Goal: Task Accomplishment & Management: Complete application form

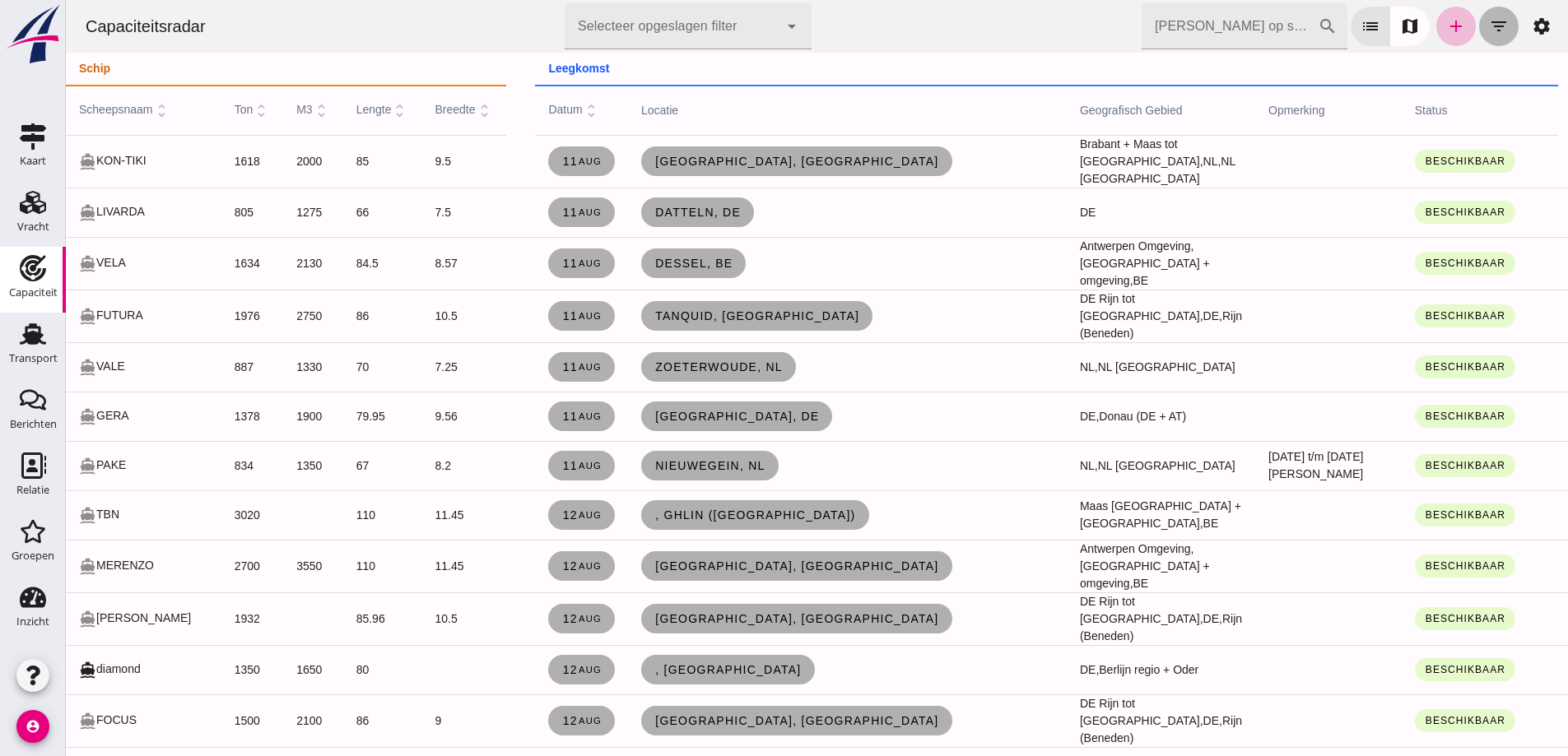
drag, startPoint x: 1493, startPoint y: 24, endPoint x: 1485, endPoint y: 26, distance: 8.2
click at [1493, 24] on icon "filter_list" at bounding box center [1499, 26] width 20 height 20
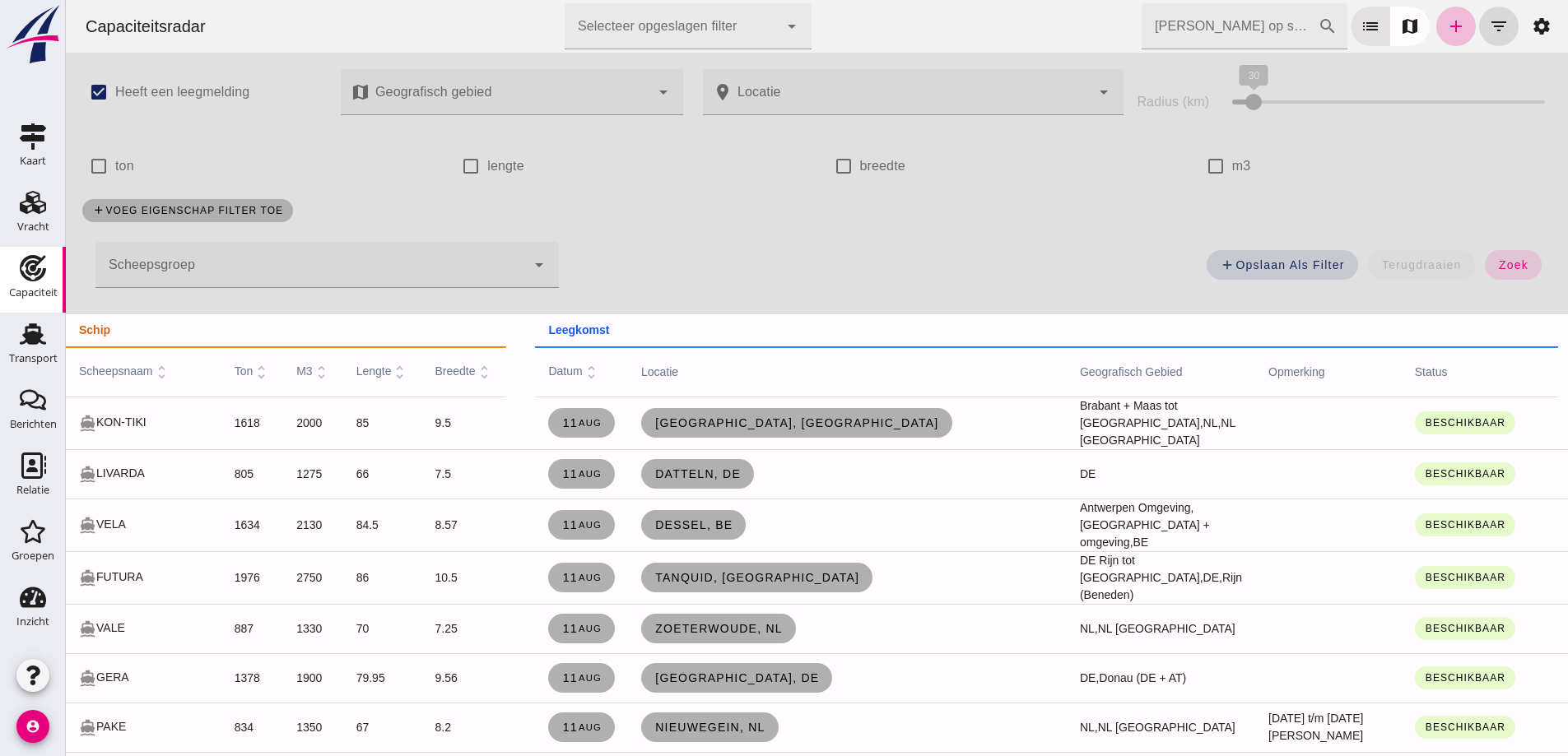
click at [505, 163] on label "lengte" at bounding box center [506, 166] width 38 height 46
click input "lengte"
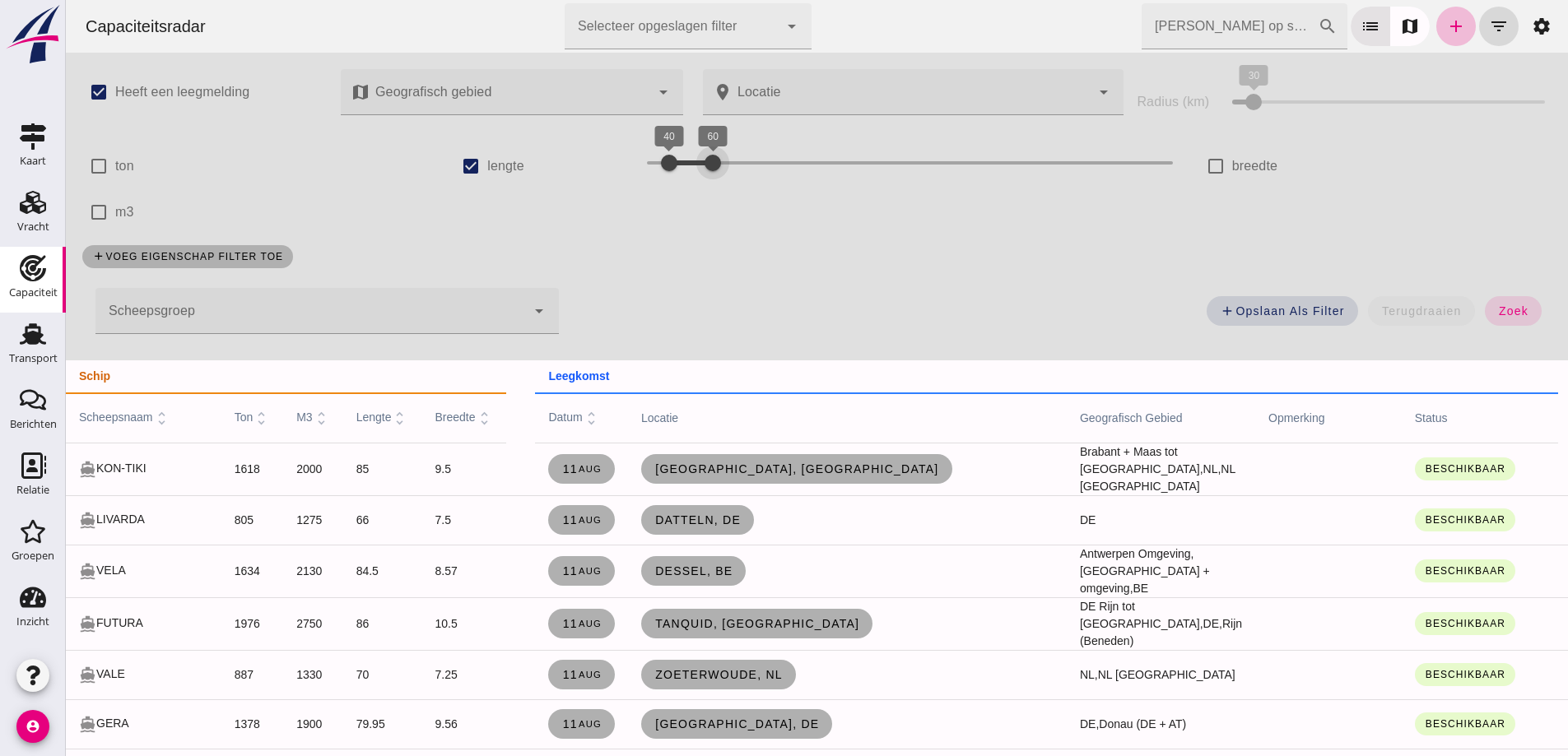
drag, startPoint x: 864, startPoint y: 163, endPoint x: 712, endPoint y: 161, distance: 152.0
click at [712, 161] on div at bounding box center [713, 163] width 33 height 33
click span "zoek"
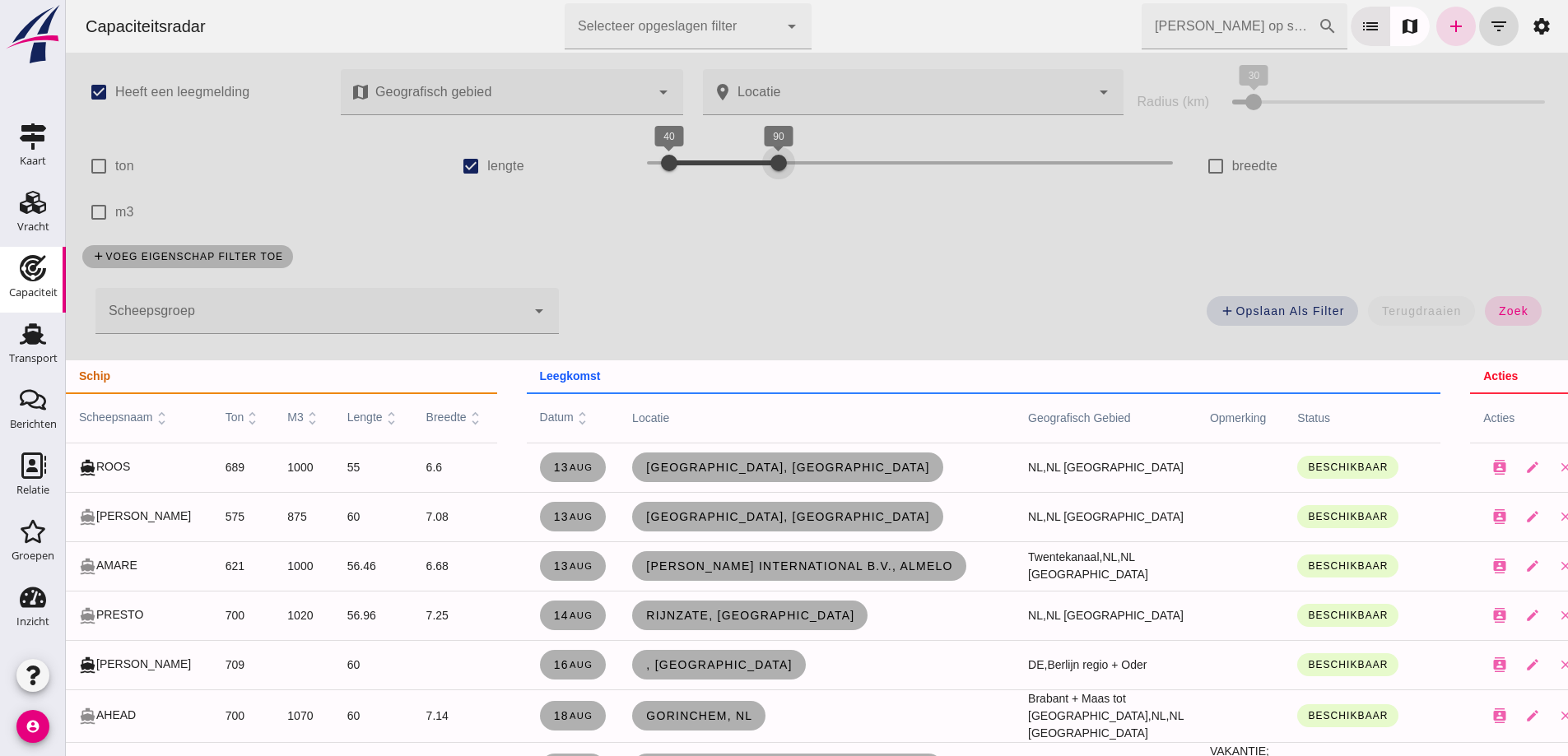
drag, startPoint x: 727, startPoint y: 168, endPoint x: 765, endPoint y: 187, distance: 42.5
click at [765, 187] on div "40 90 40 90" at bounding box center [910, 166] width 558 height 46
drag, startPoint x: 779, startPoint y: 168, endPoint x: 842, endPoint y: 189, distance: 66.4
click div "check_box Heeft een leegmelding map Geografisch gebied Geografisch gebied cance…"
click input "lengte"
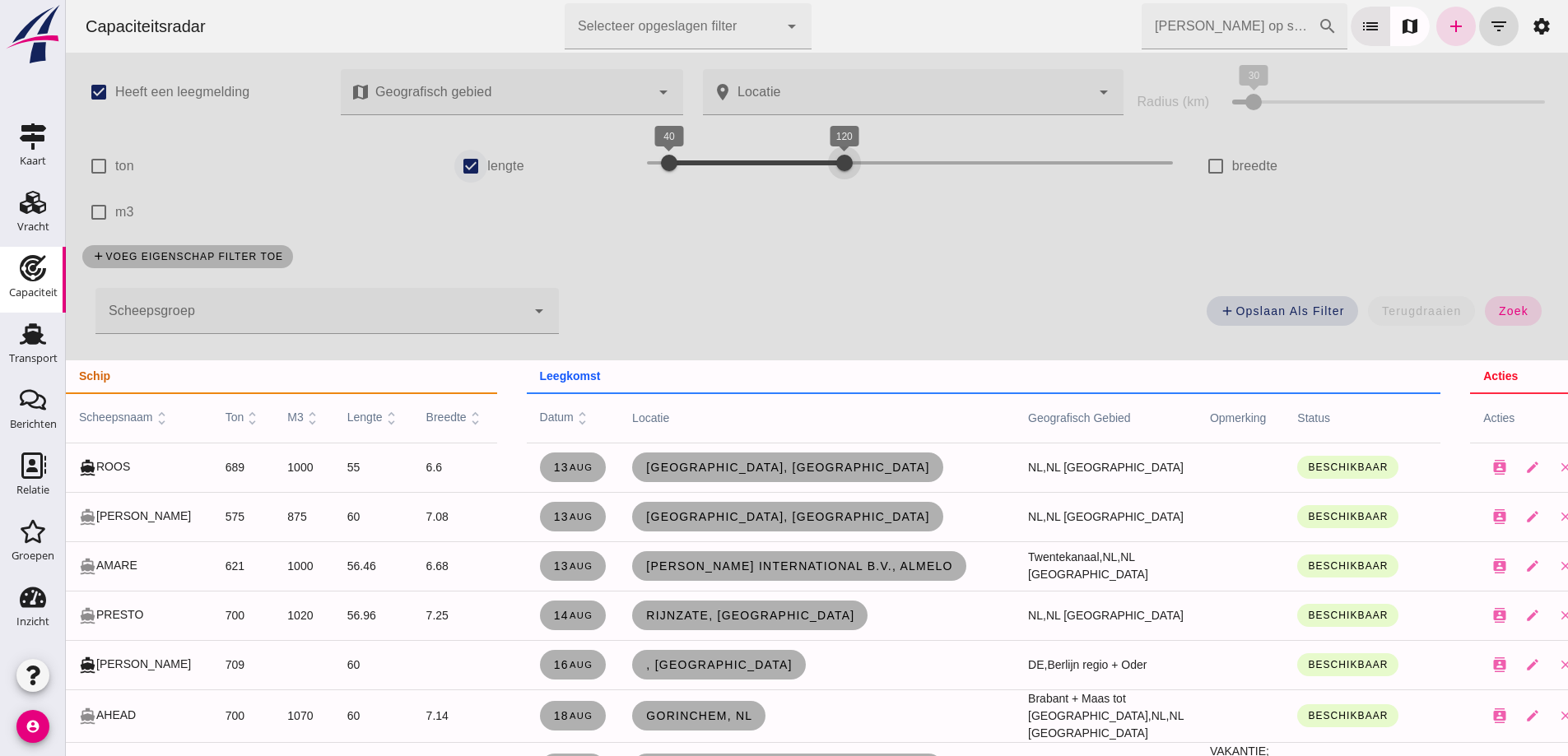
checkbox input "false"
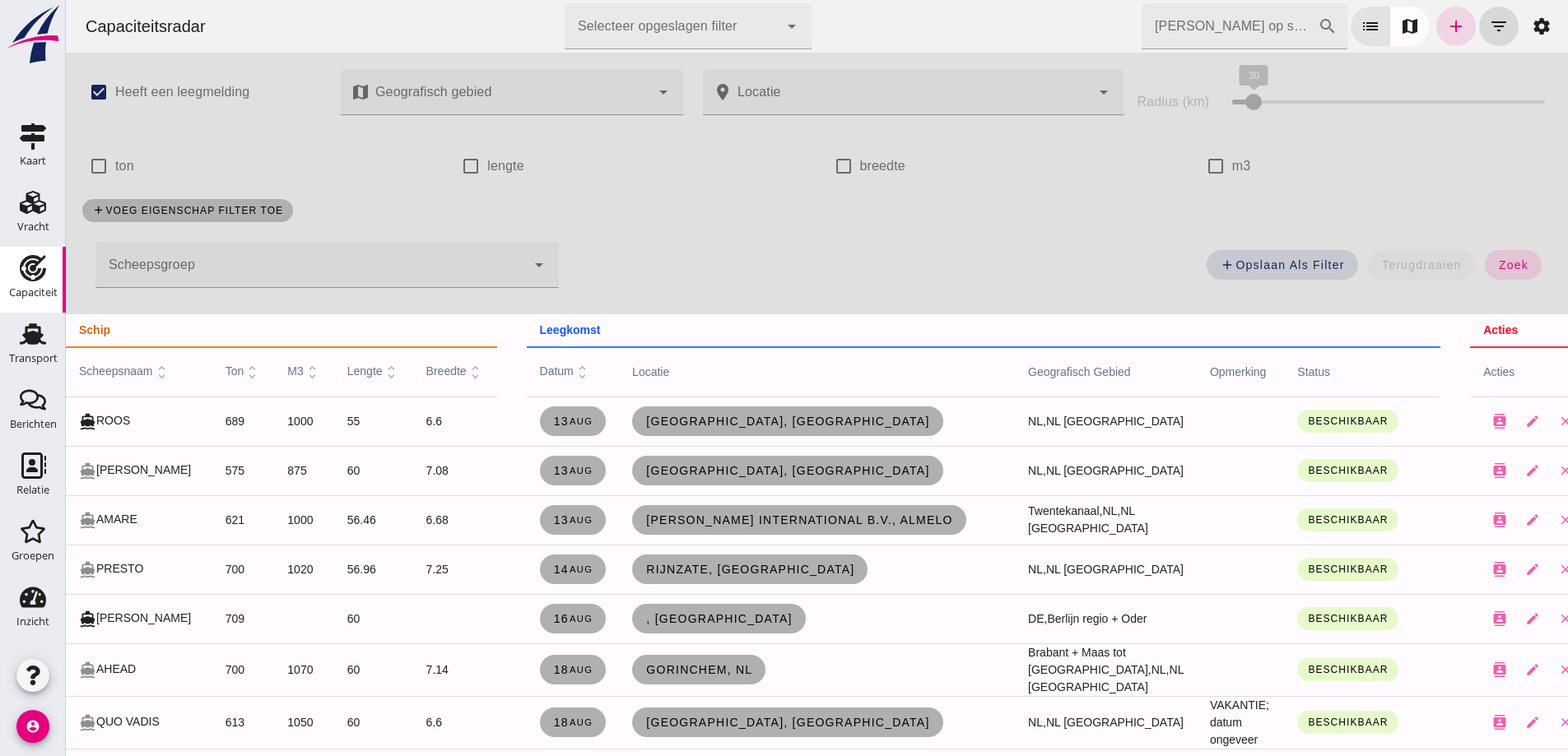
click at [1236, 164] on label "m3" at bounding box center [1242, 166] width 19 height 46
click input "m3"
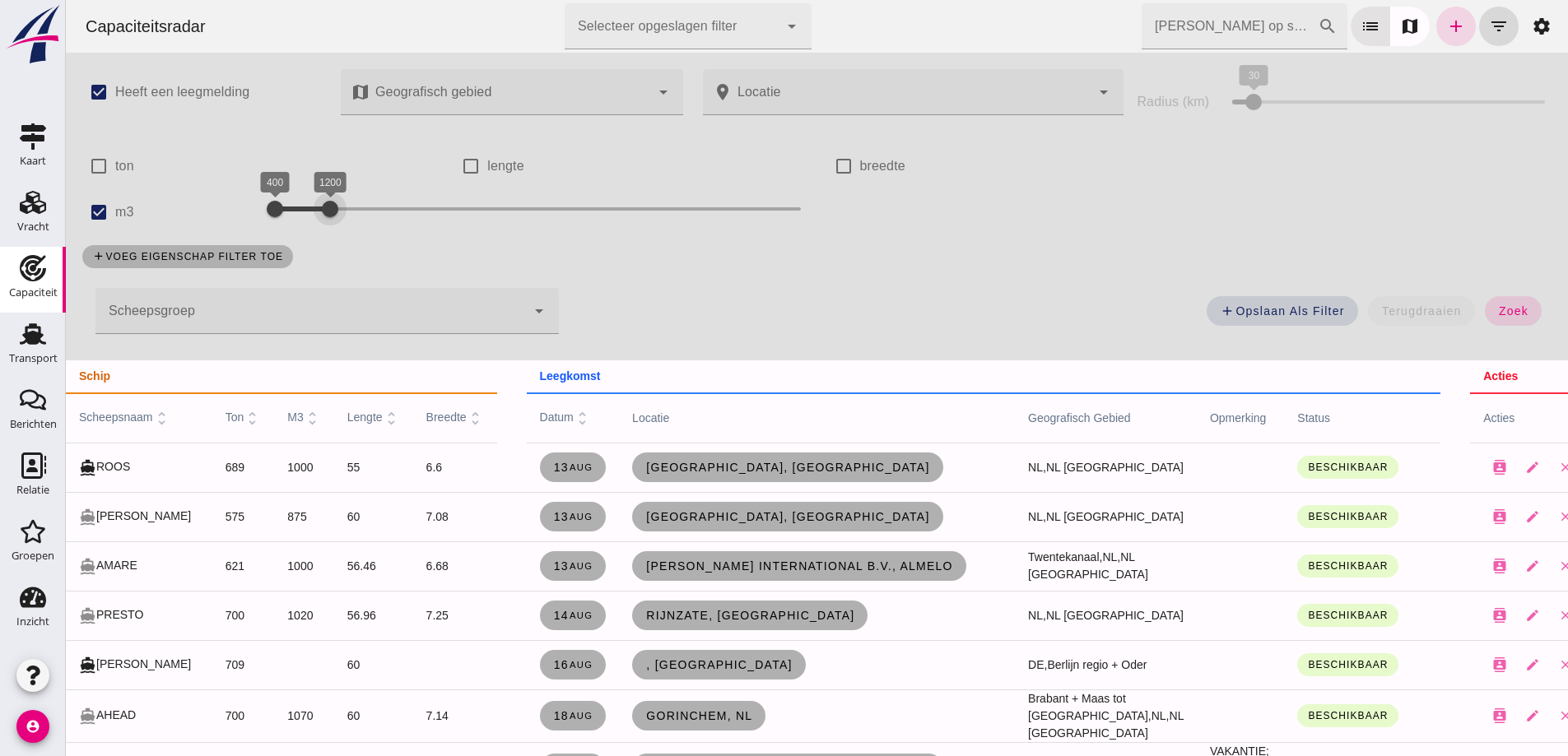
drag, startPoint x: 679, startPoint y: 203, endPoint x: 328, endPoint y: 218, distance: 351.3
click at [328, 218] on div at bounding box center [330, 209] width 33 height 33
drag, startPoint x: 352, startPoint y: 218, endPoint x: 371, endPoint y: 222, distance: 19.4
click at [371, 222] on div at bounding box center [358, 209] width 33 height 33
click button "zoek"
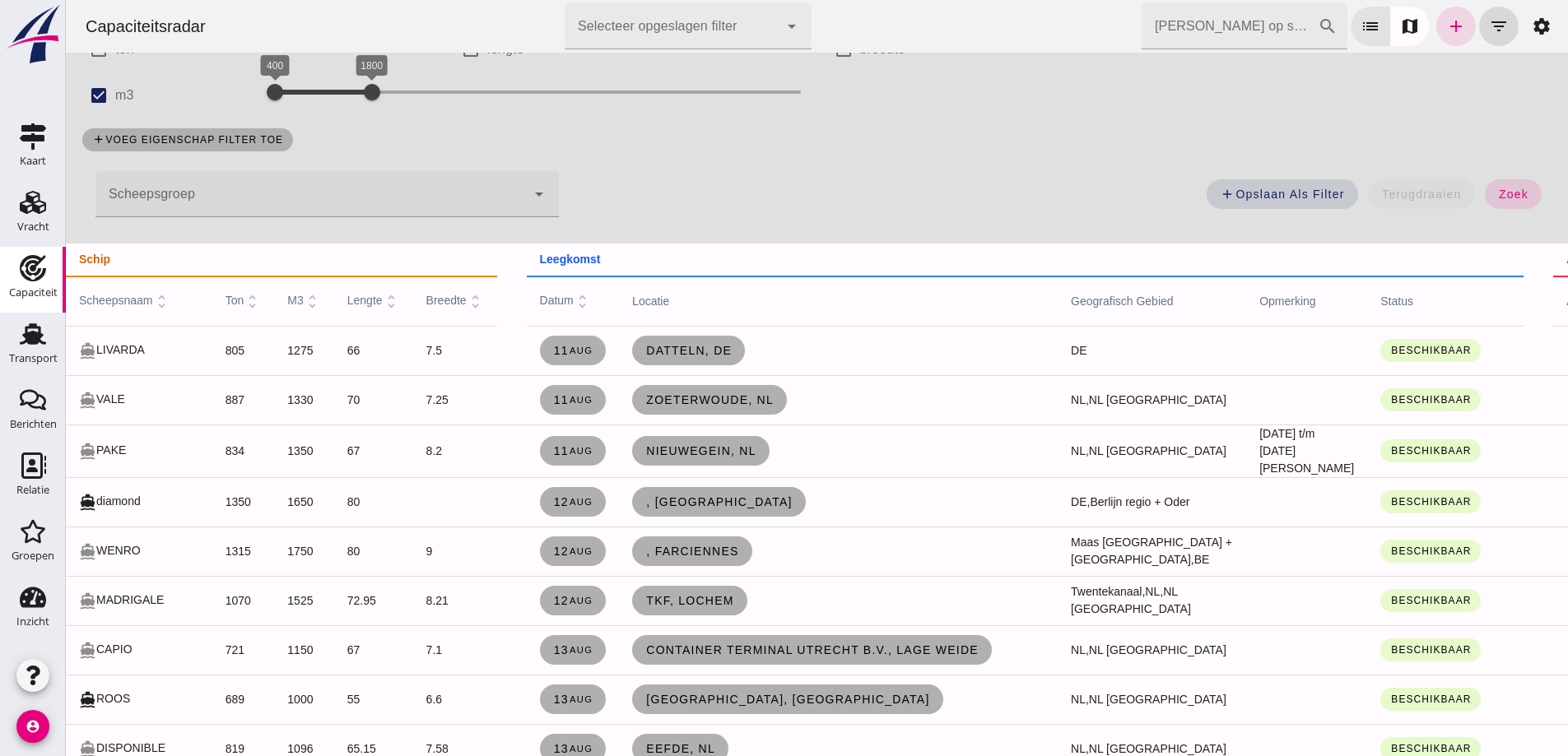
scroll to position [83, 0]
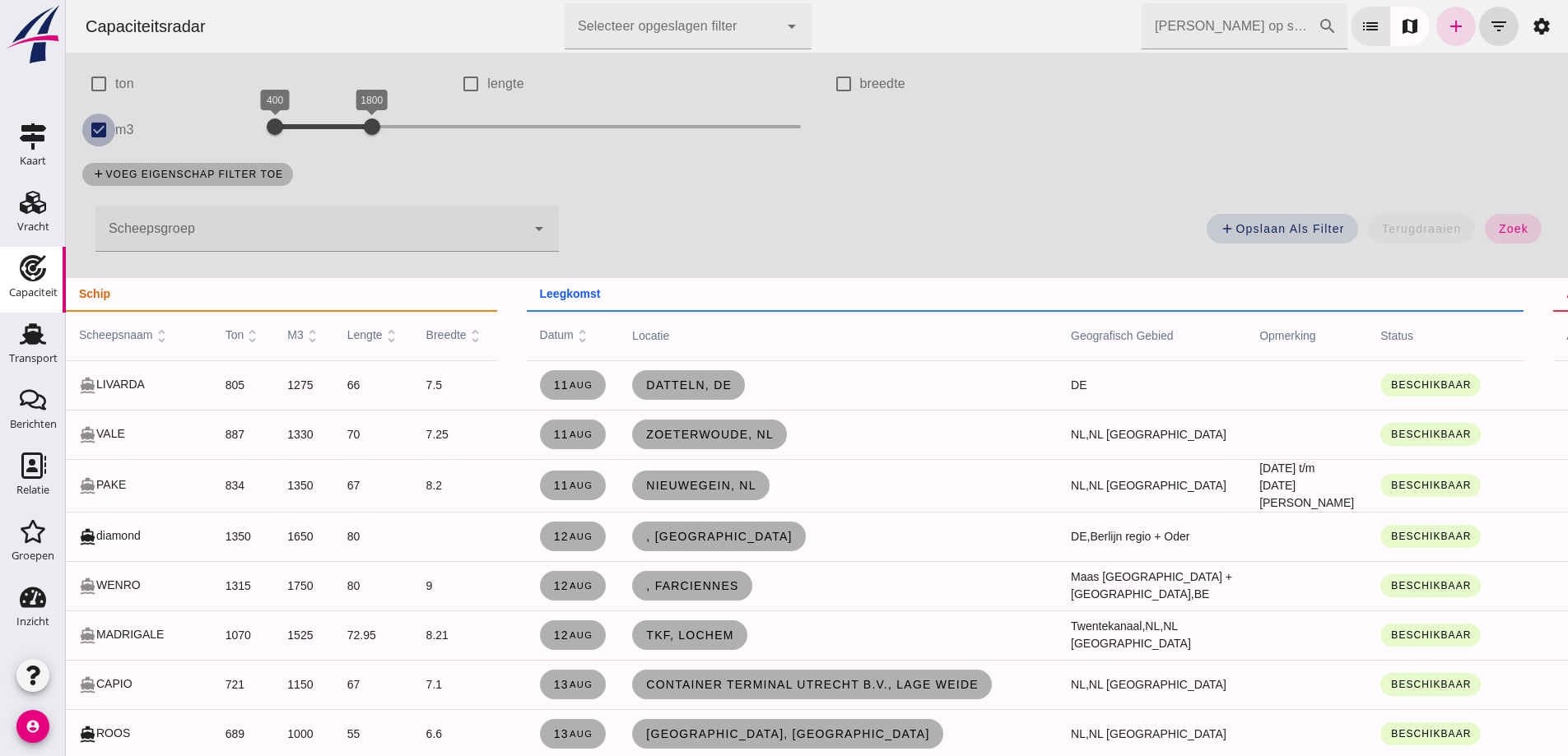
click input "m3"
checkbox input "false"
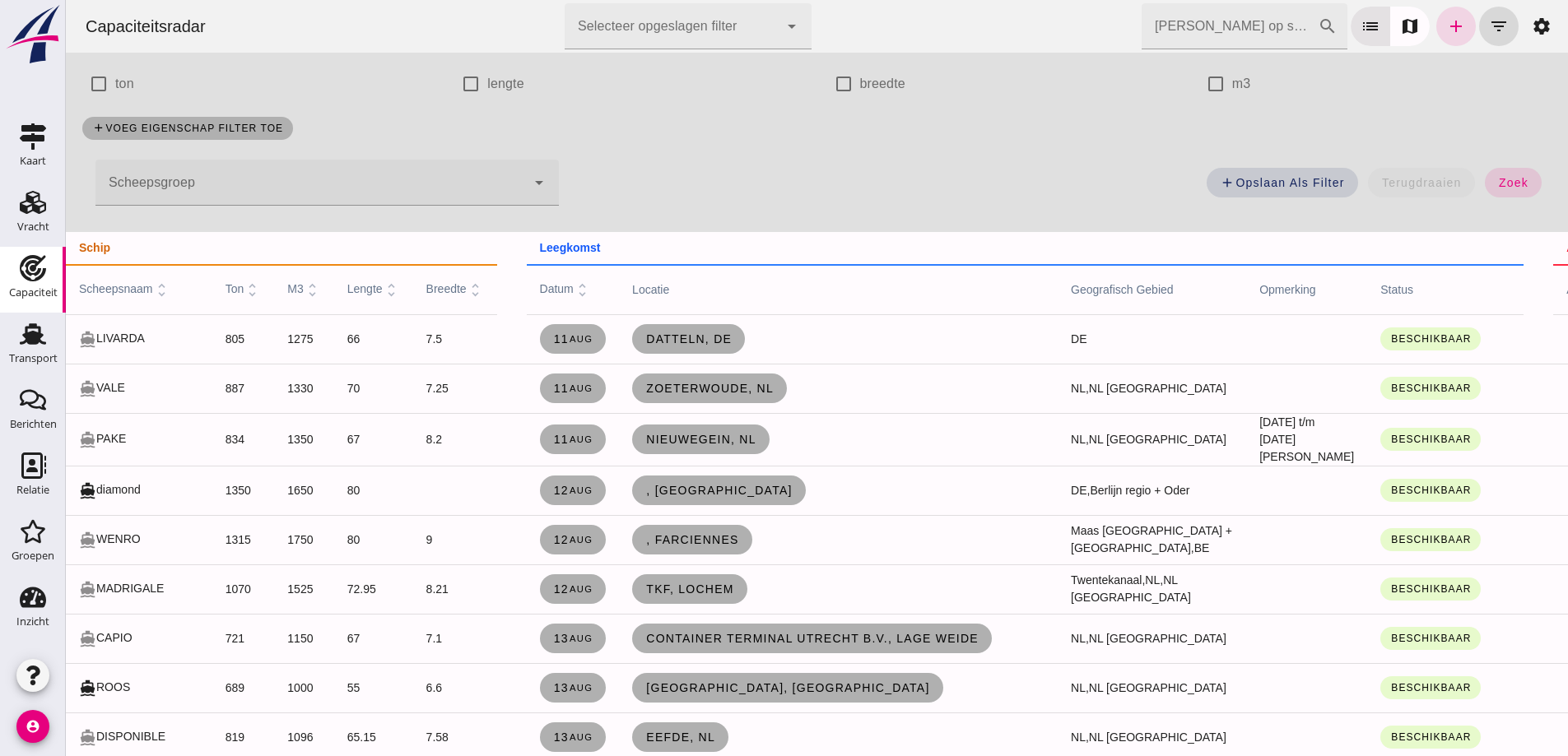
click at [496, 87] on label "lengte" at bounding box center [506, 84] width 38 height 46
click input "lengte"
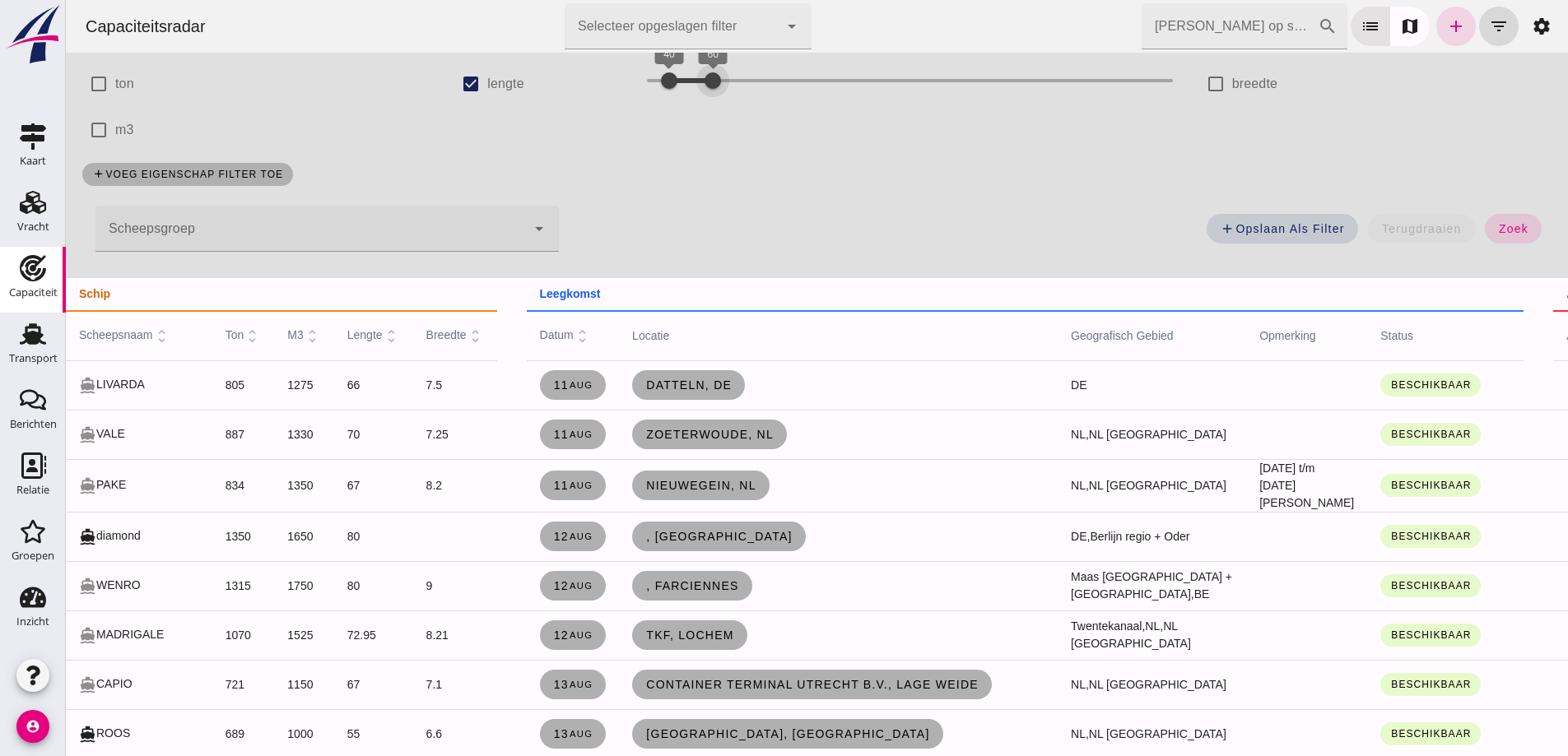
drag, startPoint x: 814, startPoint y: 82, endPoint x: 699, endPoint y: 94, distance: 115.6
click at [699, 94] on div at bounding box center [713, 81] width 33 height 33
drag, startPoint x: 703, startPoint y: 88, endPoint x: 694, endPoint y: 84, distance: 9.8
click at [696, 84] on div at bounding box center [713, 81] width 33 height 33
click at [759, 159] on div "add voeg eigenschap filter toe" at bounding box center [817, 174] width 1489 height 42
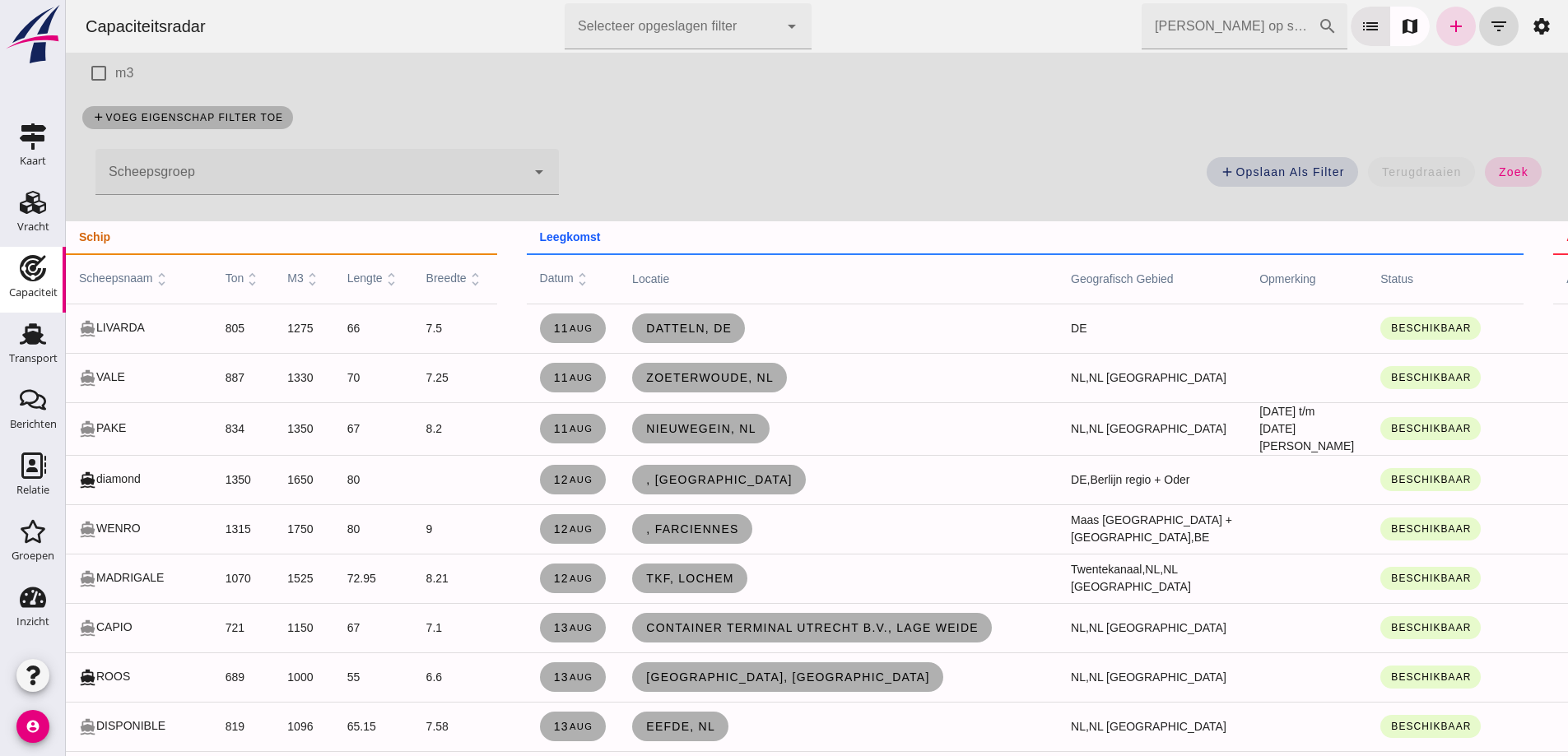
scroll to position [164, 0]
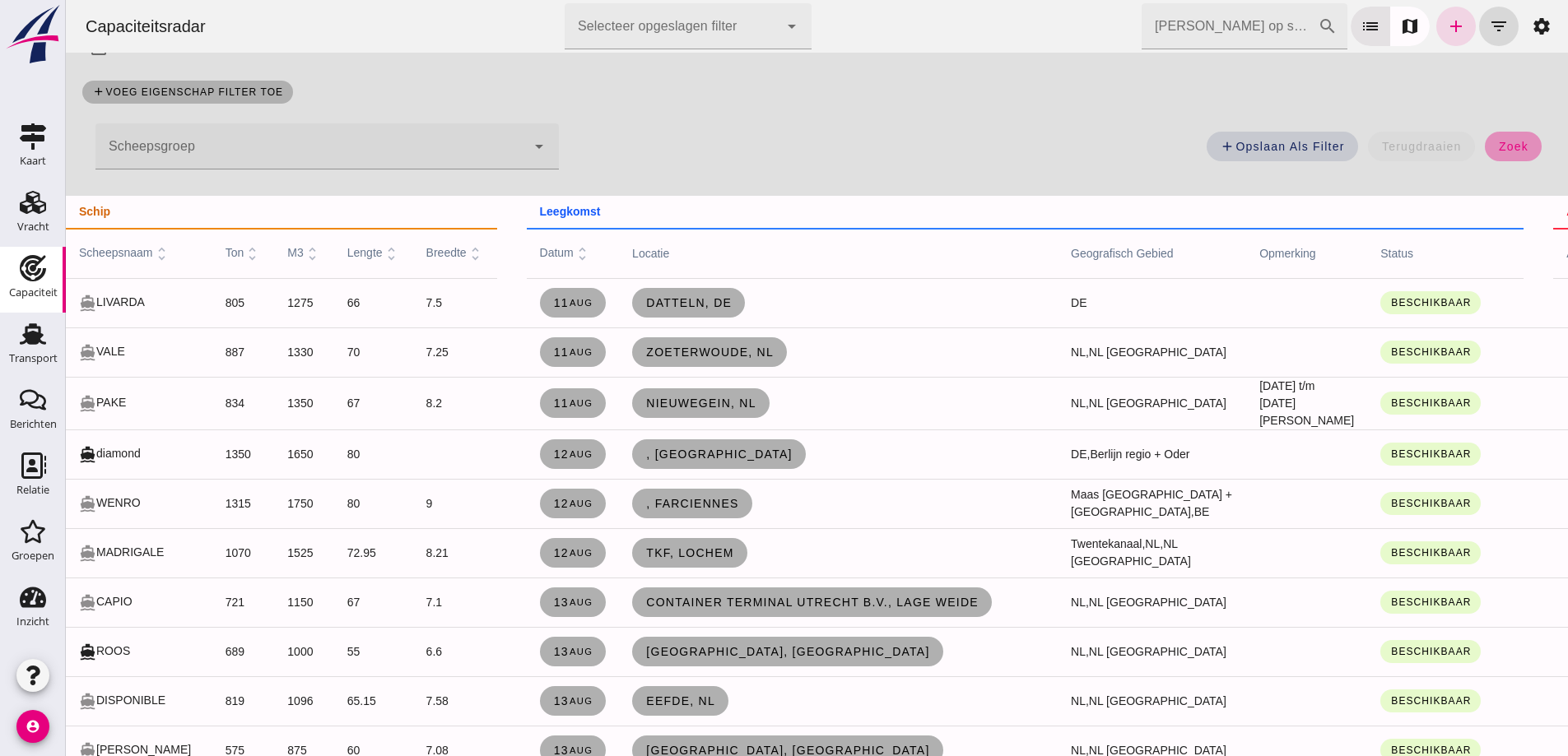
click span "zoek"
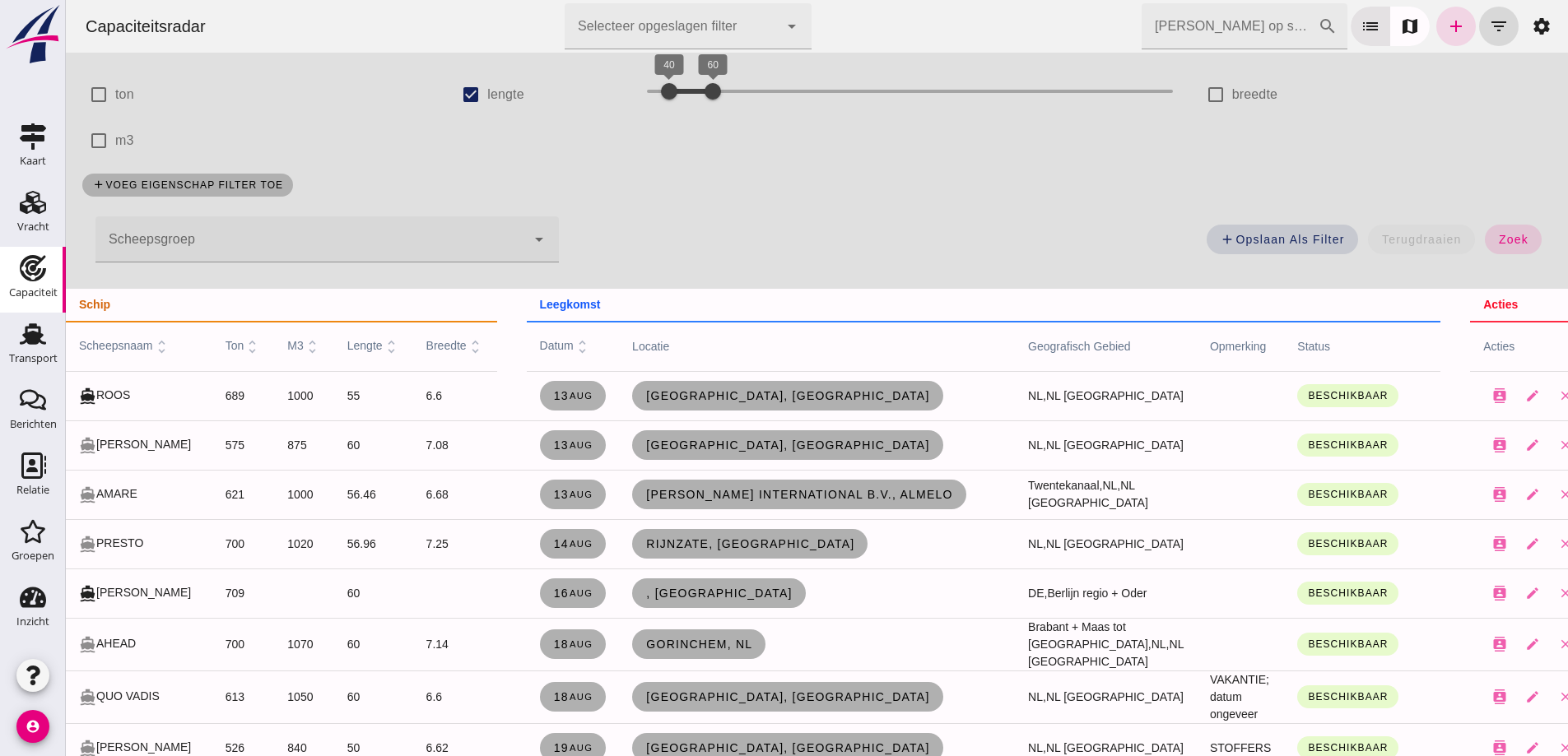
scroll to position [0, 0]
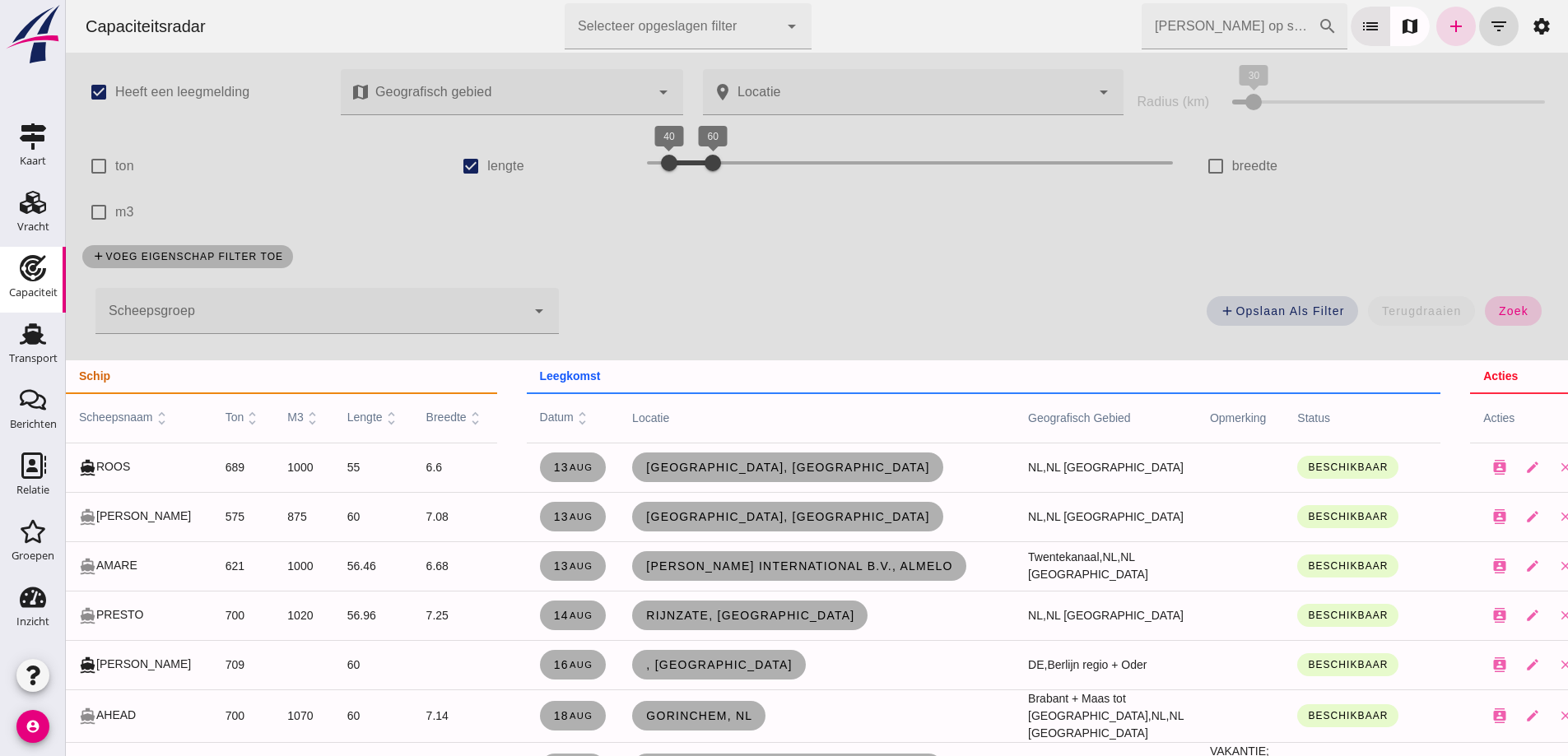
click span "zoek"
click at [1484, 328] on div "add Opslaan als filter terugdraaien zoek" at bounding box center [1065, 316] width 993 height 60
click at [1484, 327] on div "add Opslaan als filter terugdraaien zoek" at bounding box center [1065, 316] width 993 height 60
click button "zoek"
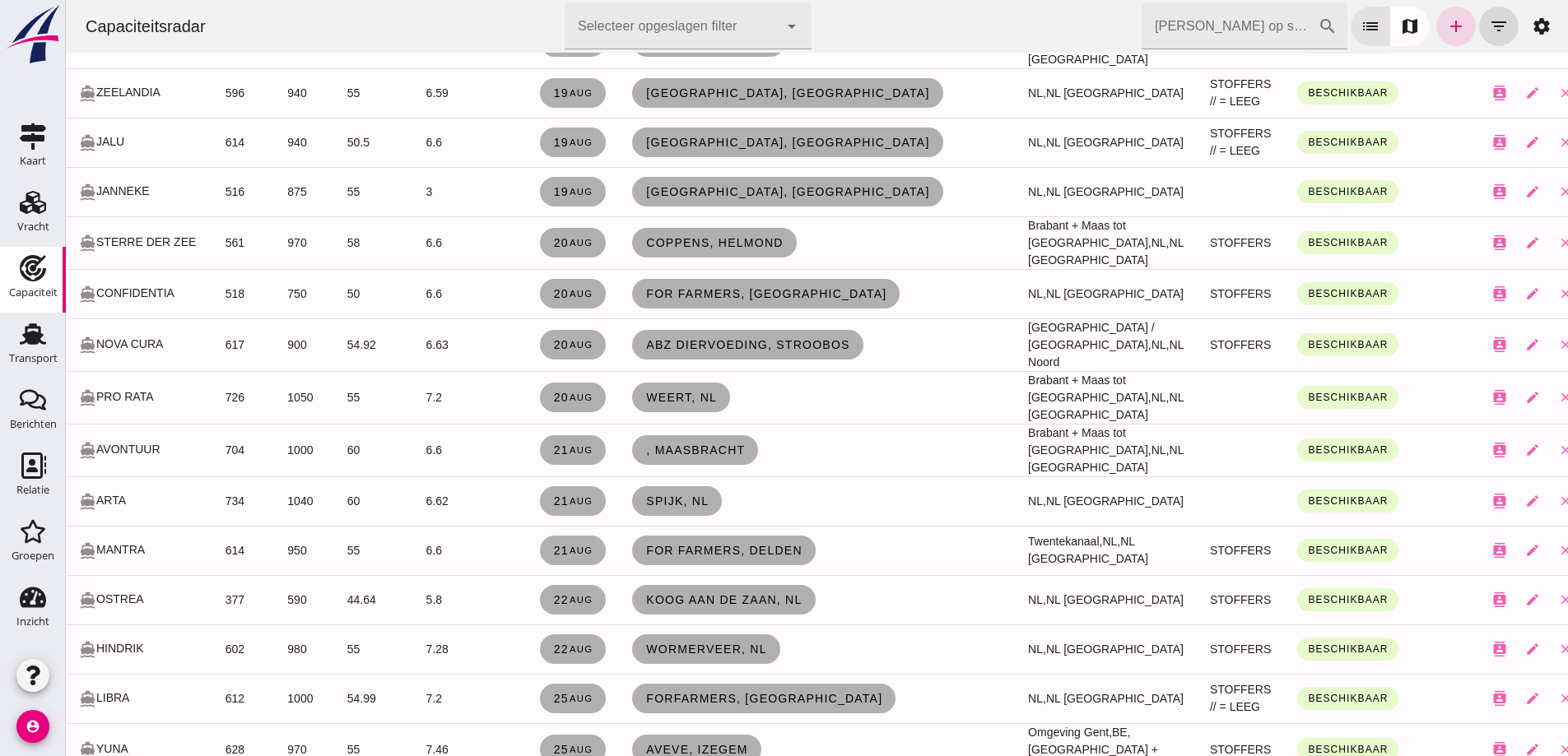
scroll to position [988, 0]
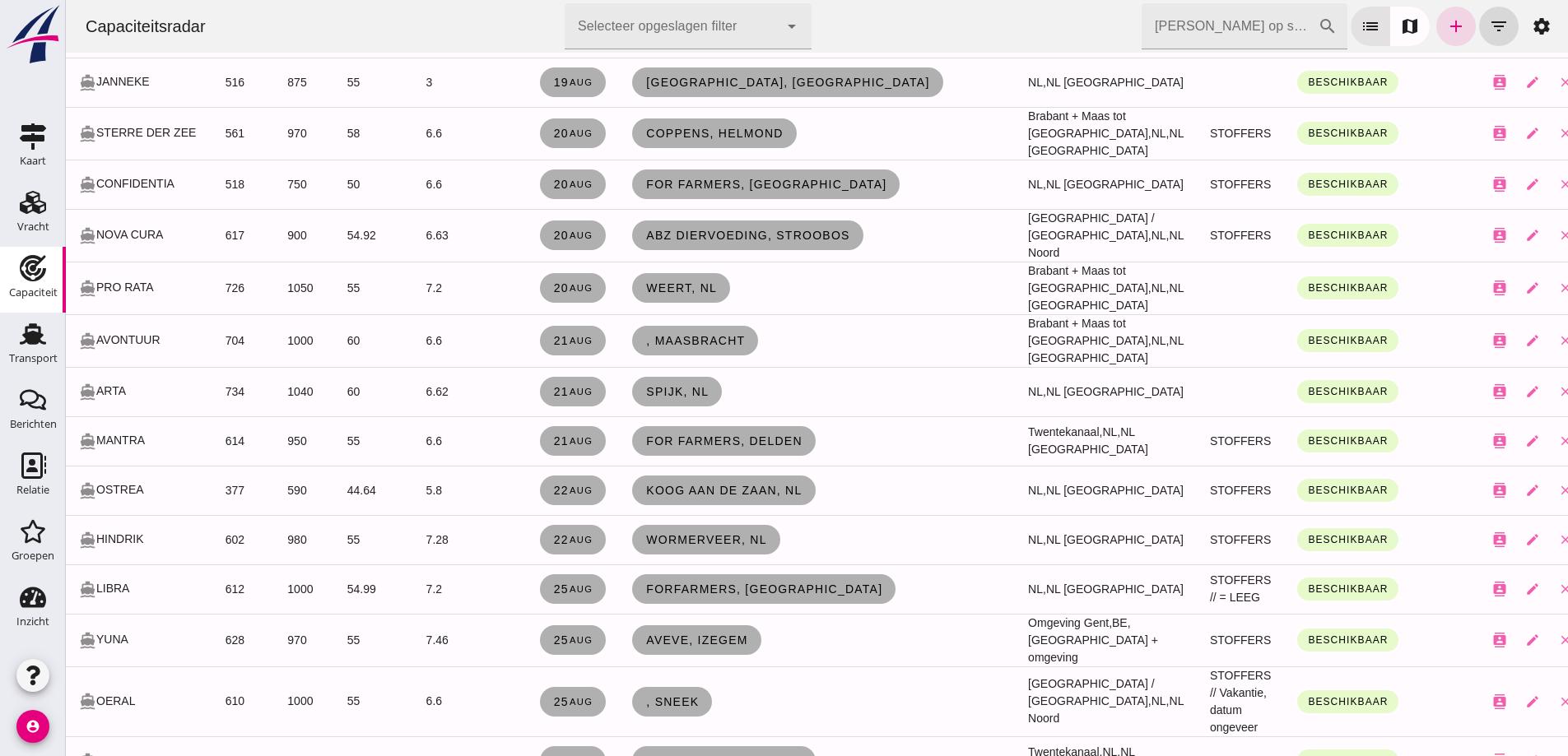
click div "directions_boat OSTREA"
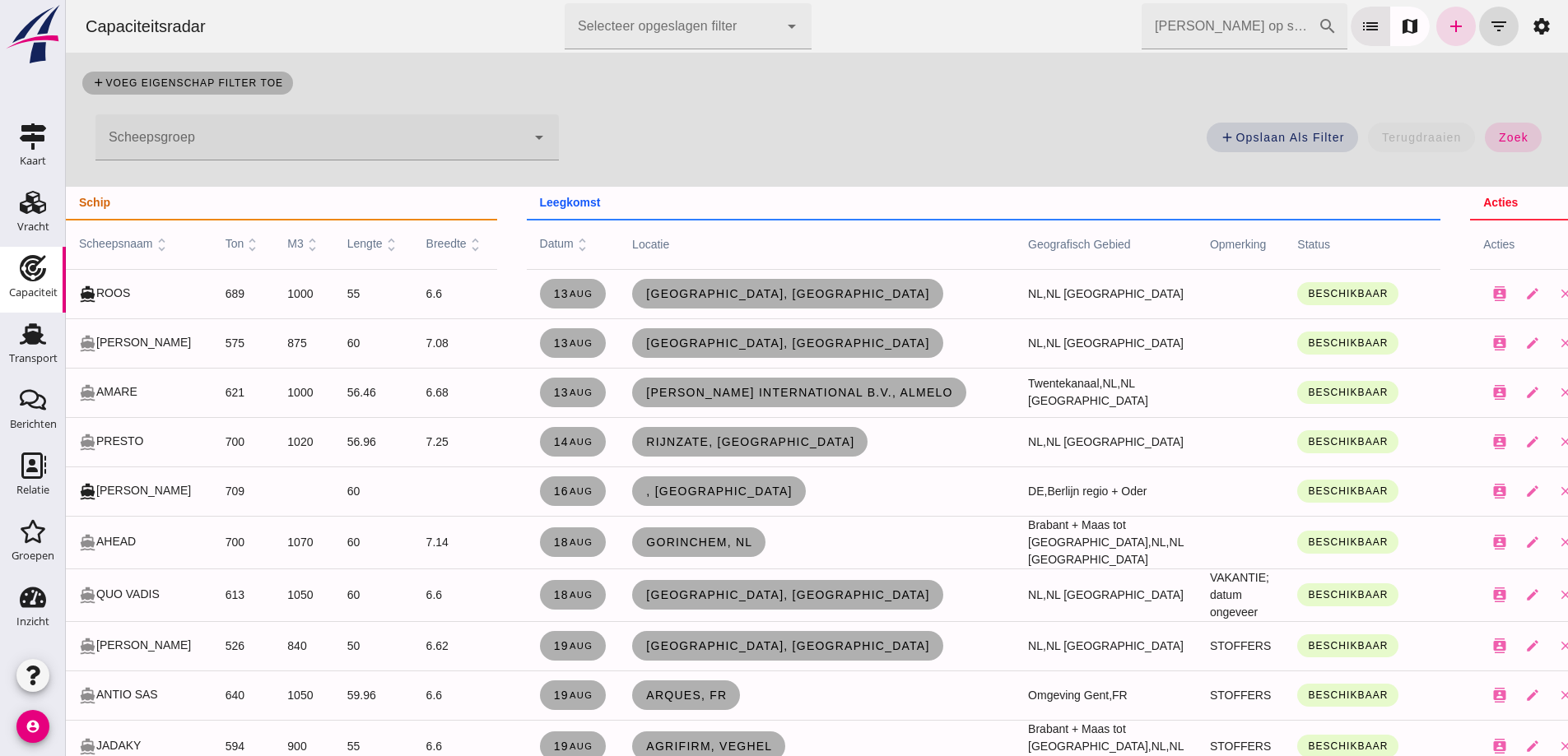
scroll to position [0, 0]
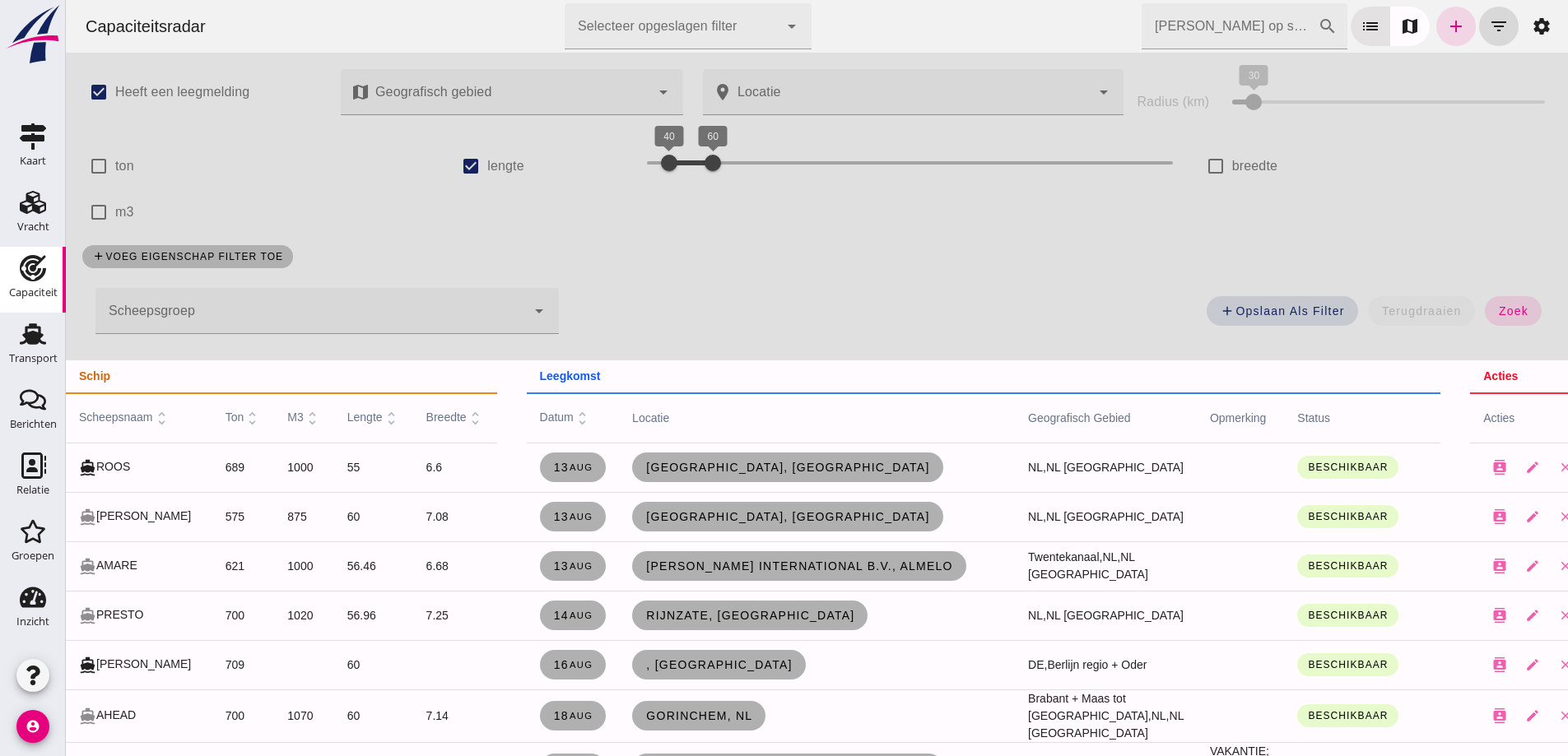
click at [499, 161] on label "lengte" at bounding box center [506, 166] width 38 height 46
click input "lengte"
checkbox input "false"
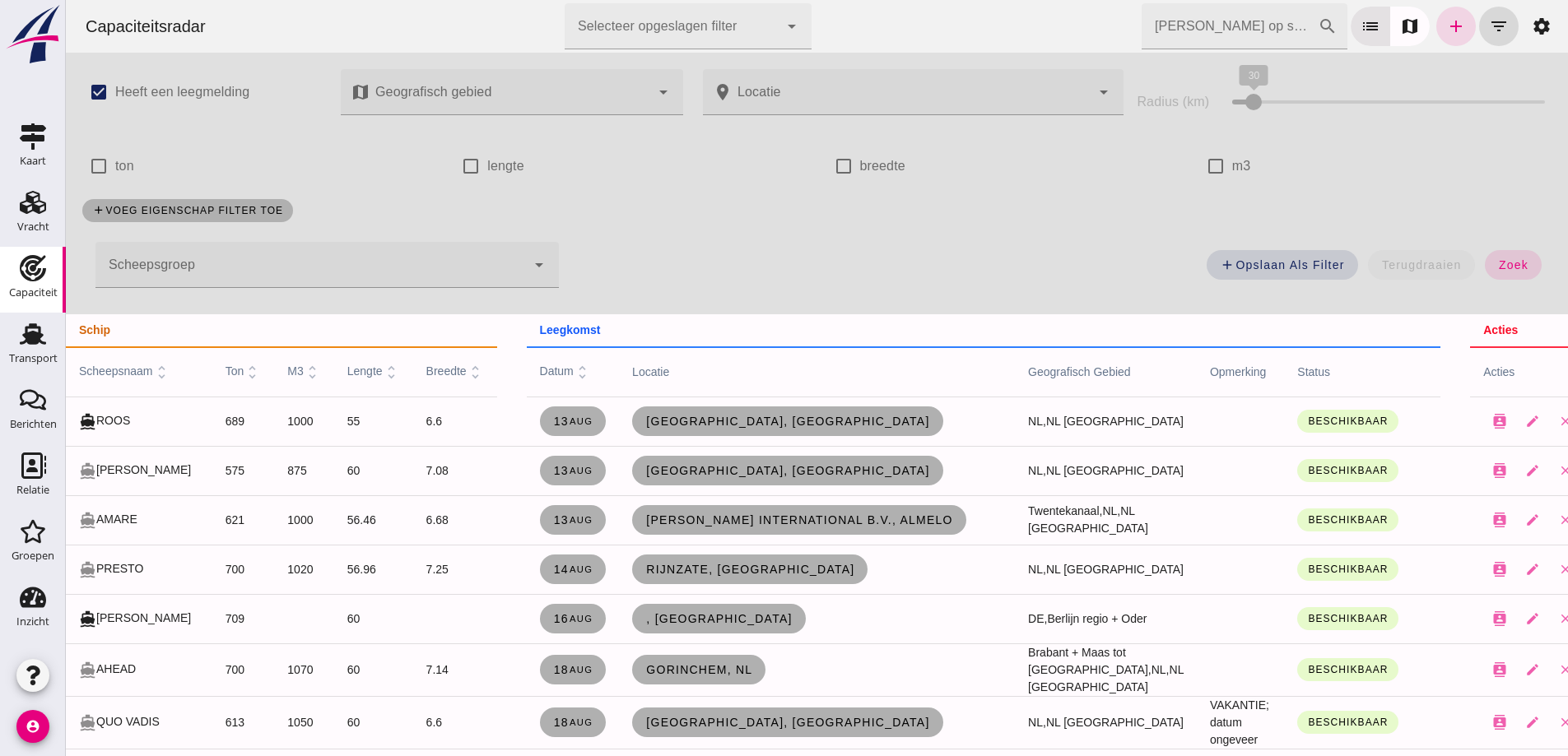
click at [1233, 168] on label "m3" at bounding box center [1242, 166] width 19 height 46
click input "m3"
checkbox input "true"
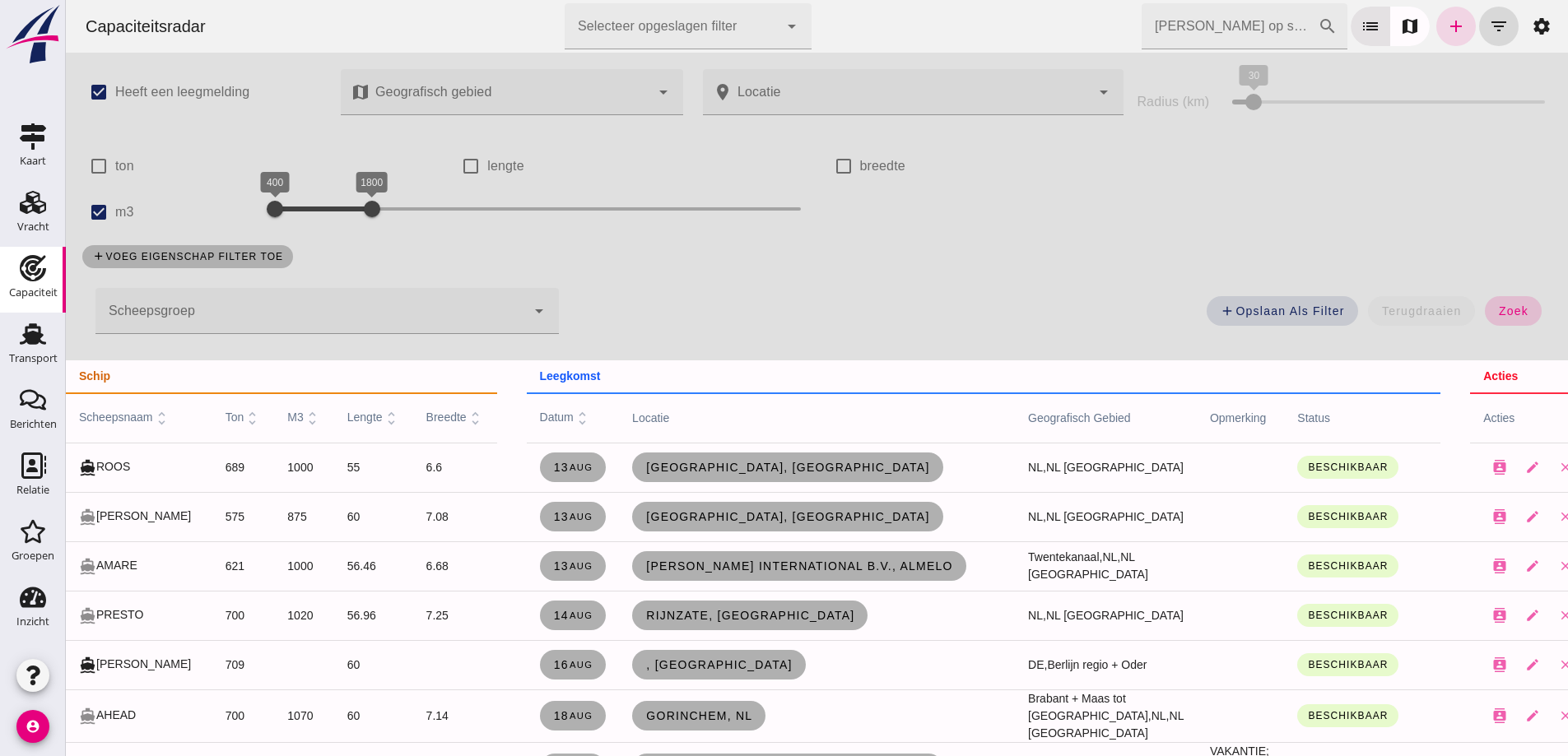
click span "zoek"
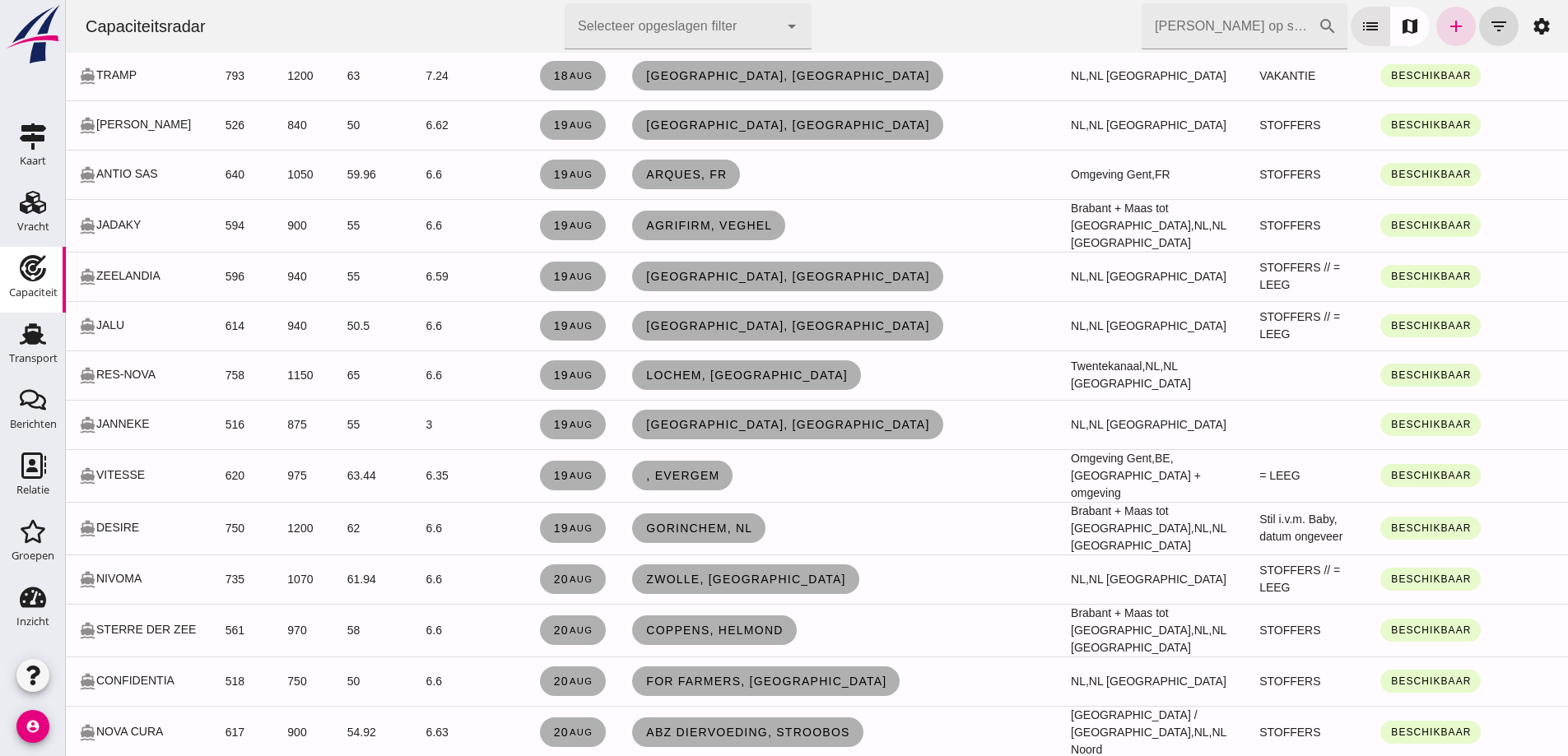
scroll to position [1564, 0]
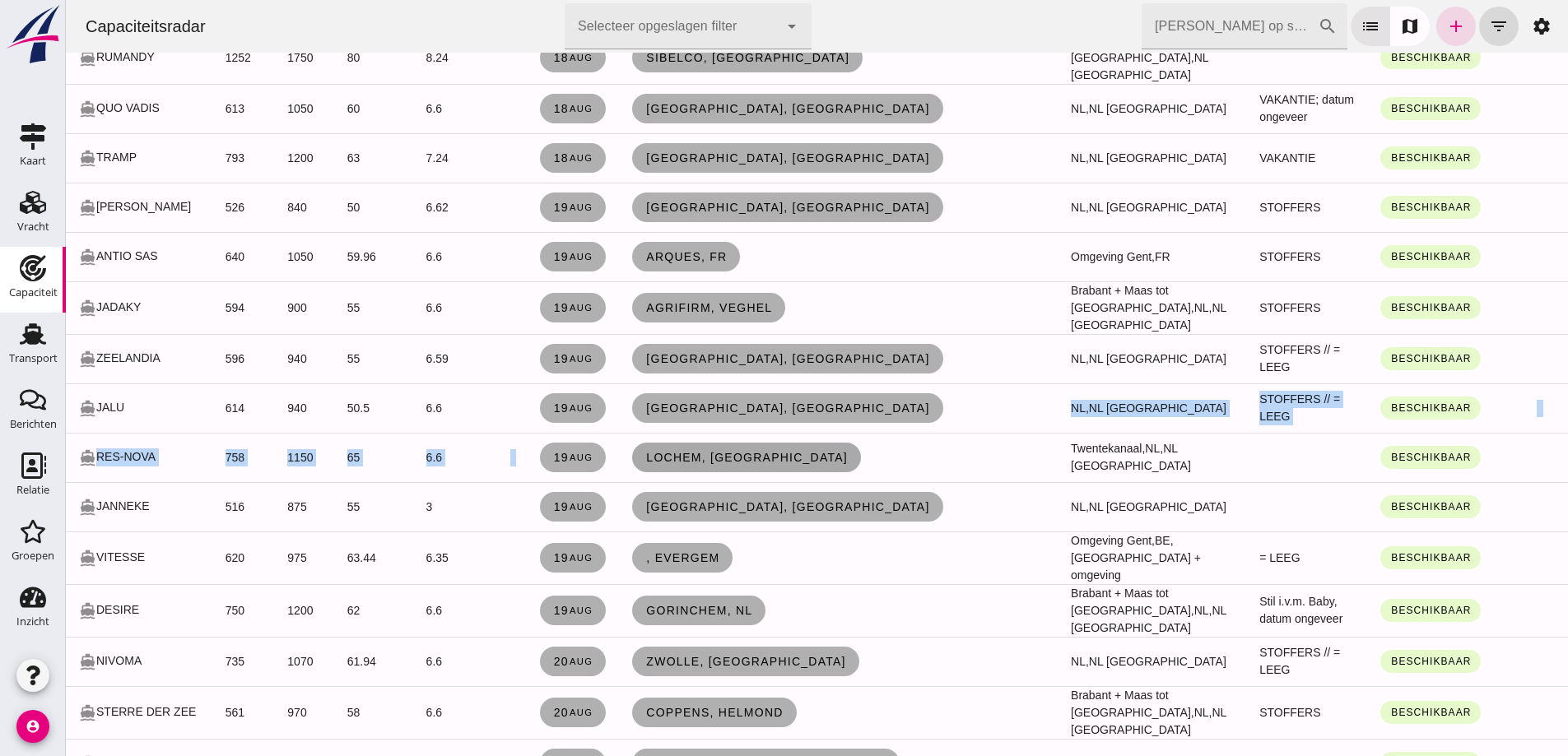
drag, startPoint x: 748, startPoint y: 470, endPoint x: 693, endPoint y: 459, distance: 56.1
click tr "directions_boat RES-NOVA 758 1150 65 6.6 [DATE] Lochem, nl Twentekanaal, [GEOGR…"
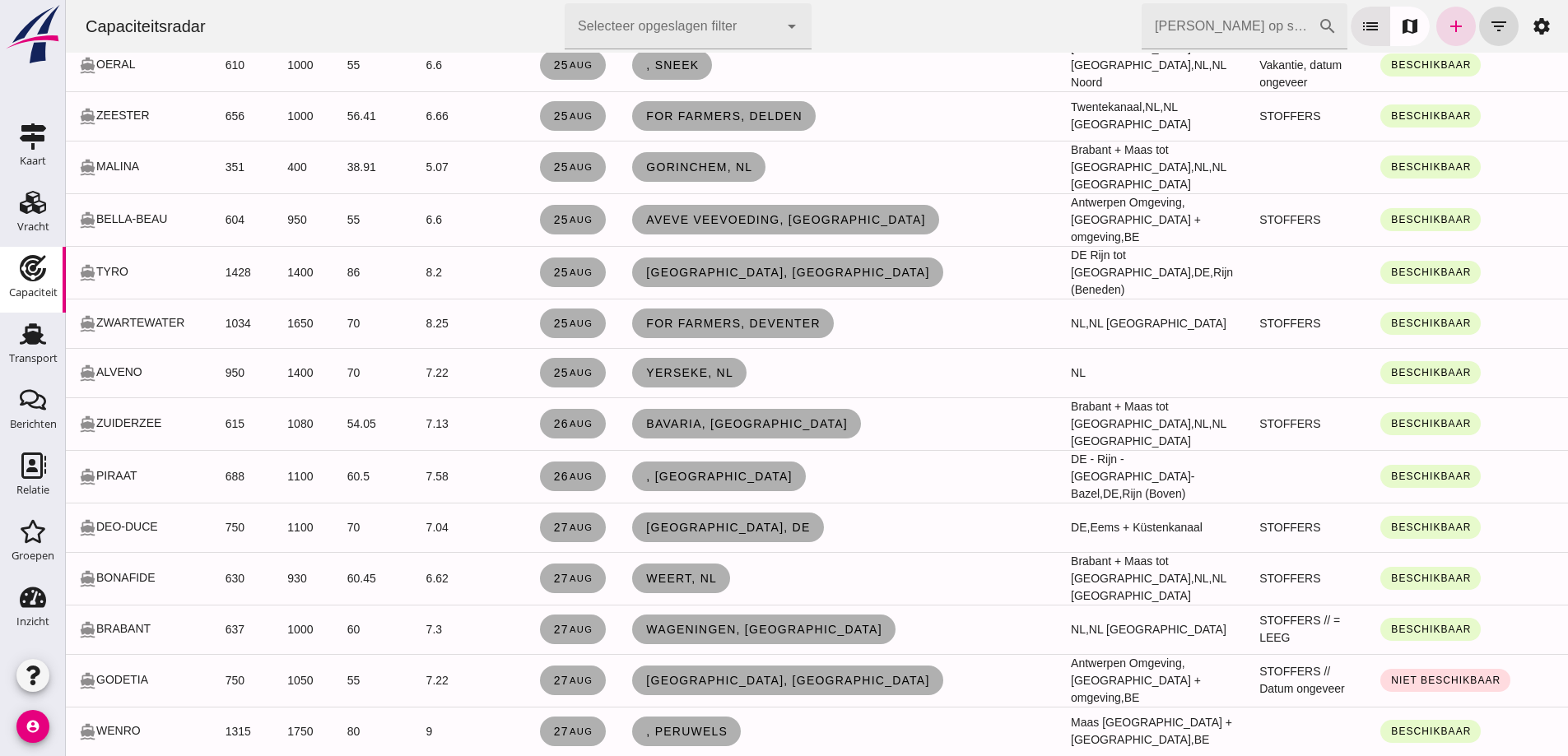
scroll to position [3150, 0]
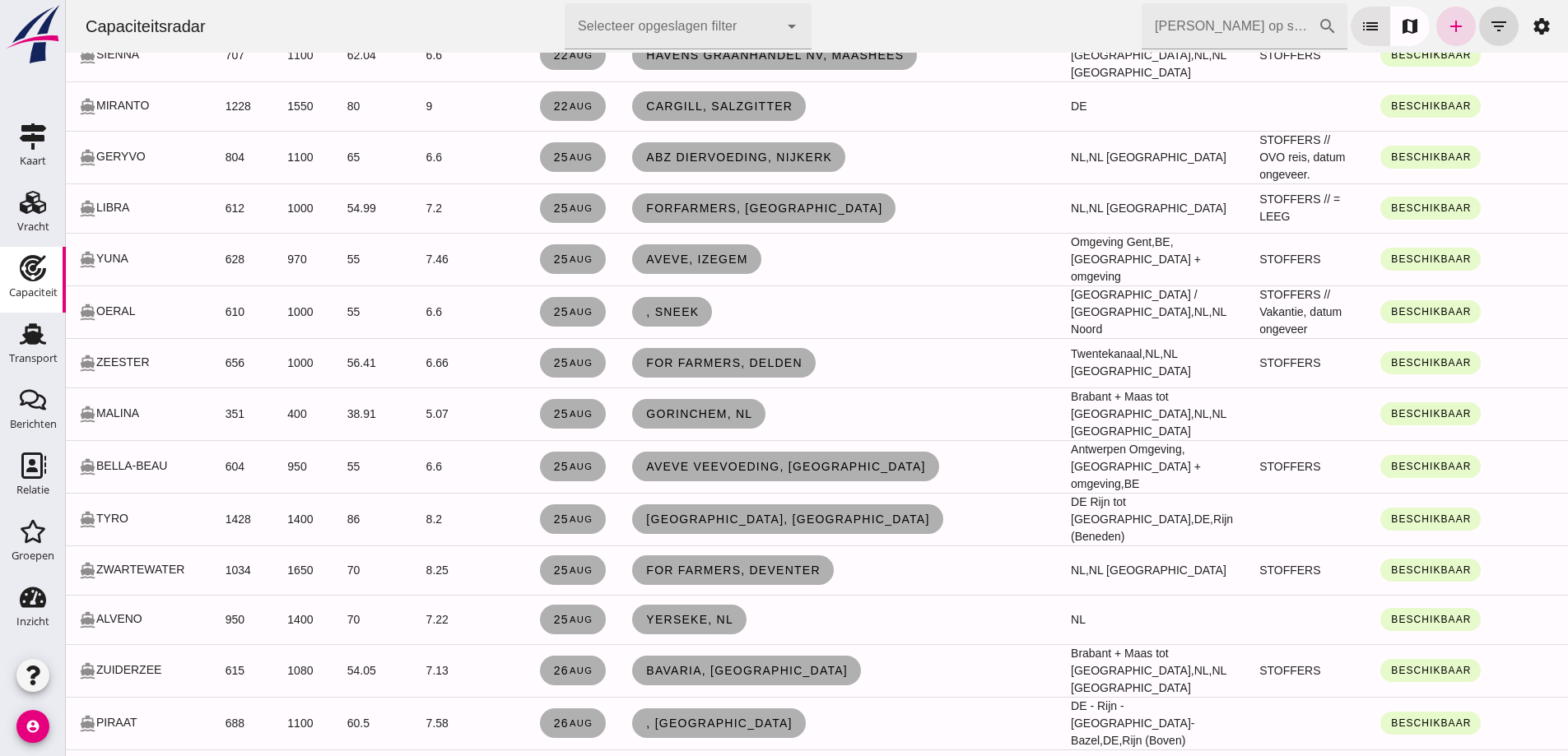
click at [816, 315] on td ", Sneek" at bounding box center [839, 312] width 439 height 53
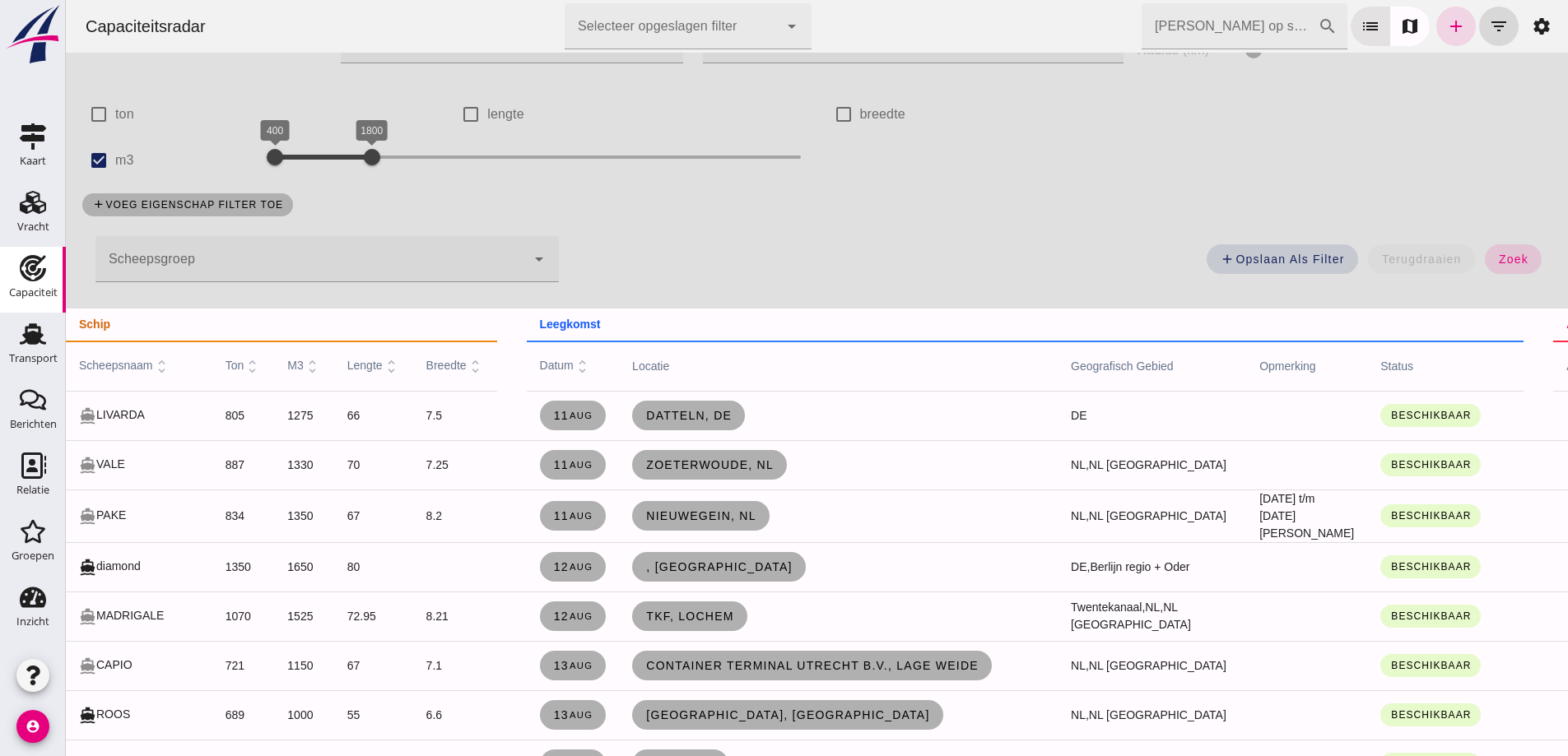
scroll to position [0, 0]
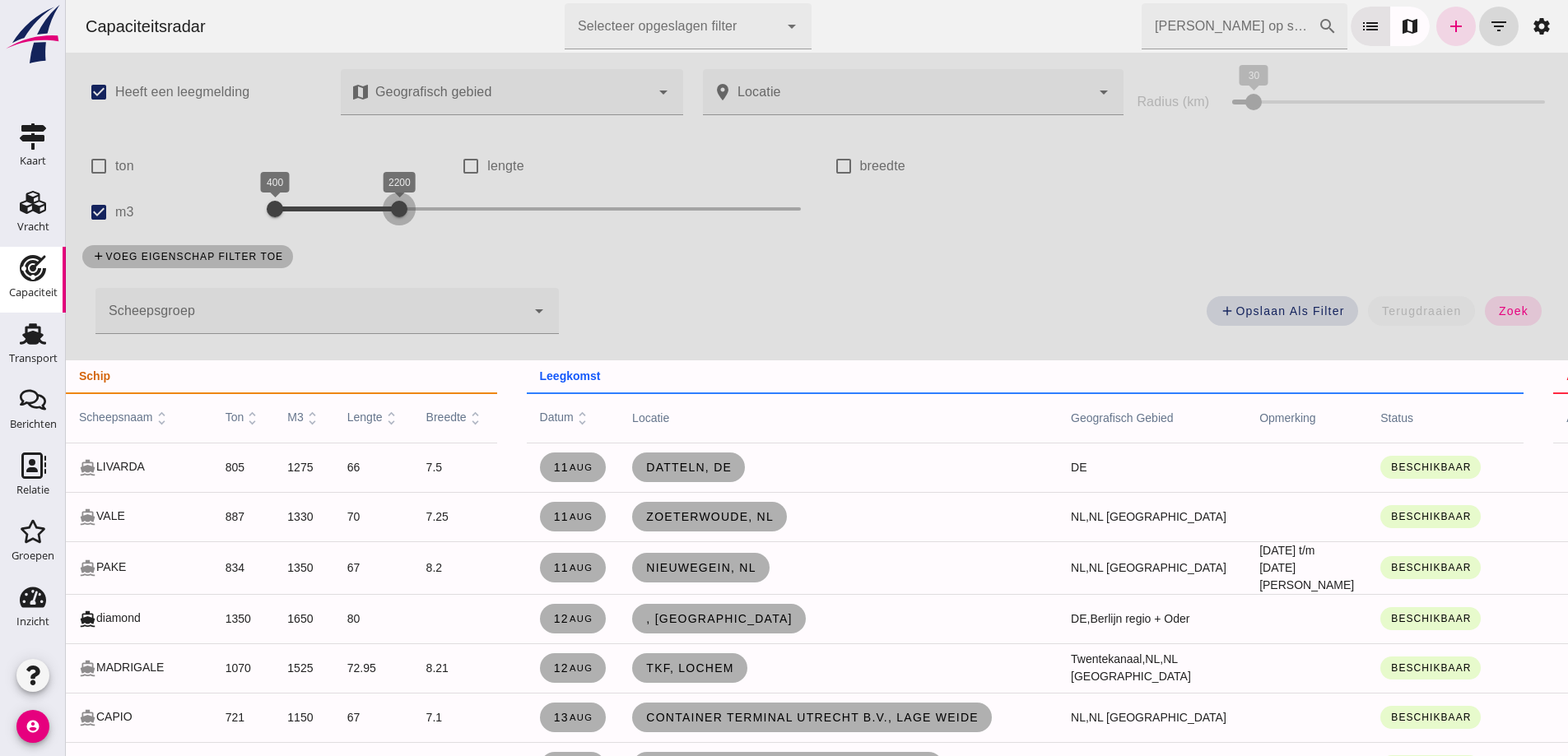
drag, startPoint x: 368, startPoint y: 217, endPoint x: 400, endPoint y: 219, distance: 32.1
click at [400, 219] on div at bounding box center [399, 209] width 33 height 33
click span "zoek"
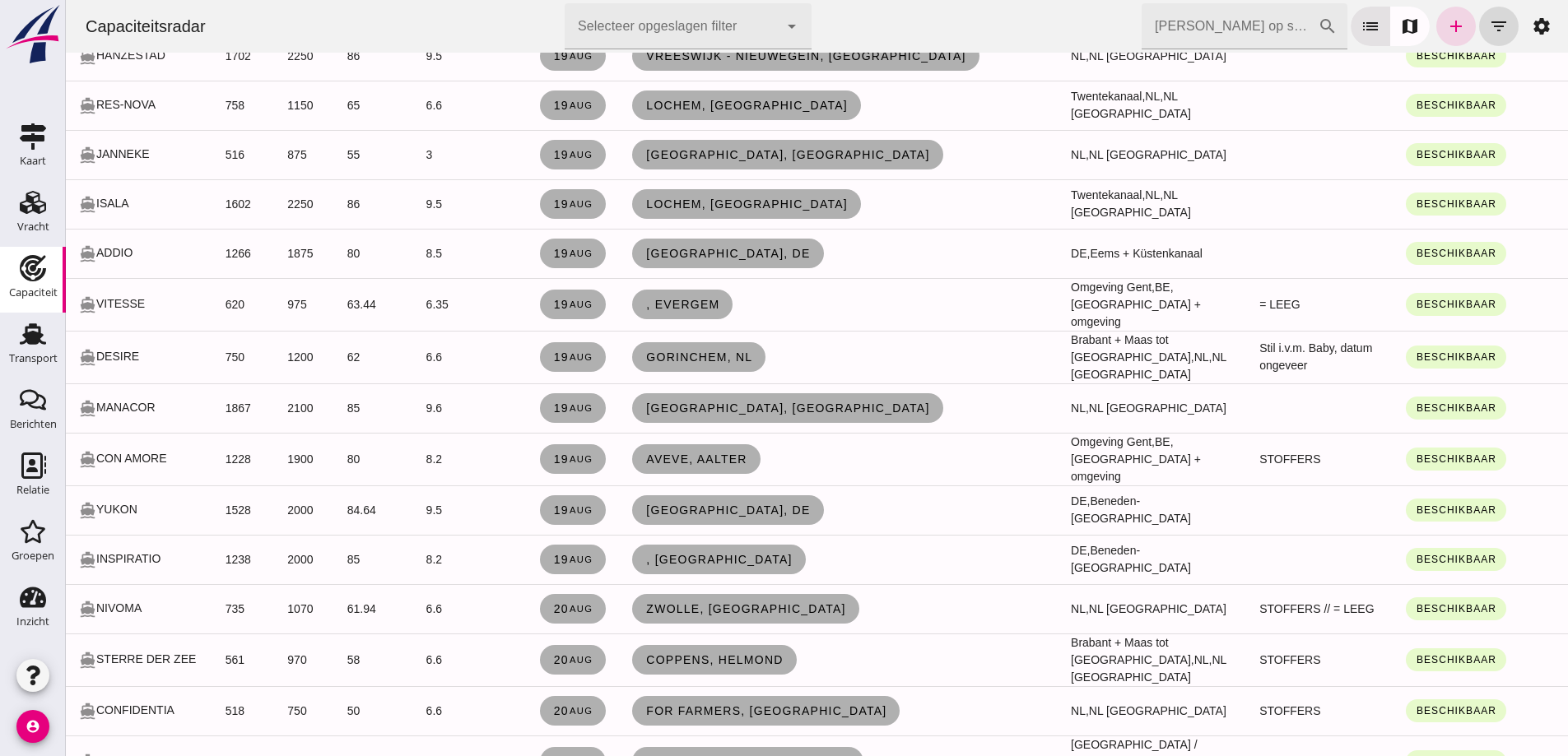
scroll to position [3045, 0]
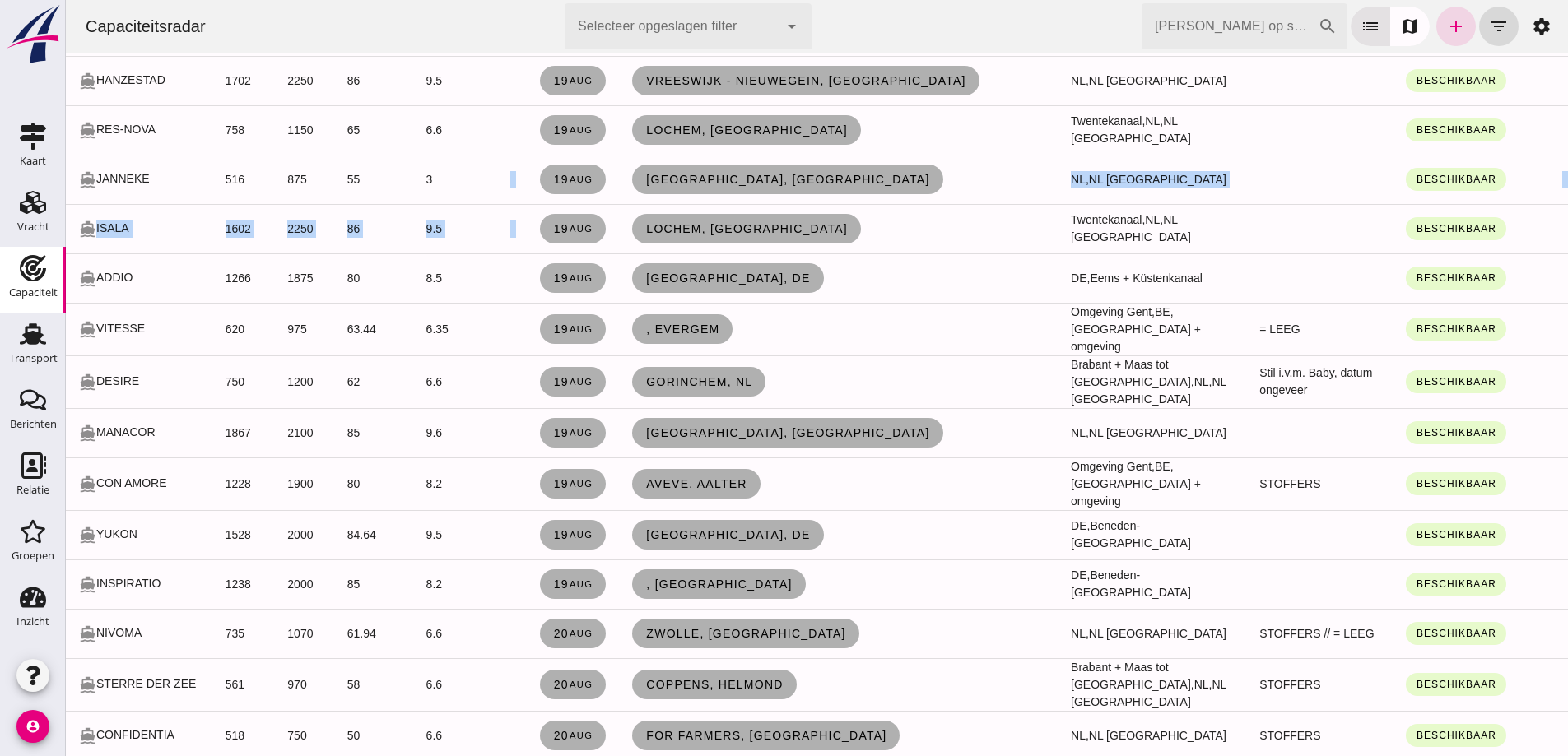
drag, startPoint x: 768, startPoint y: 258, endPoint x: 491, endPoint y: 236, distance: 277.9
click tbody "directions_boat KON-TIKI 1618 2000 85 9.5 [DATE] [GEOGRAPHIC_DATA], [GEOGRAPHIC…"
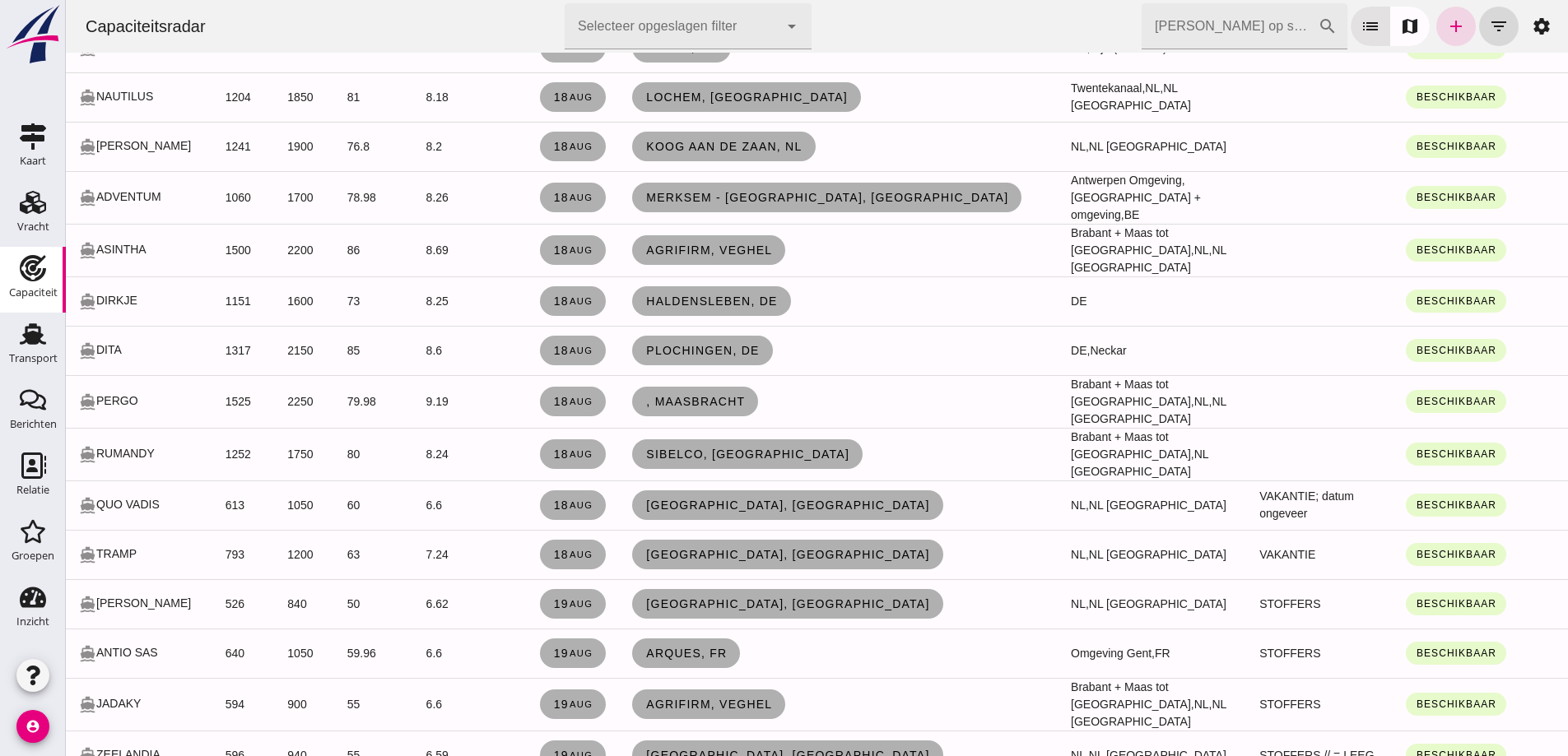
scroll to position [2140, 0]
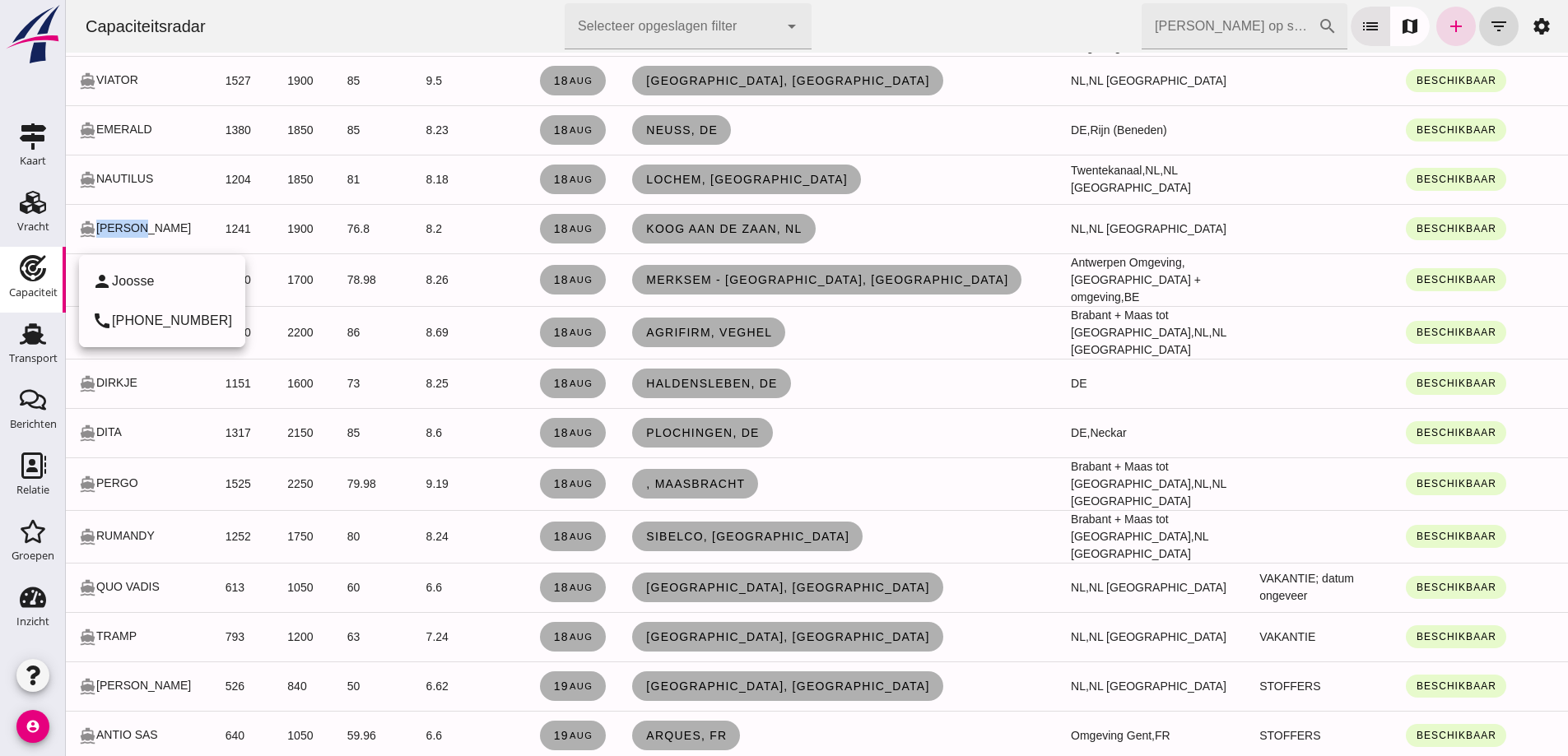
drag, startPoint x: 160, startPoint y: 252, endPoint x: 86, endPoint y: 250, distance: 74.0
click at [77, 247] on td "directions_boat [PERSON_NAME]" at bounding box center [139, 228] width 146 height 49
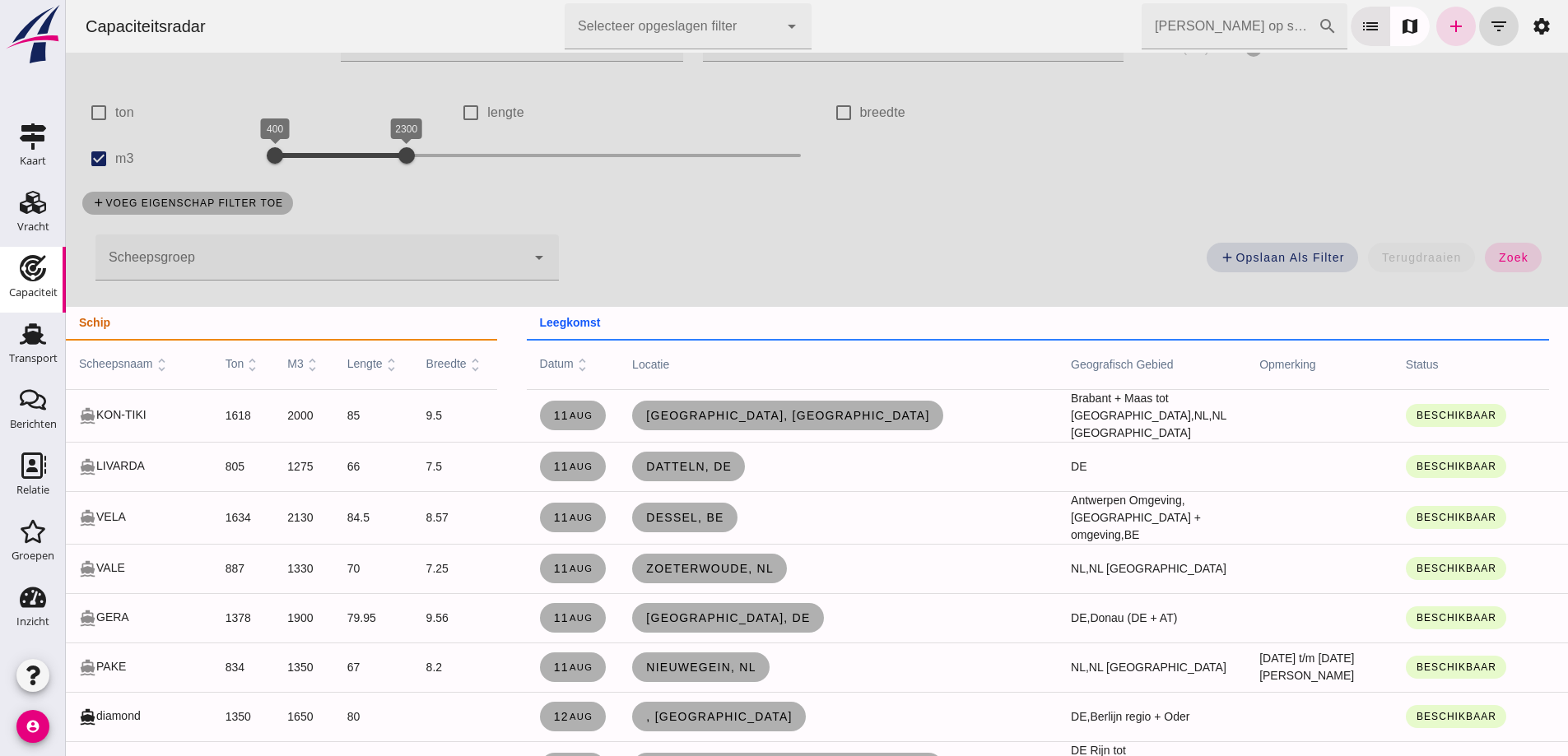
scroll to position [83, 0]
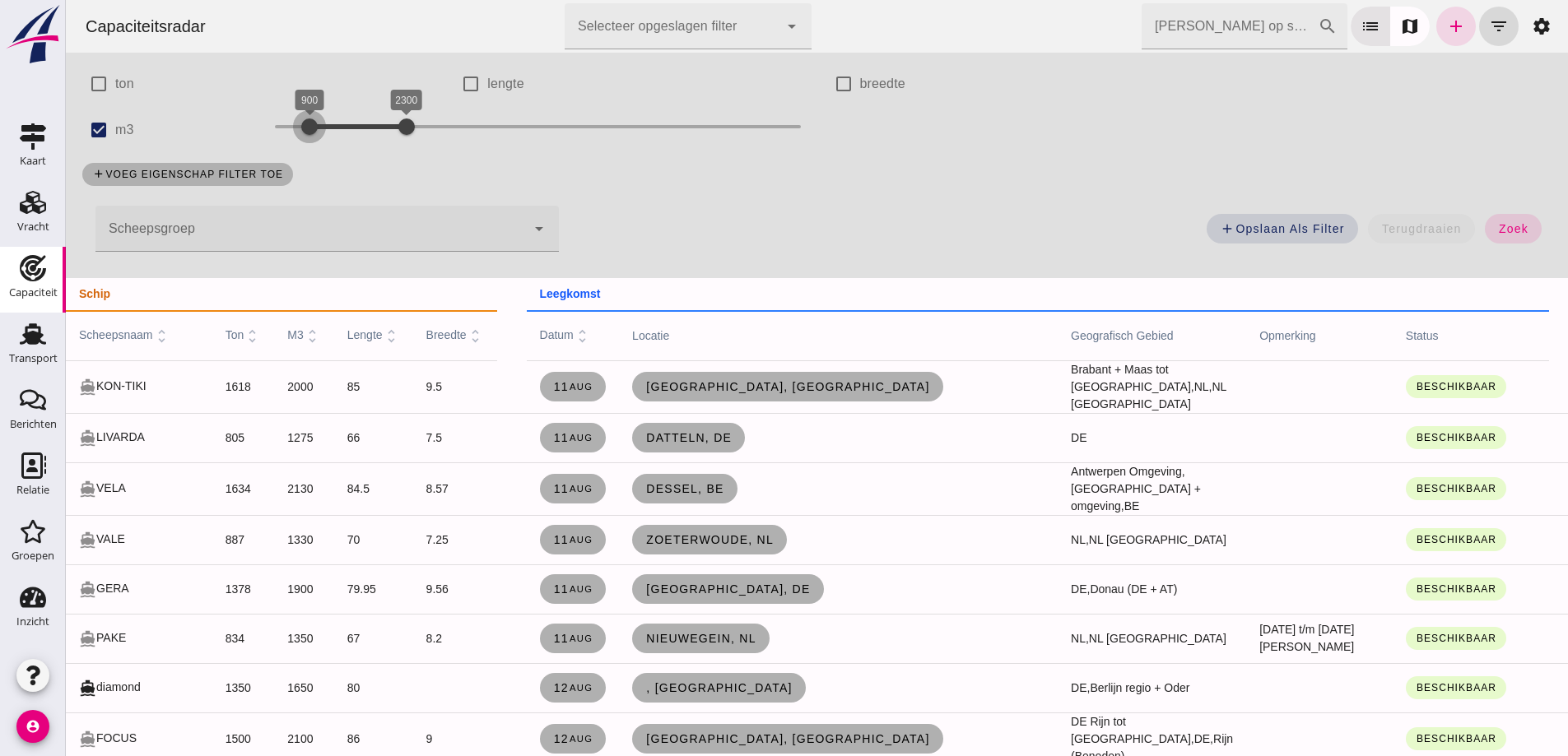
drag, startPoint x: 266, startPoint y: 122, endPoint x: 301, endPoint y: 133, distance: 36.7
click at [301, 133] on div at bounding box center [310, 127] width 33 height 33
click button "zoek"
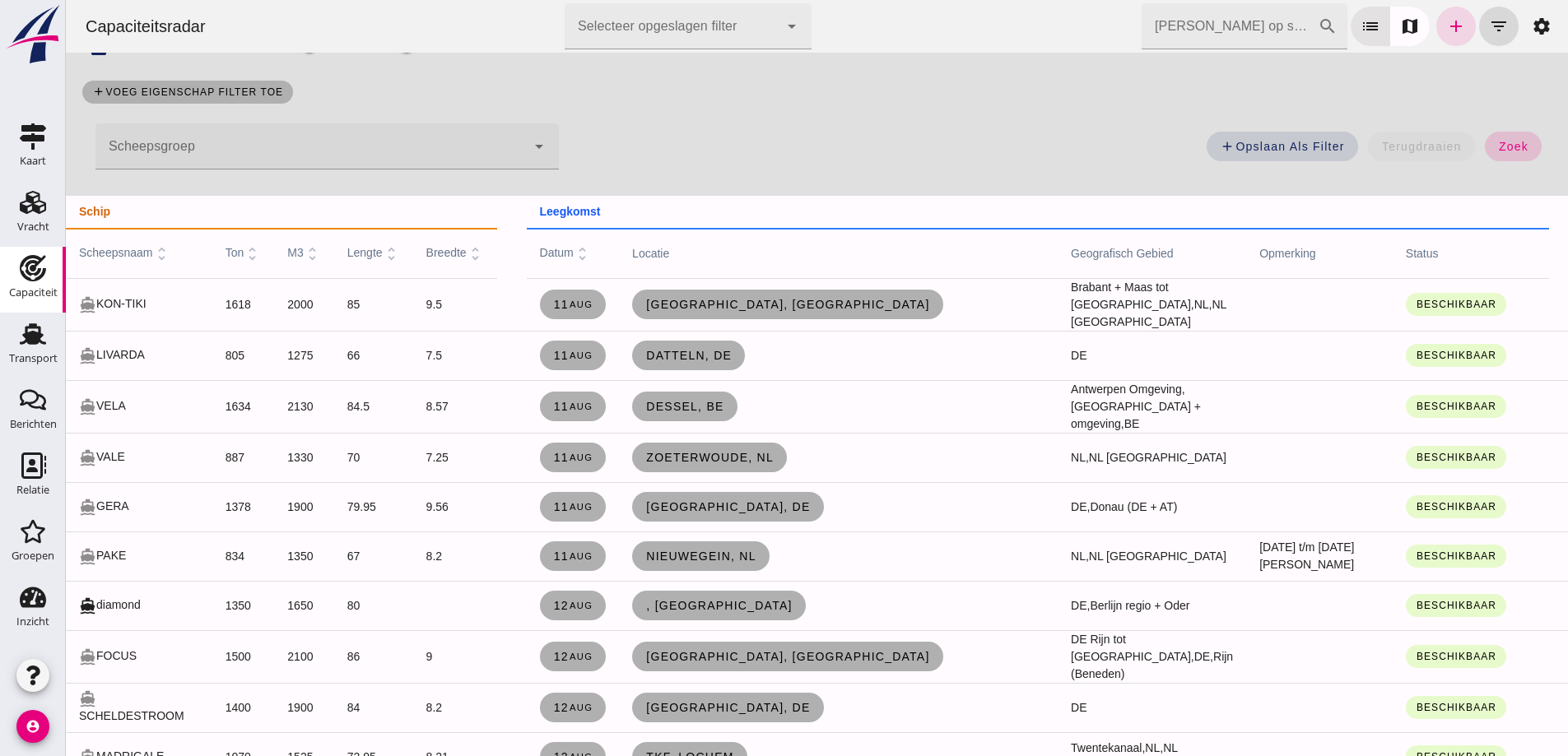
click button "zoek"
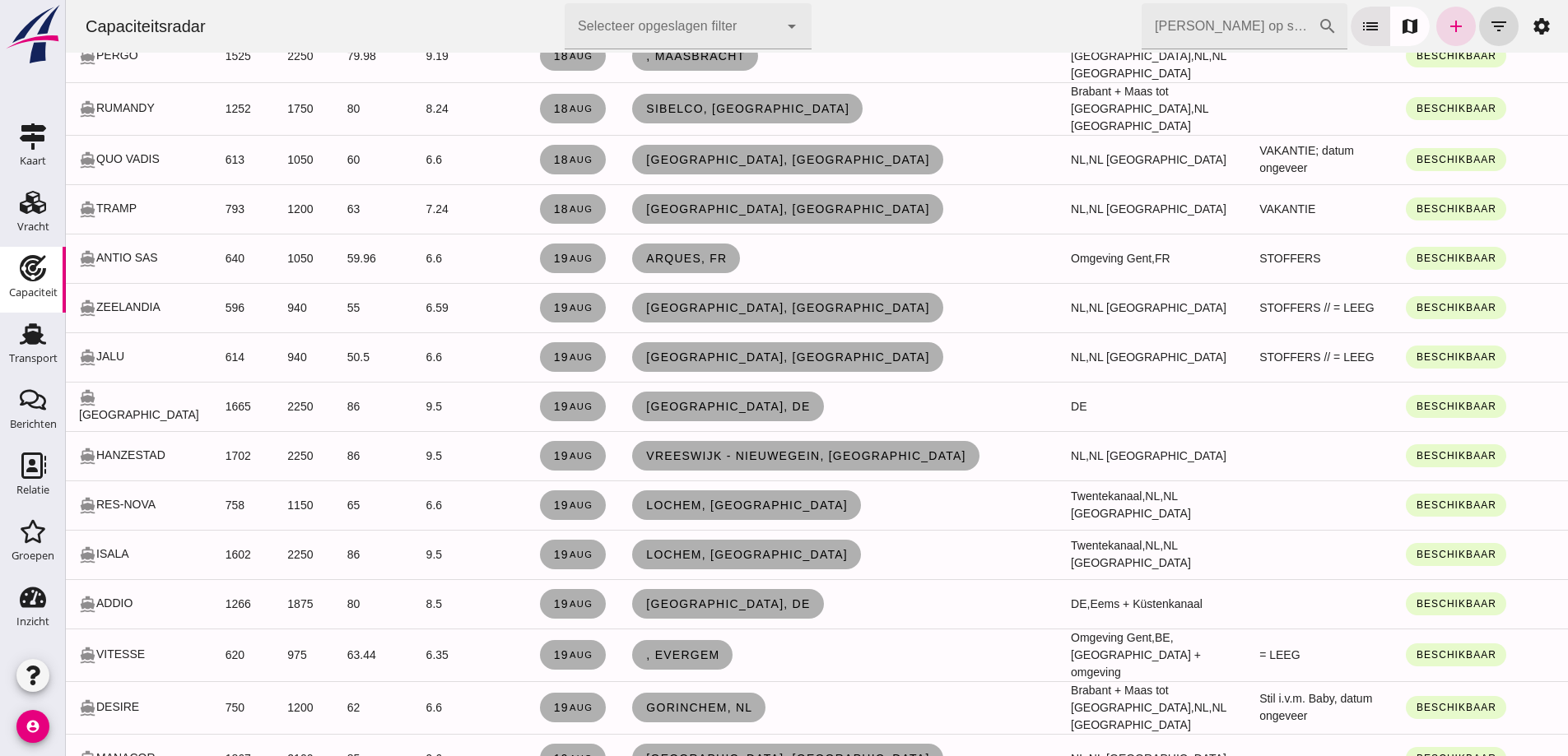
scroll to position [2420, 0]
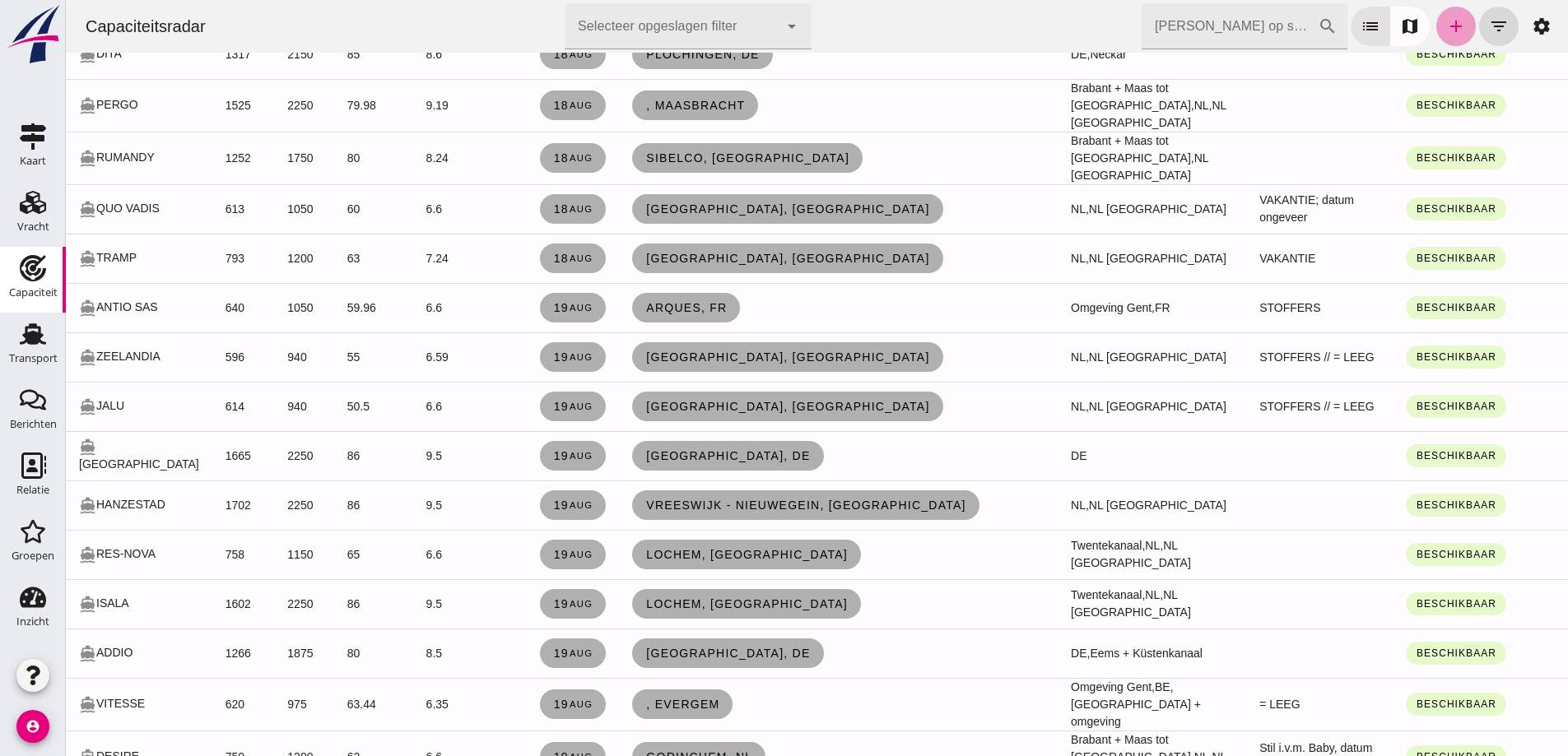
click at [1447, 25] on icon "add" at bounding box center [1456, 26] width 20 height 20
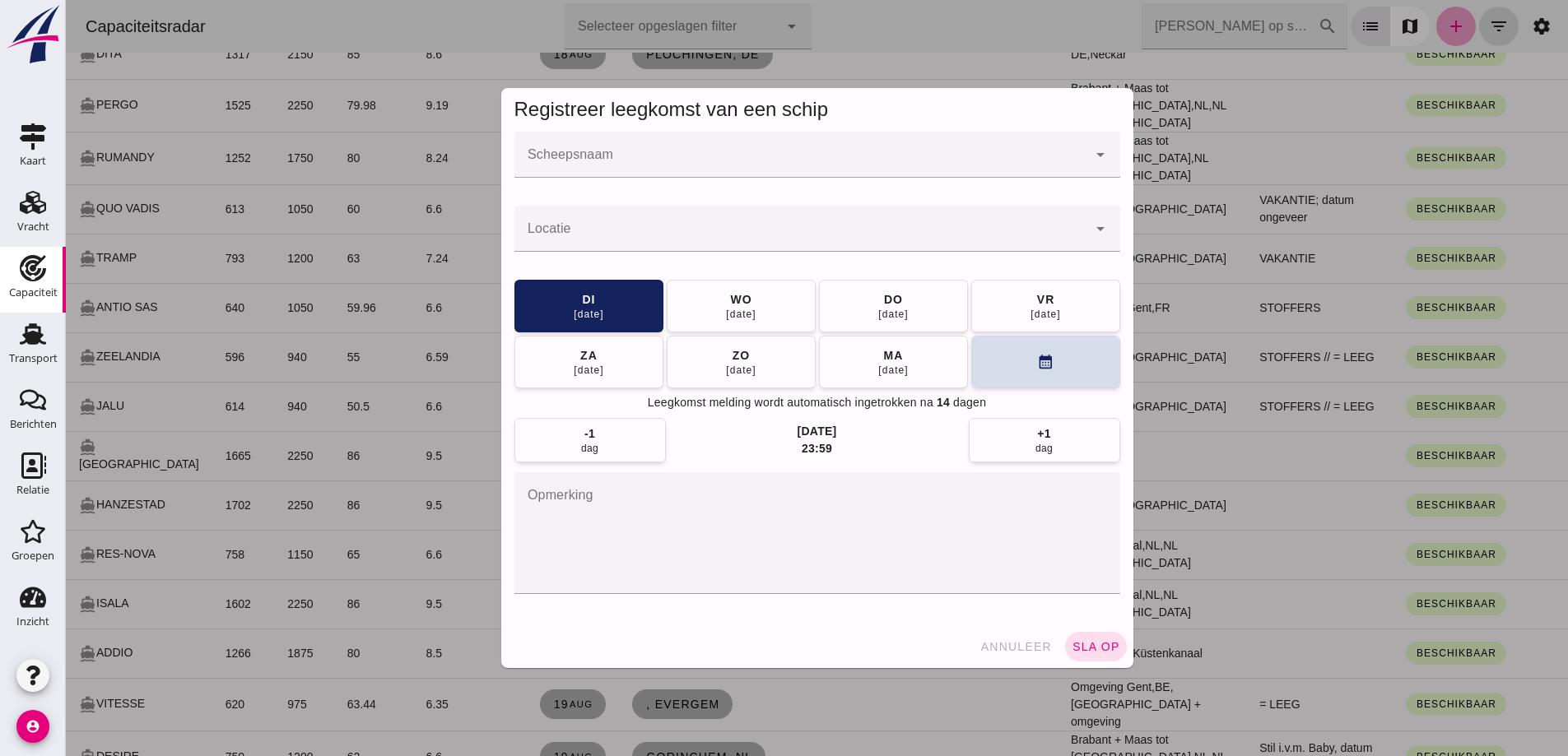
scroll to position [0, 0]
click input "Scheepsnaam"
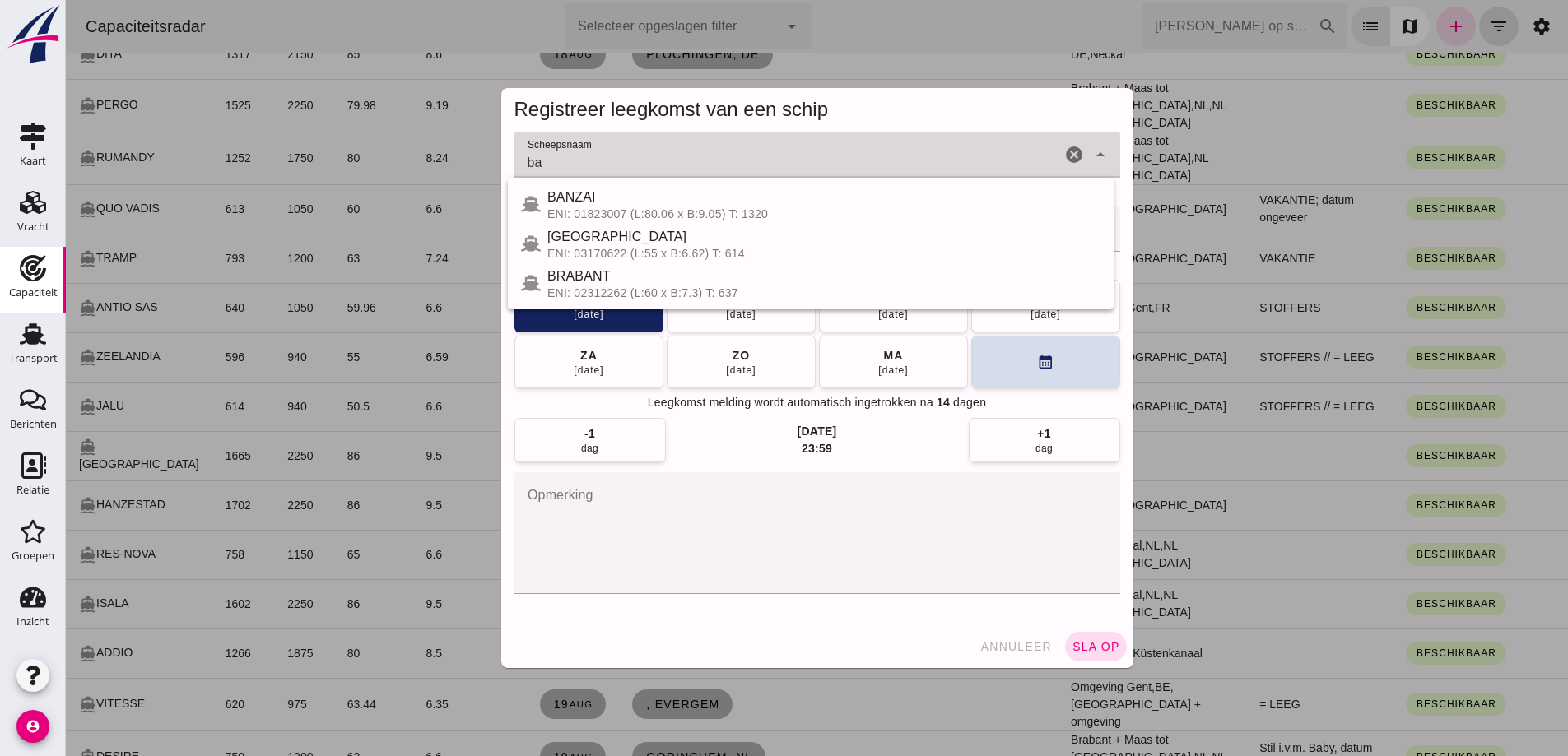
type input "b"
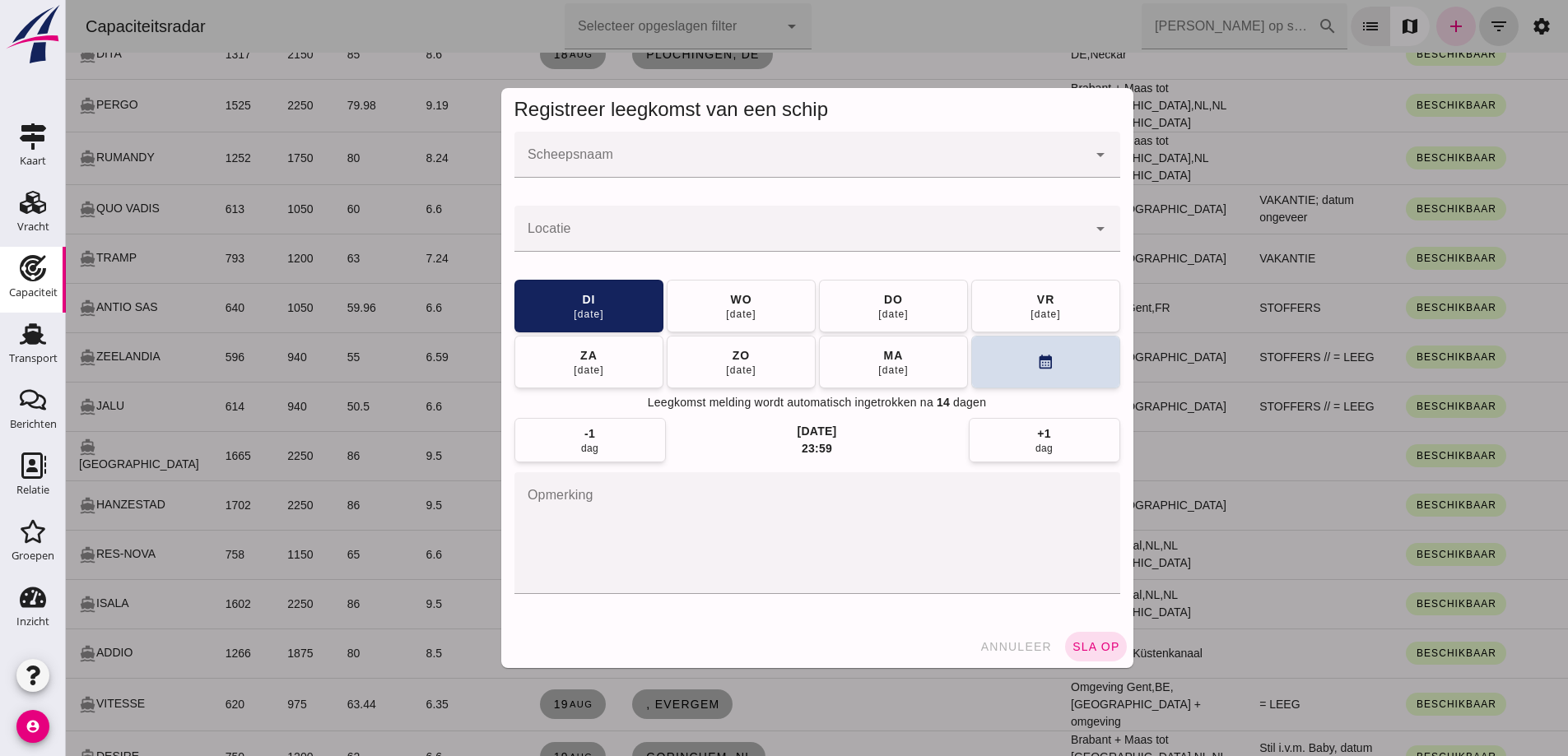
click div
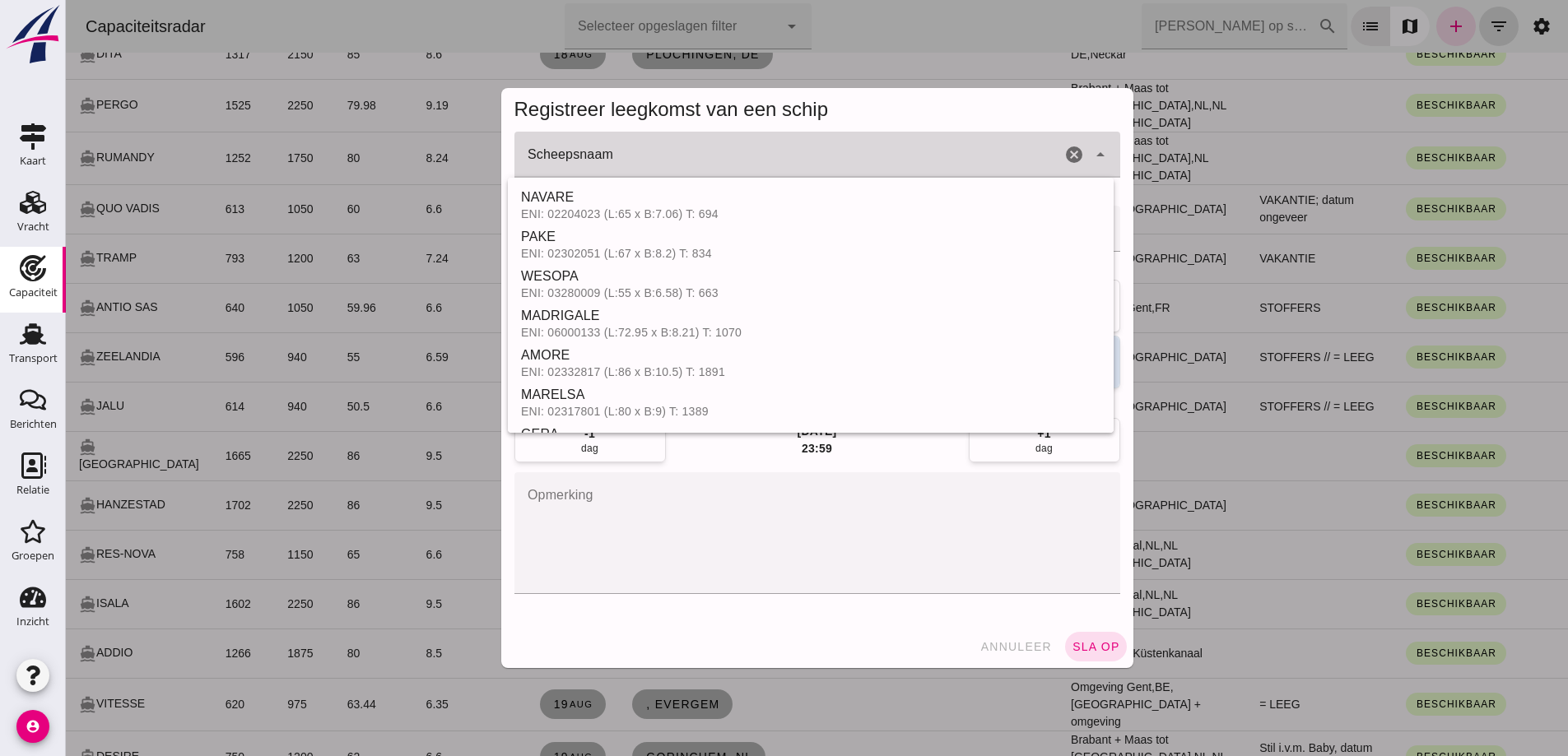
type input "e"
type input "r"
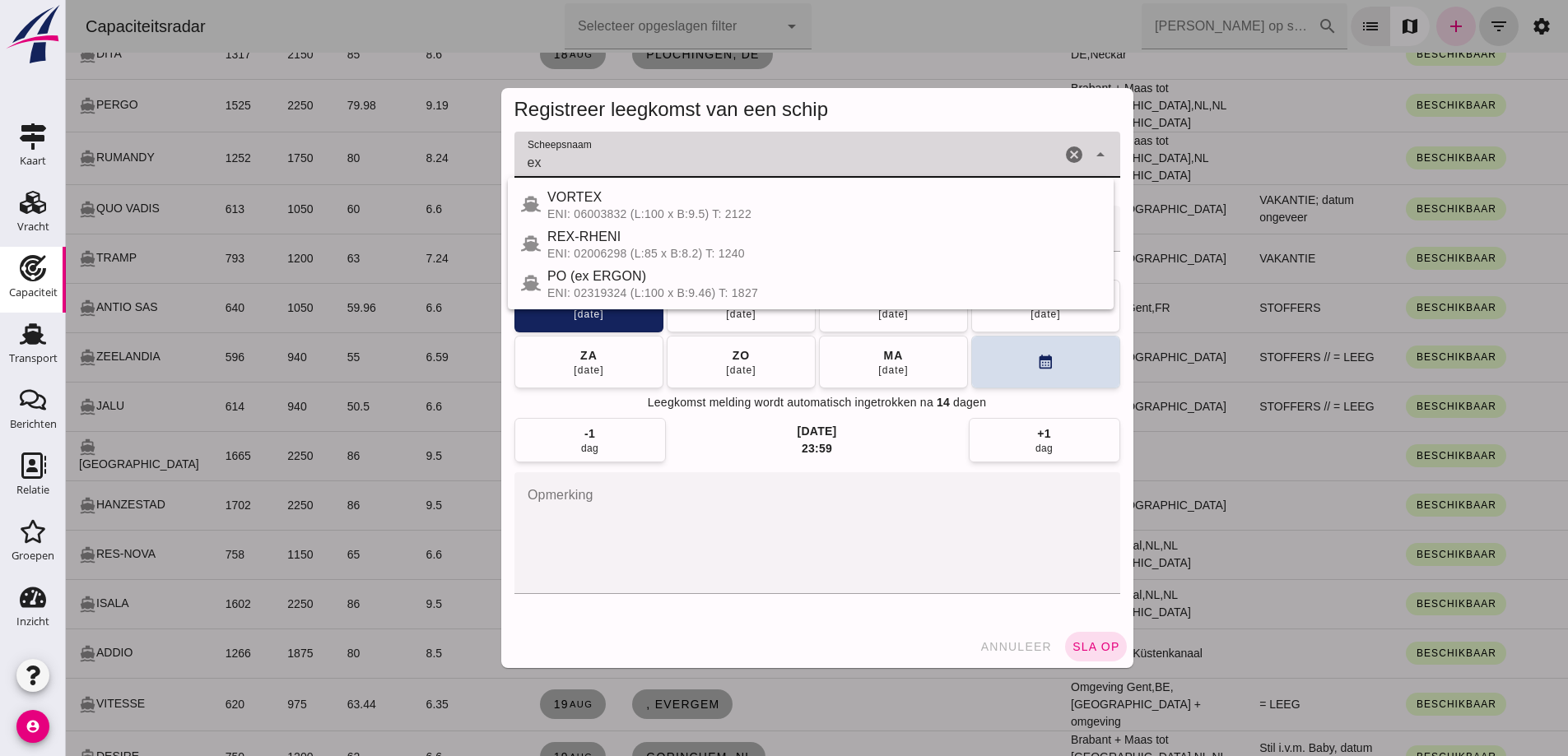
type input "ex"
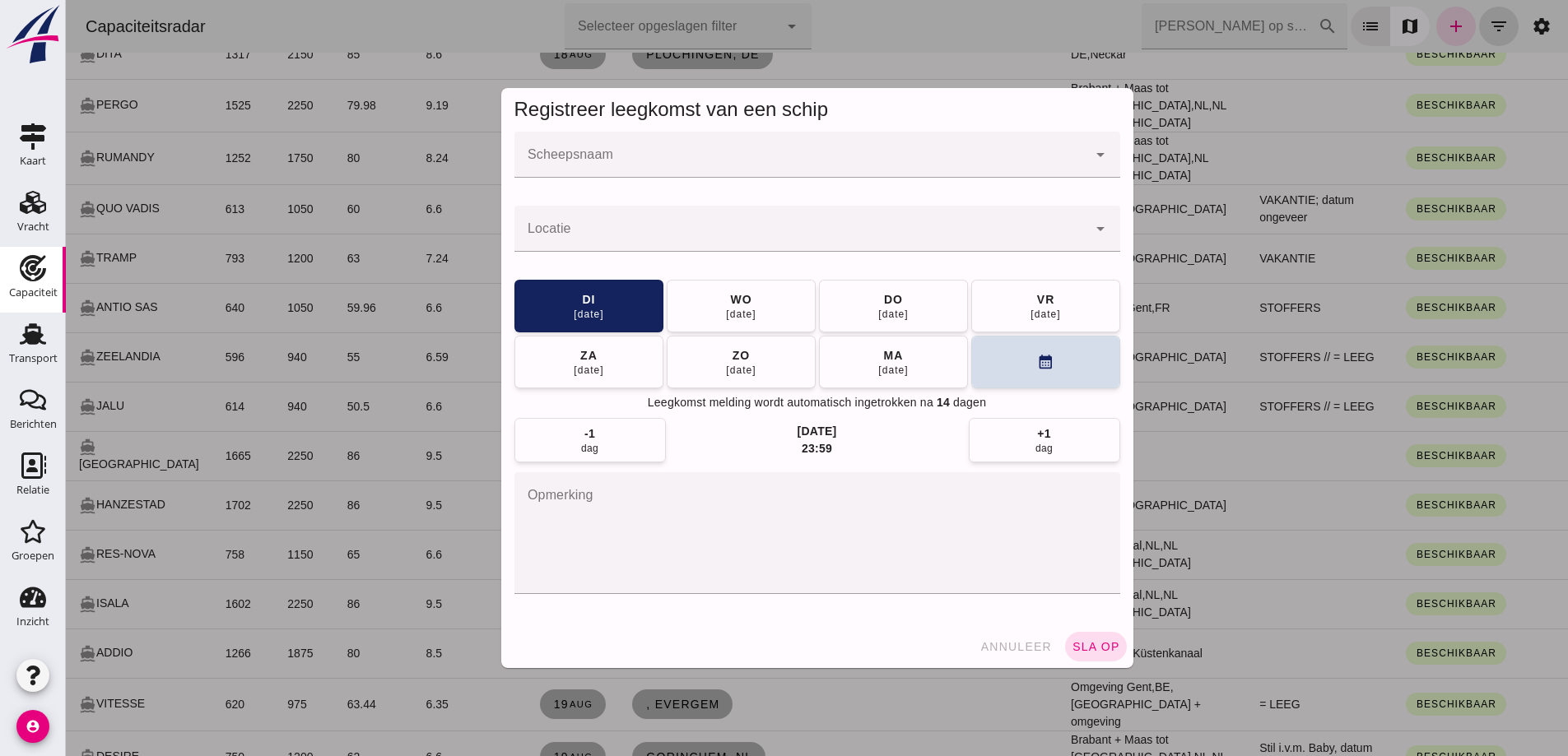
click input "Scheepsnaam"
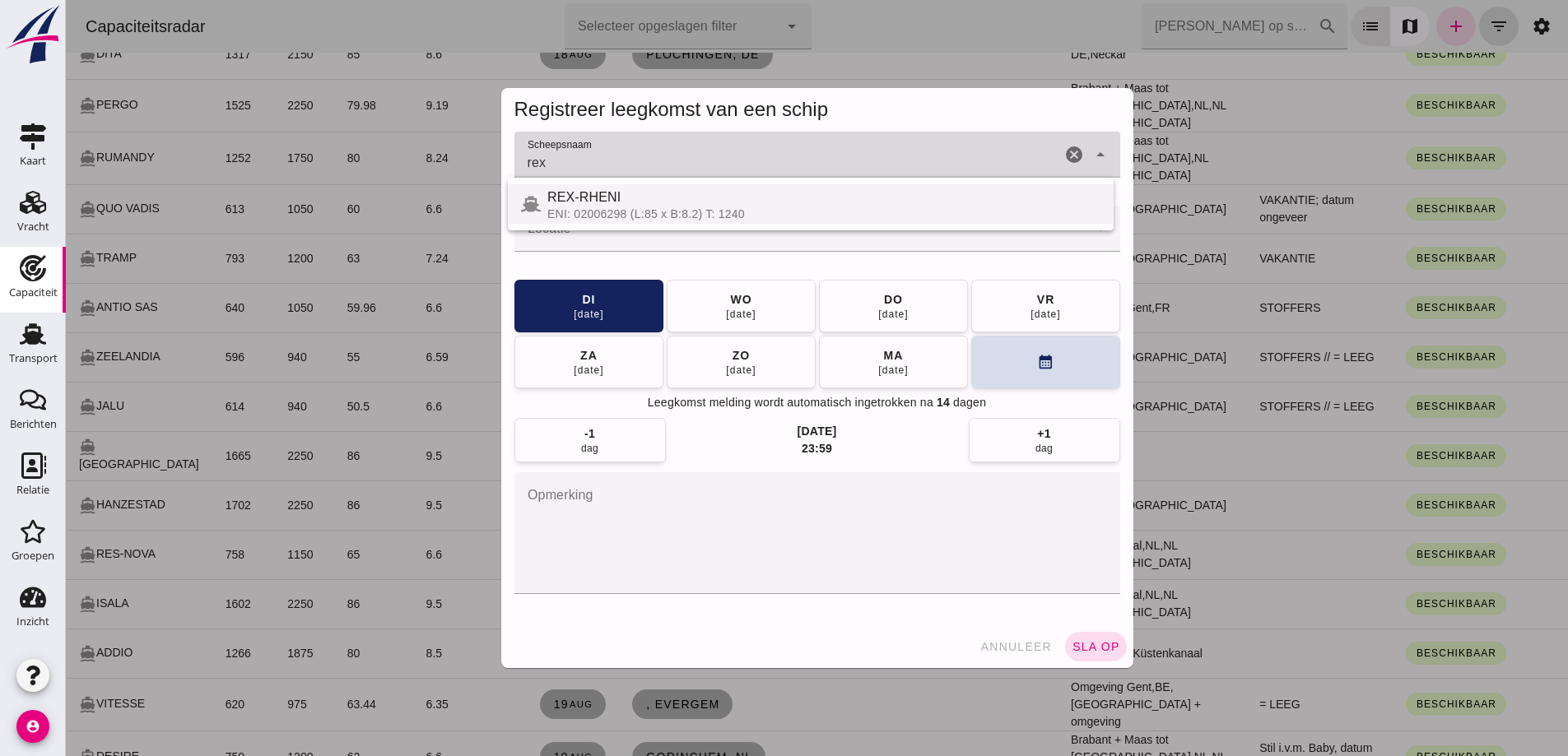
click at [653, 203] on div "REX-RHENI" at bounding box center [823, 197] width 553 height 20
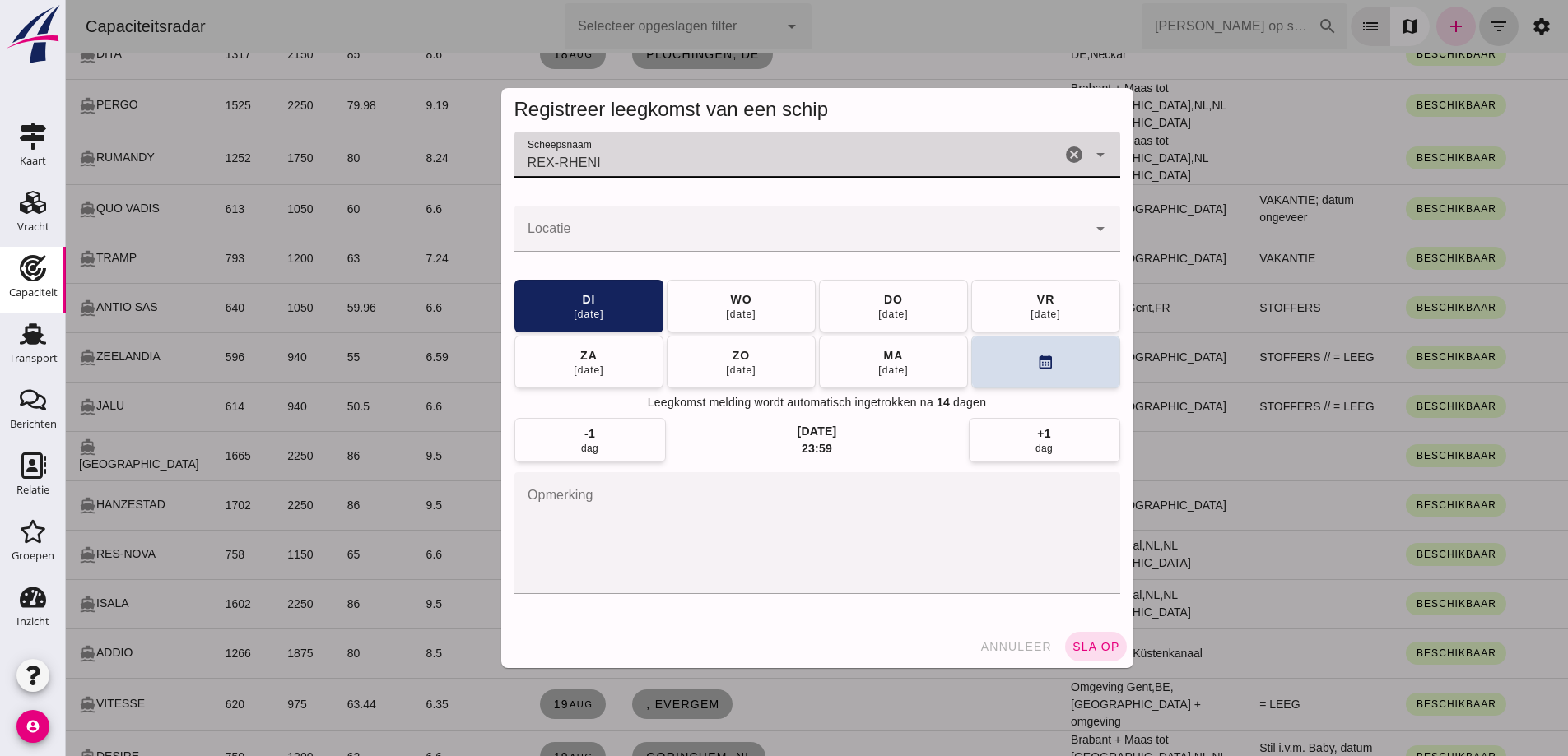
type input "REX-RHENI"
click div
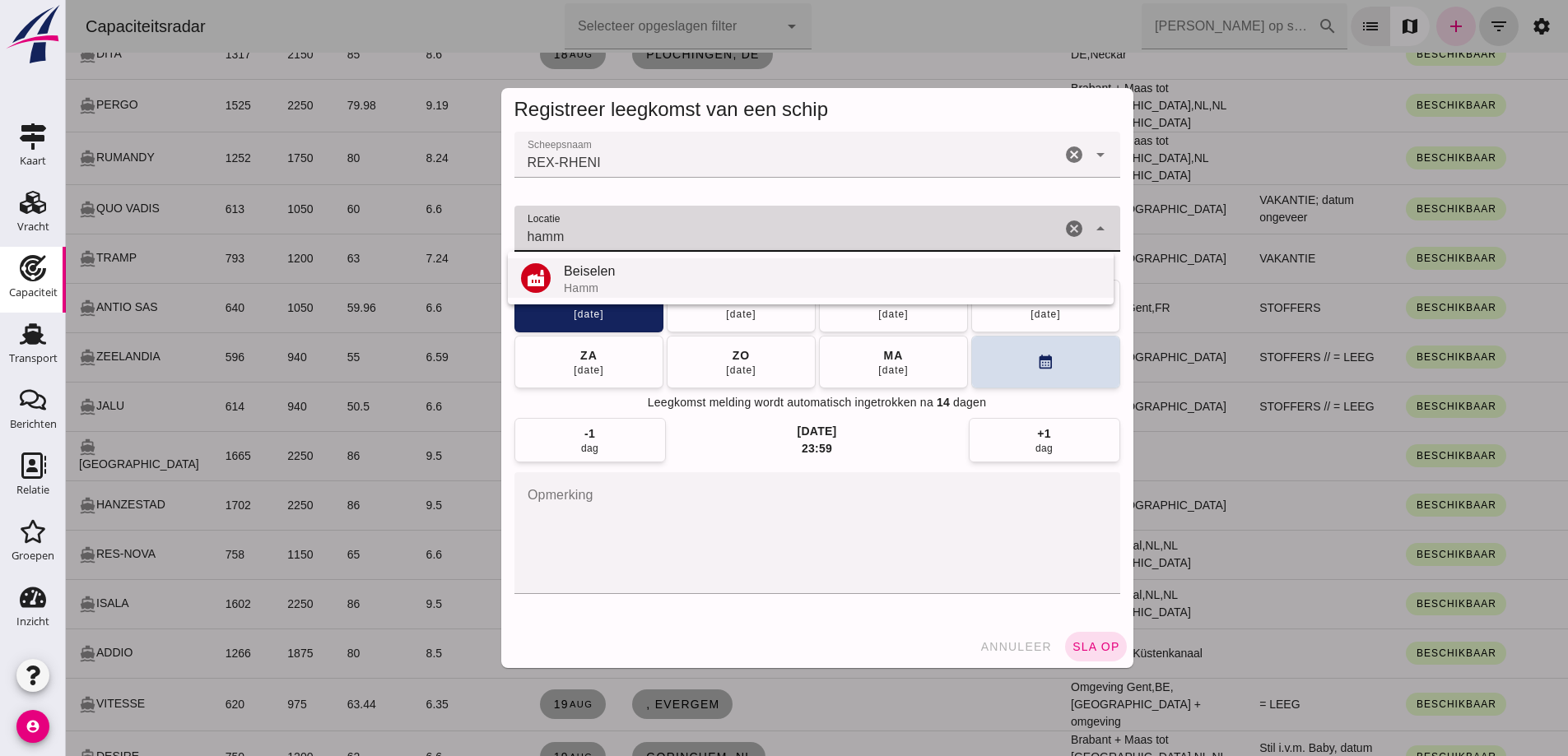
click at [639, 277] on div "Beiselen" at bounding box center [832, 271] width 537 height 20
type input "Beiselen - [GEOGRAPHIC_DATA]"
click button "calendar_month"
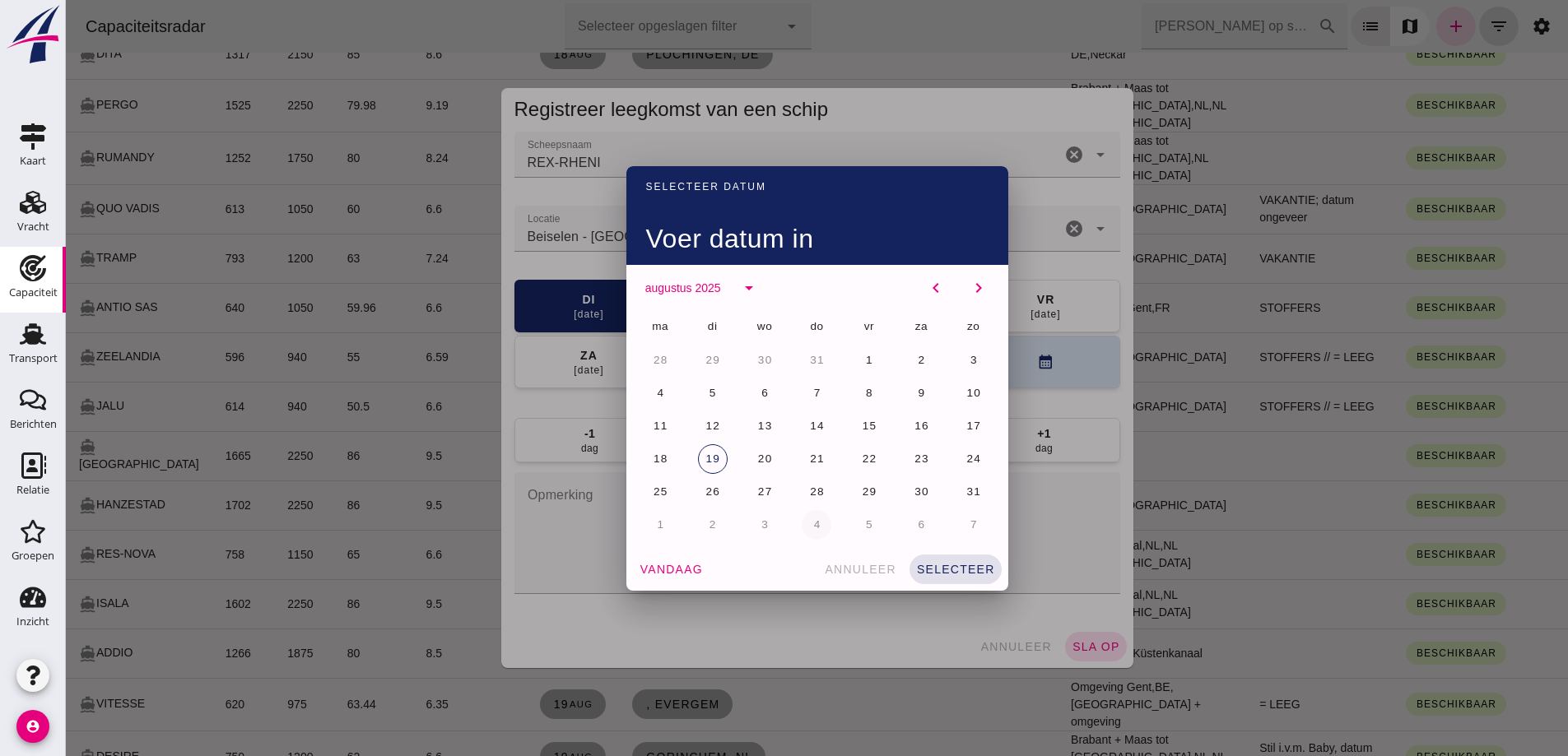
drag, startPoint x: 701, startPoint y: 494, endPoint x: 816, endPoint y: 515, distance: 116.9
click span "26"
click button "selecteer"
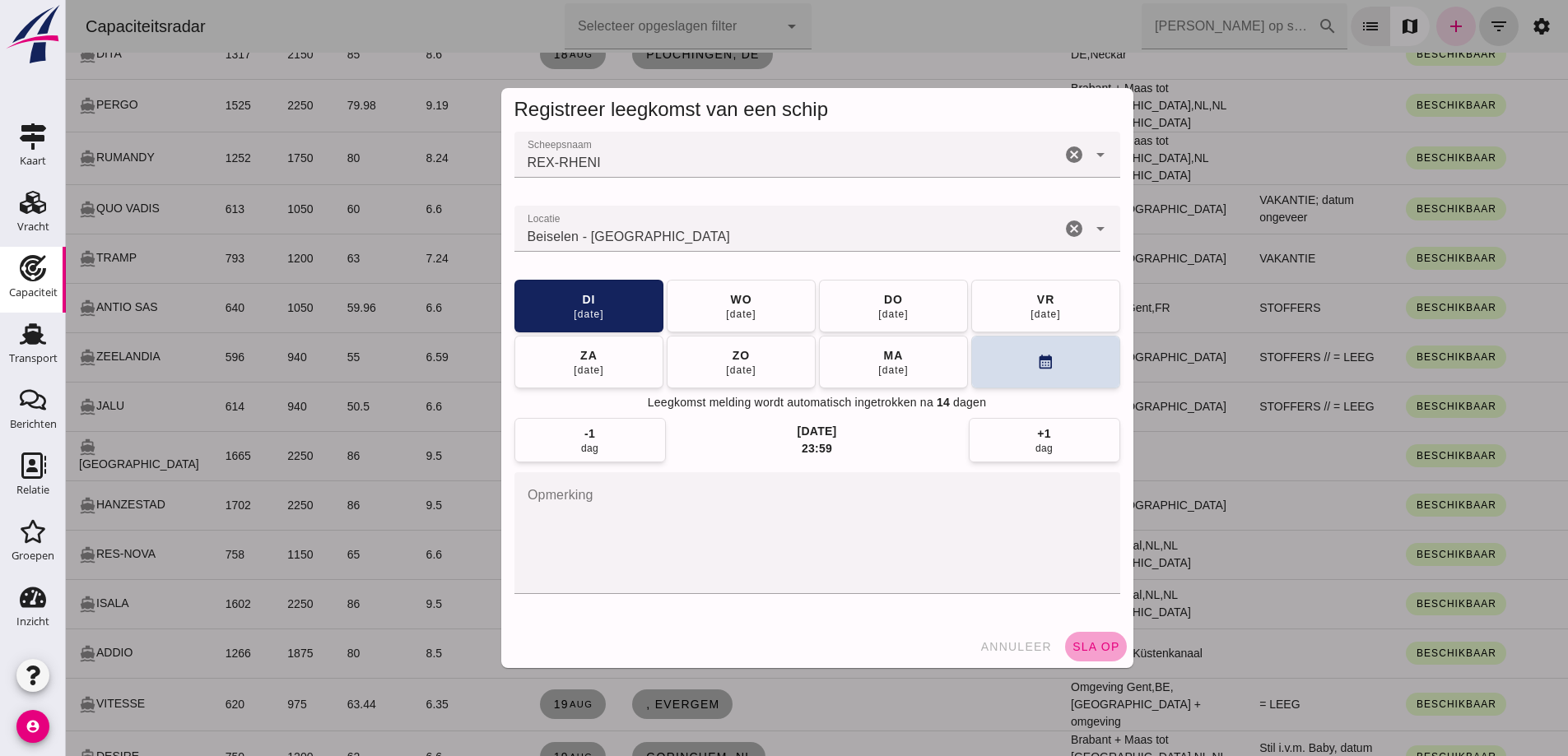
click span "sla op"
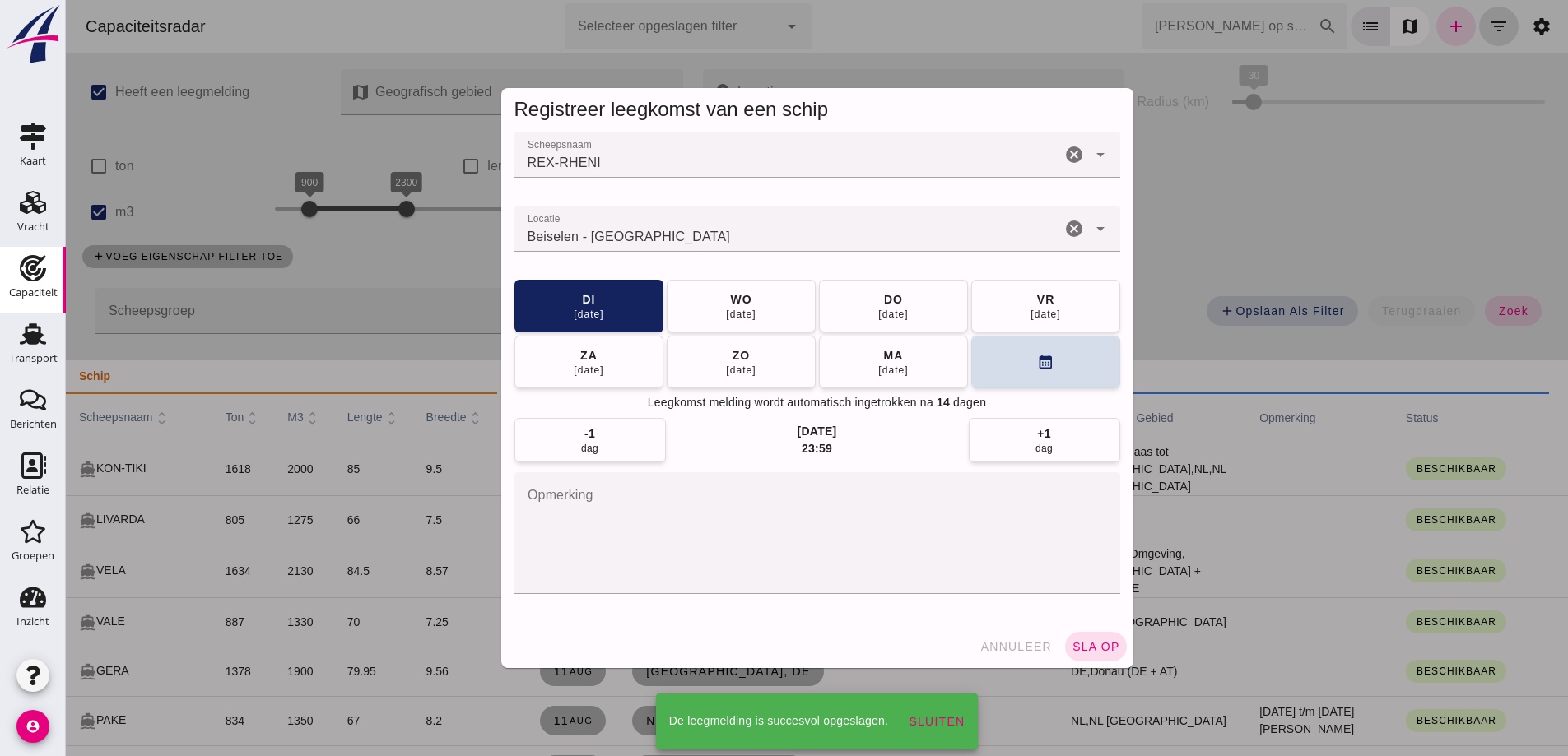
scroll to position [2420, 0]
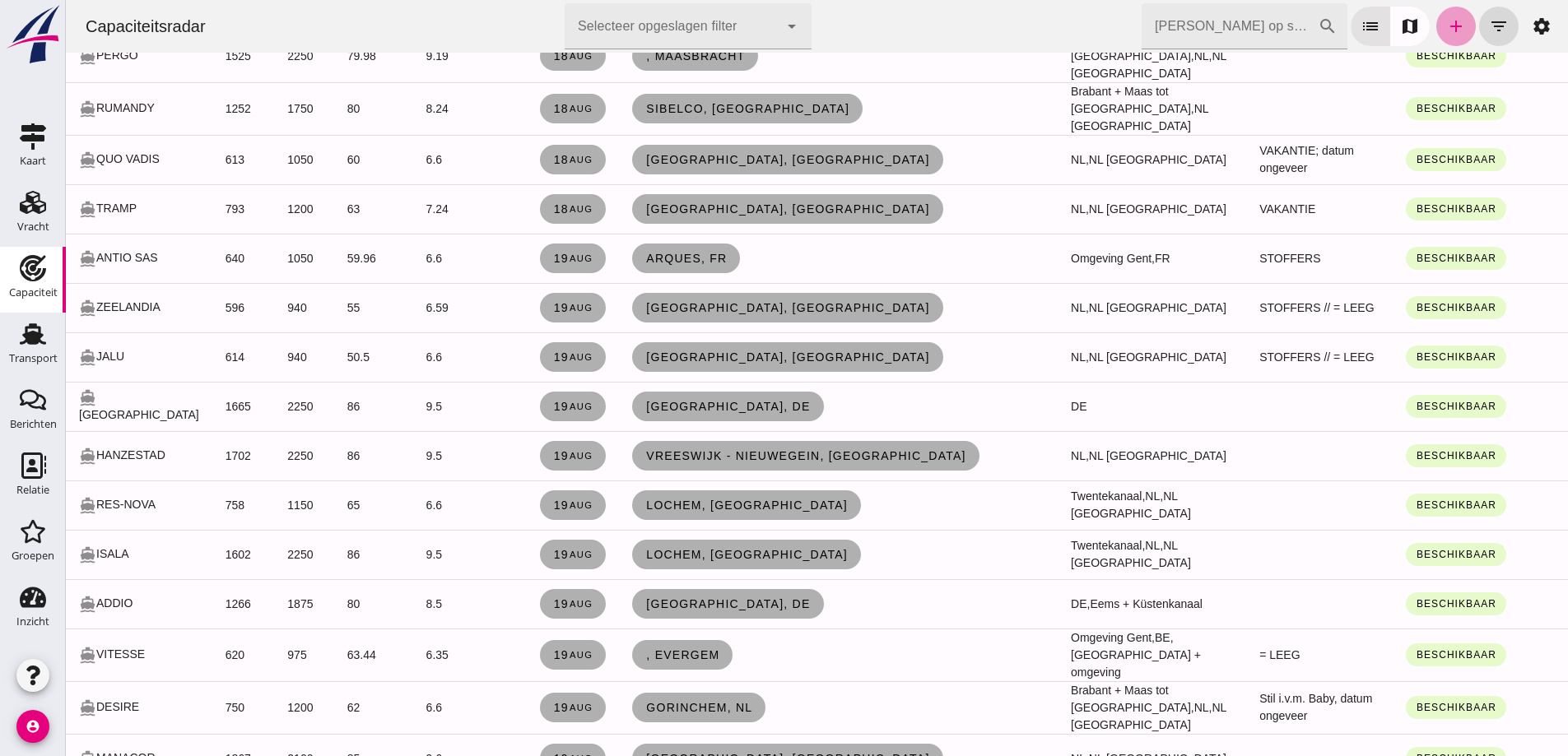
click at [1447, 20] on icon "add" at bounding box center [1456, 26] width 20 height 20
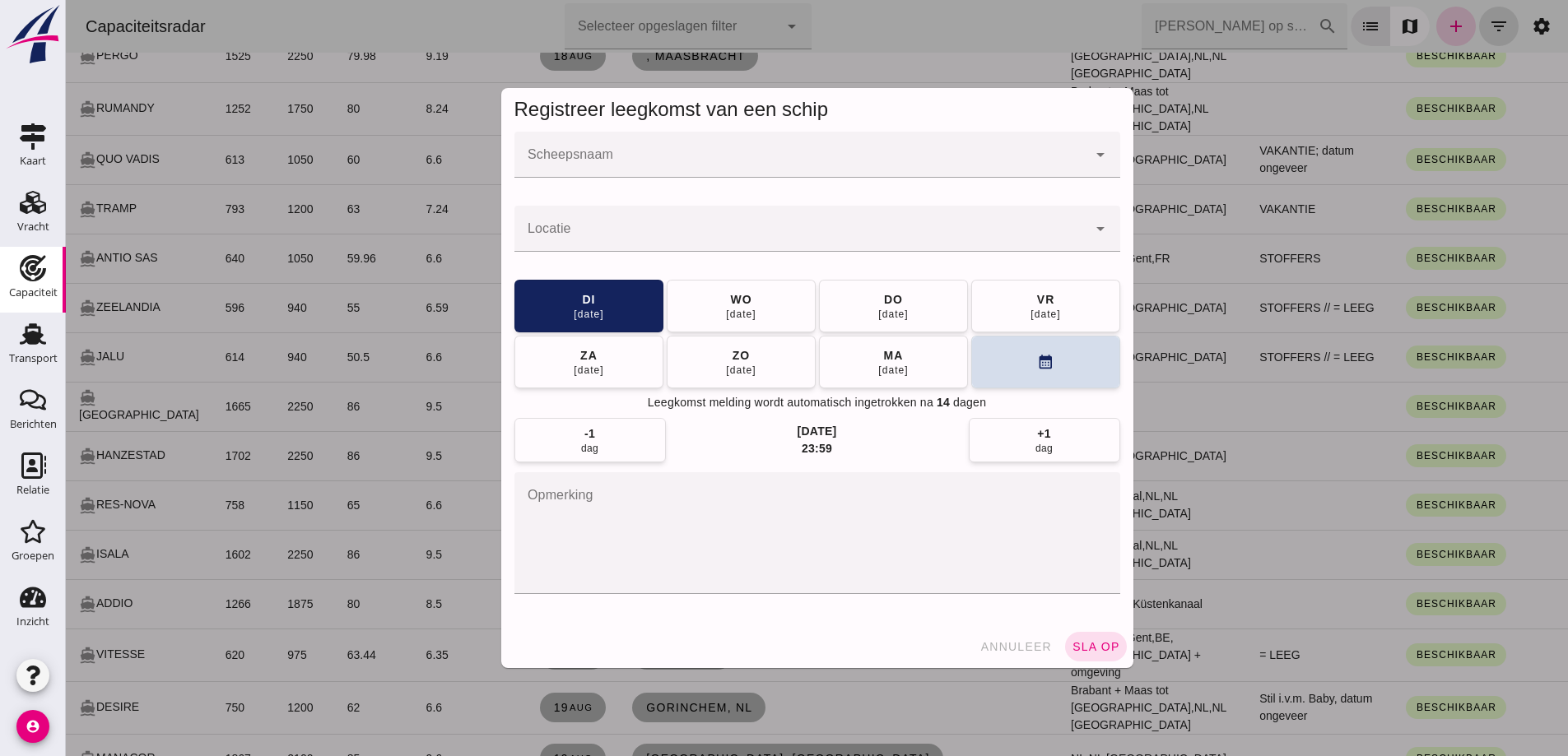
scroll to position [0, 0]
click input "Scheepsnaam"
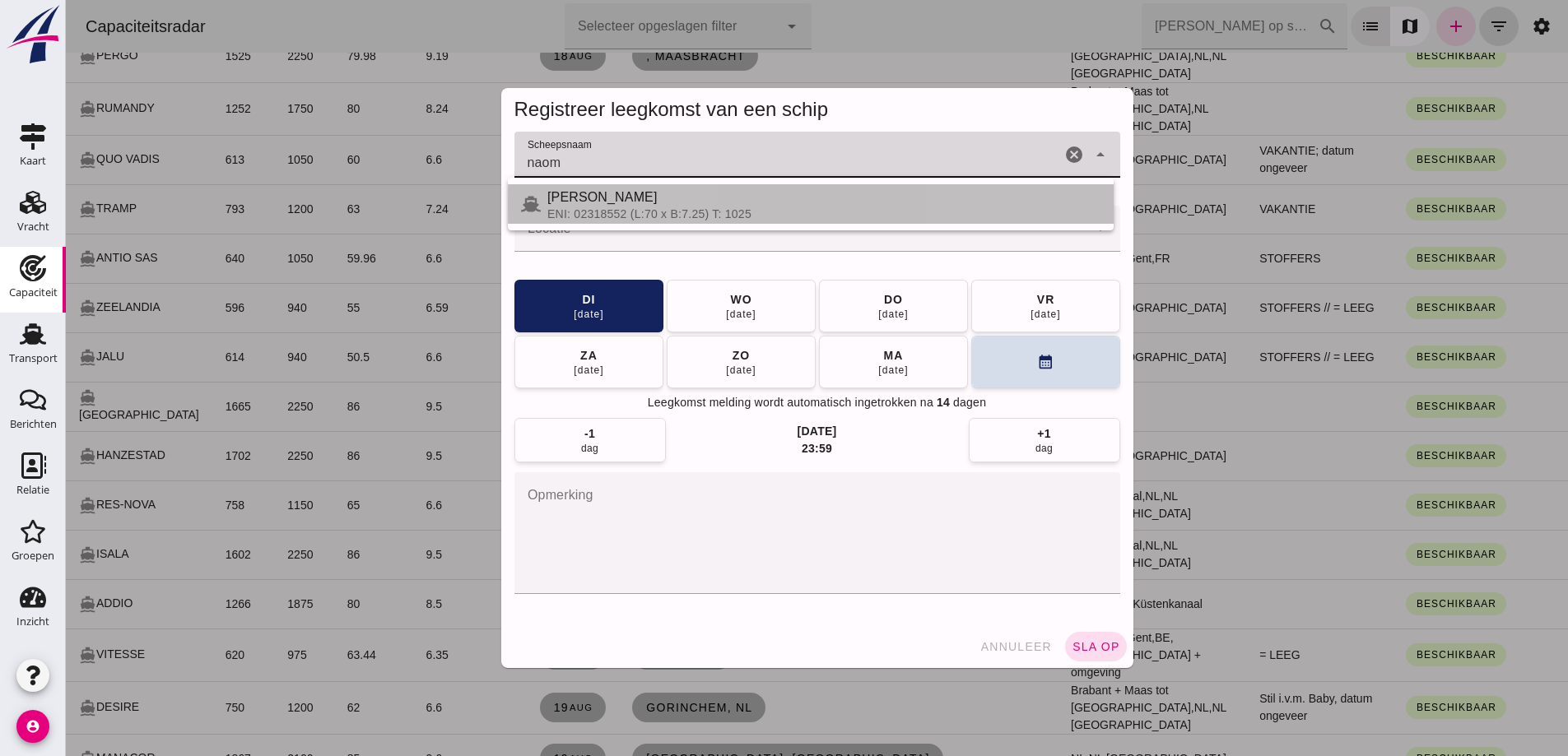
click at [780, 203] on div "[PERSON_NAME]" at bounding box center [823, 197] width 553 height 20
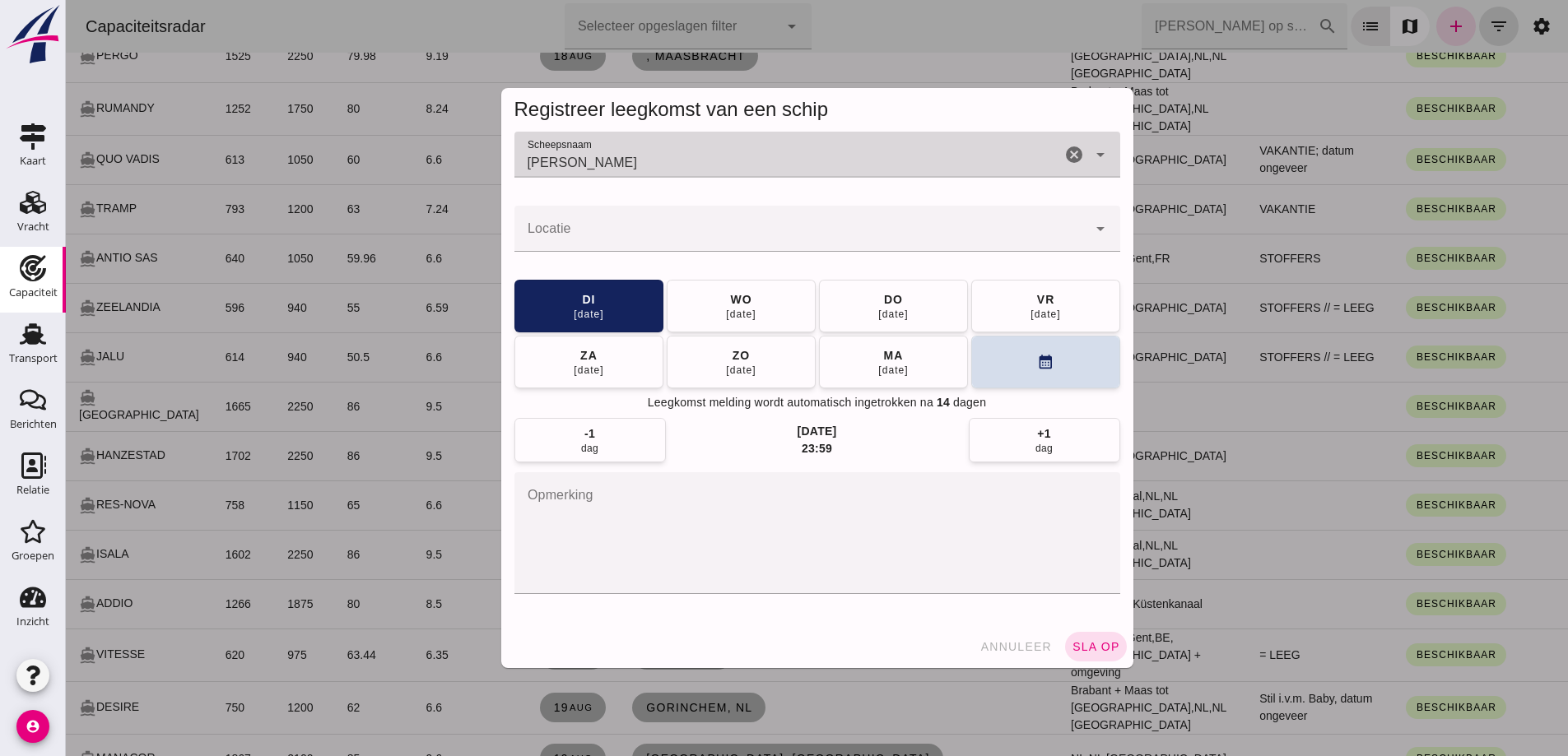
type input "[PERSON_NAME]"
click input "Locatie"
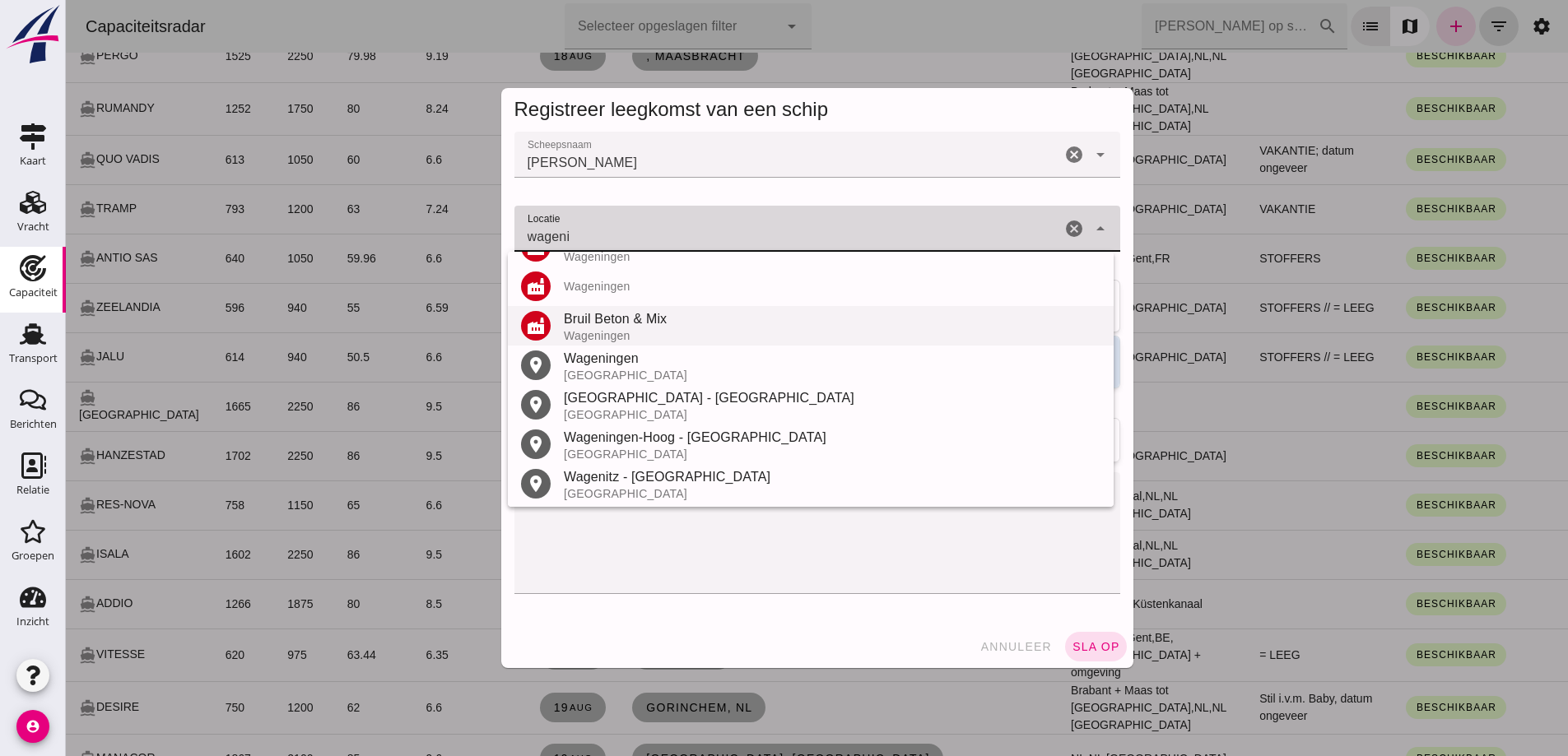
scroll to position [232, 0]
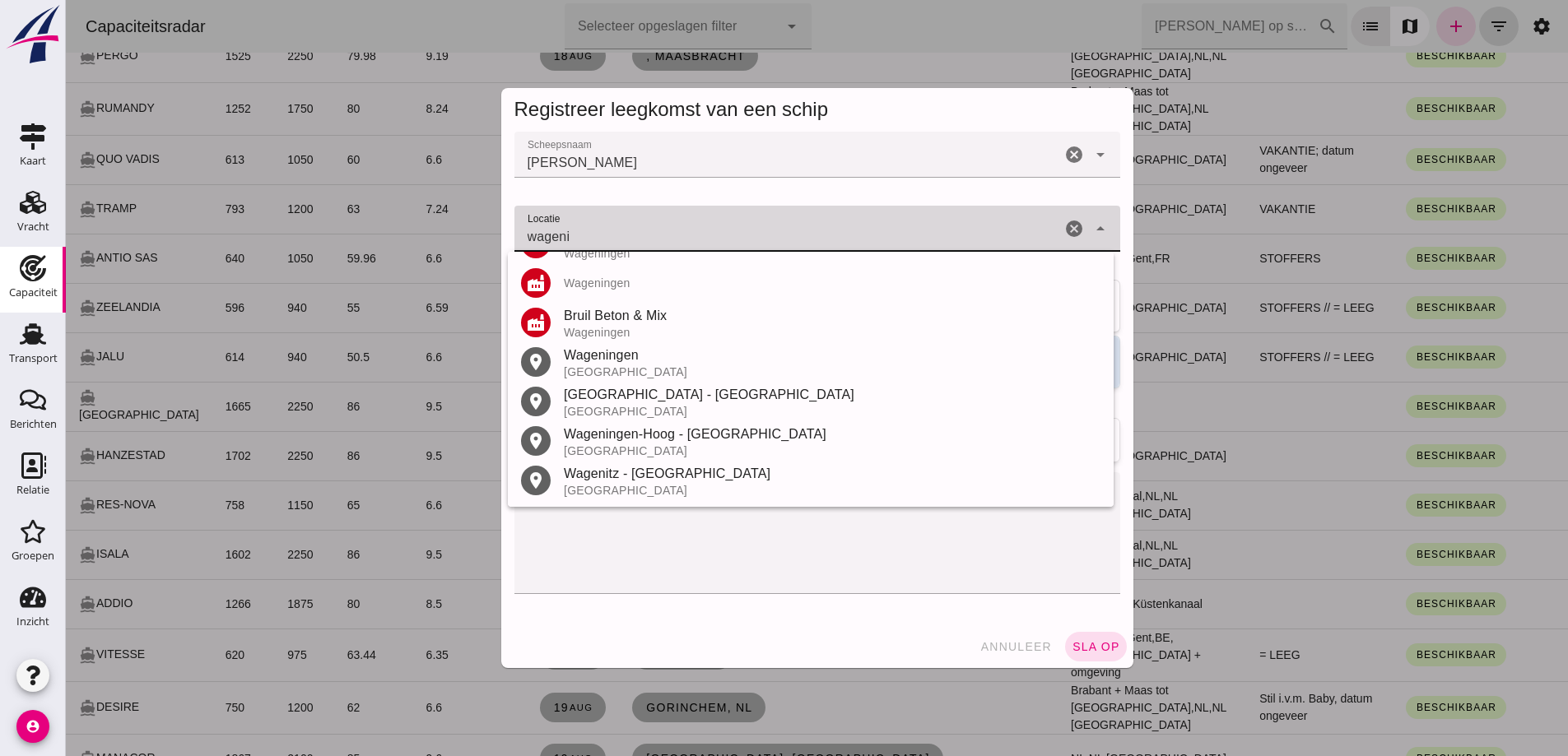
click at [670, 363] on div "Wageningen" at bounding box center [832, 355] width 537 height 20
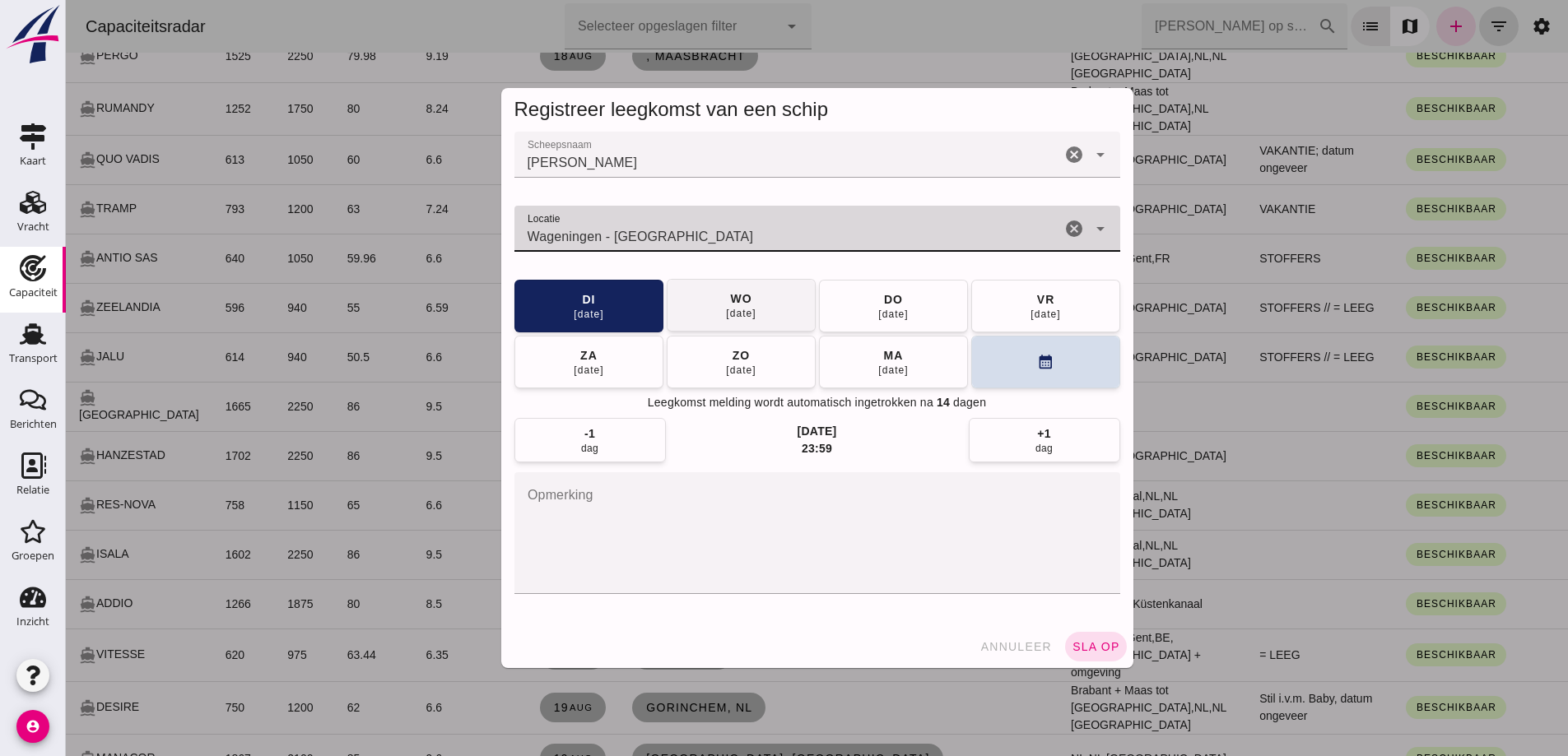
type input "Wageningen - [GEOGRAPHIC_DATA]"
click button "[DATE]"
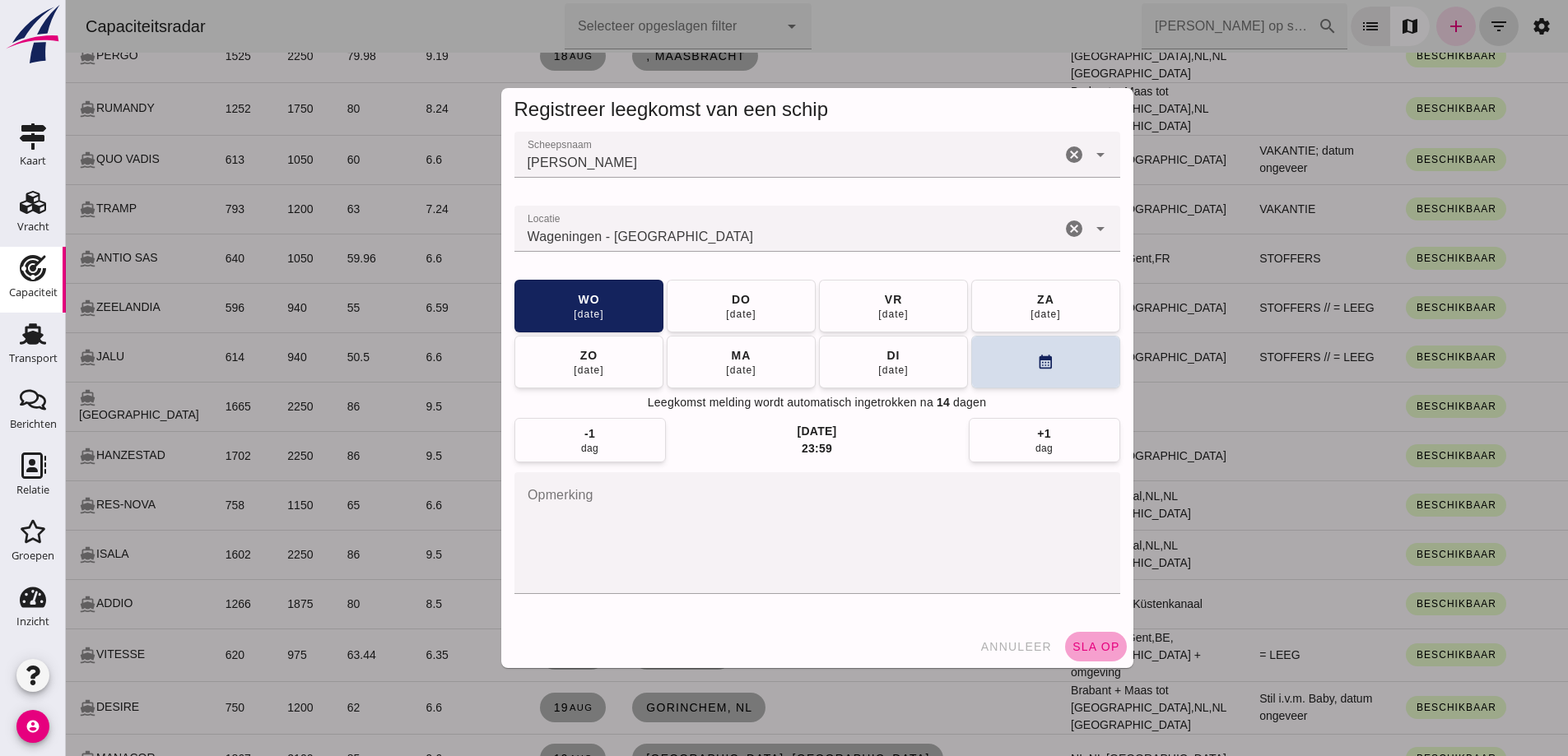
click span "sla op"
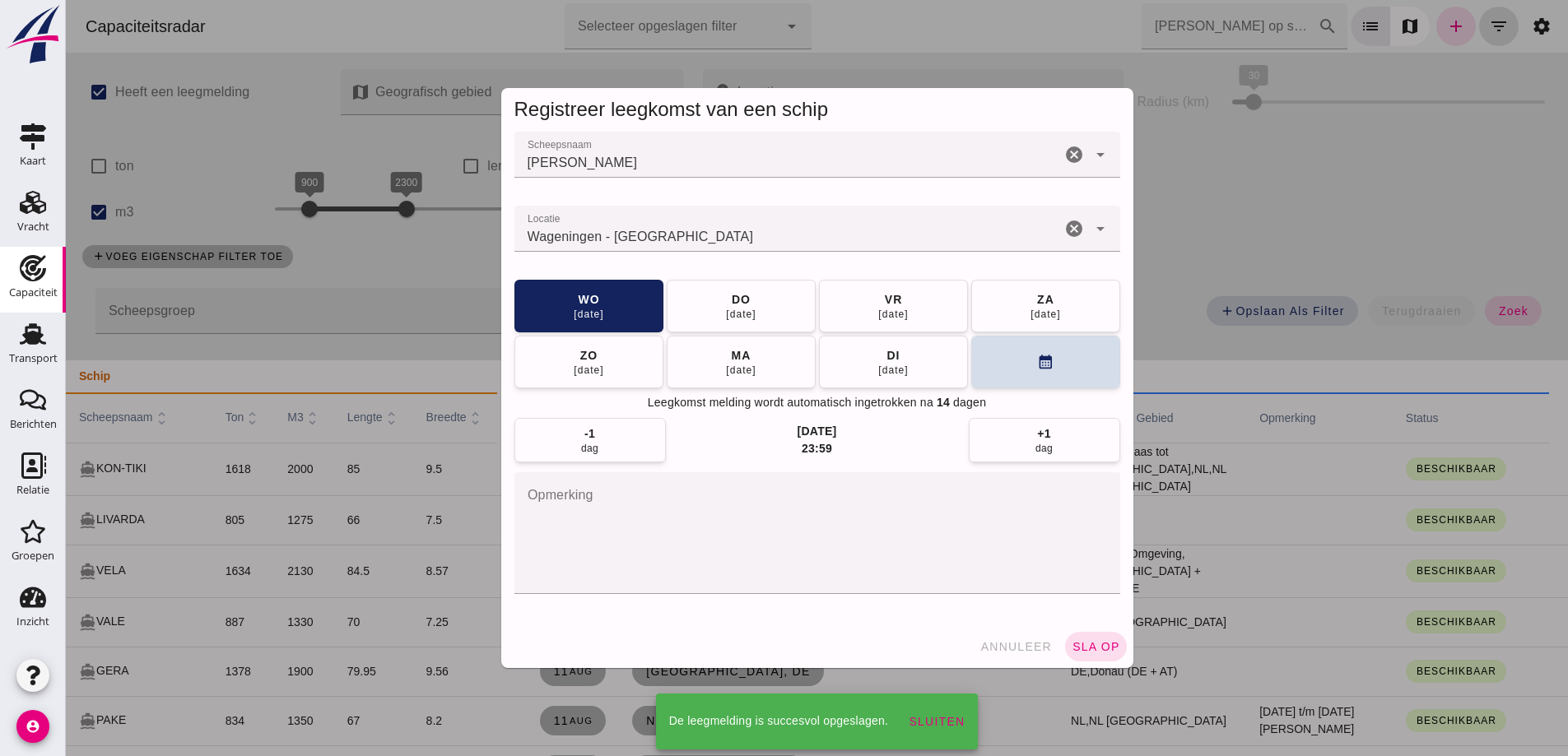
scroll to position [2420, 0]
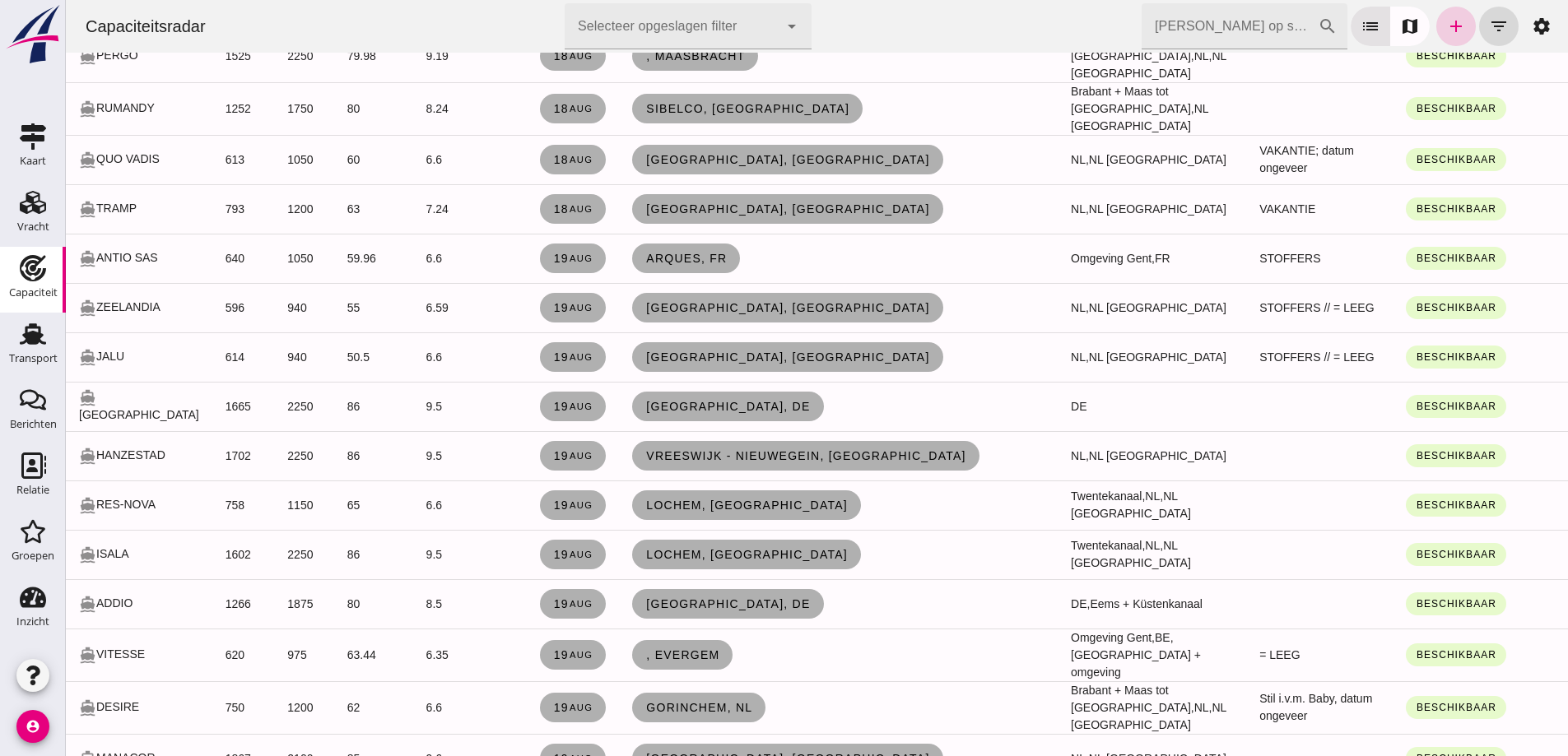
click link "add"
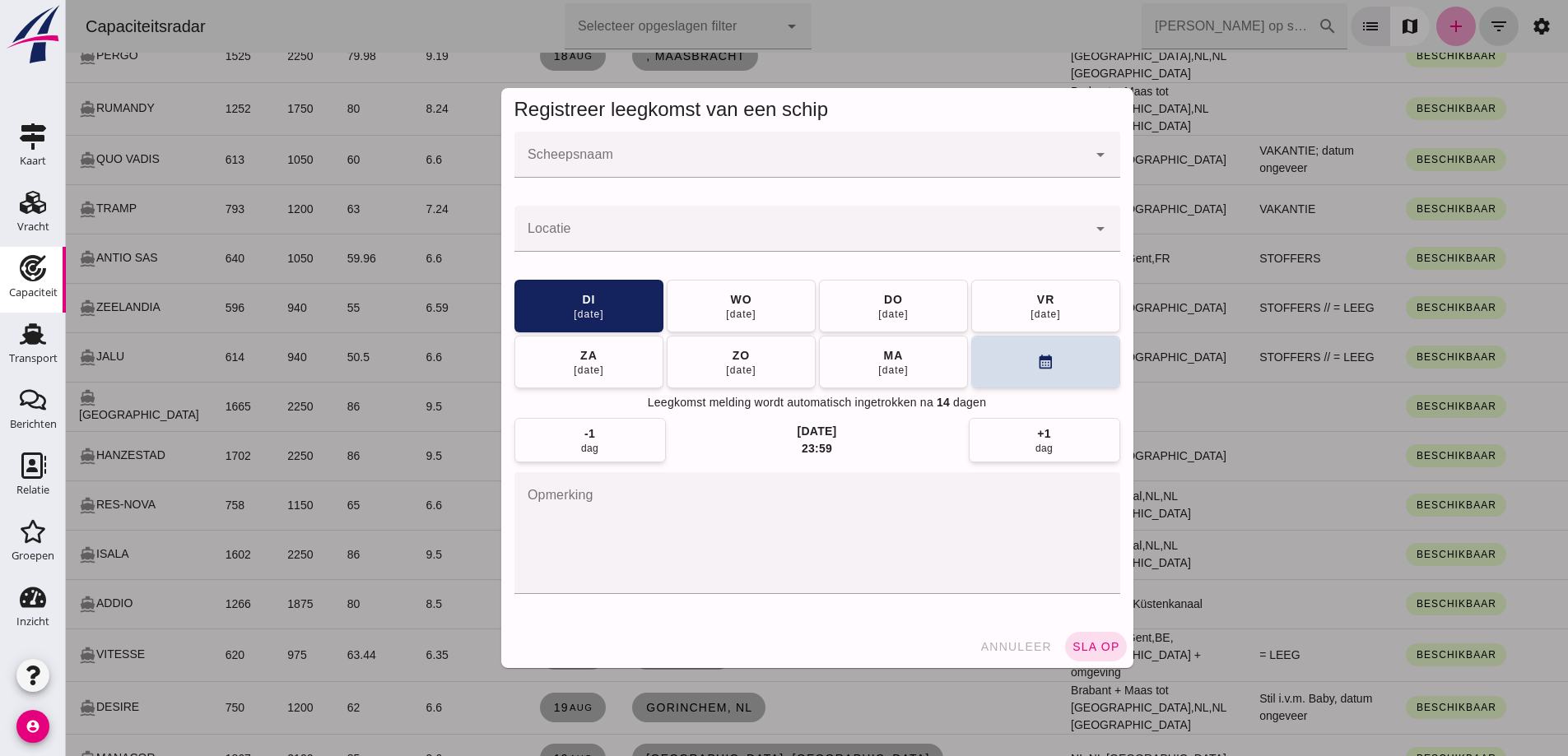
scroll to position [0, 0]
click input "Scheepsnaam"
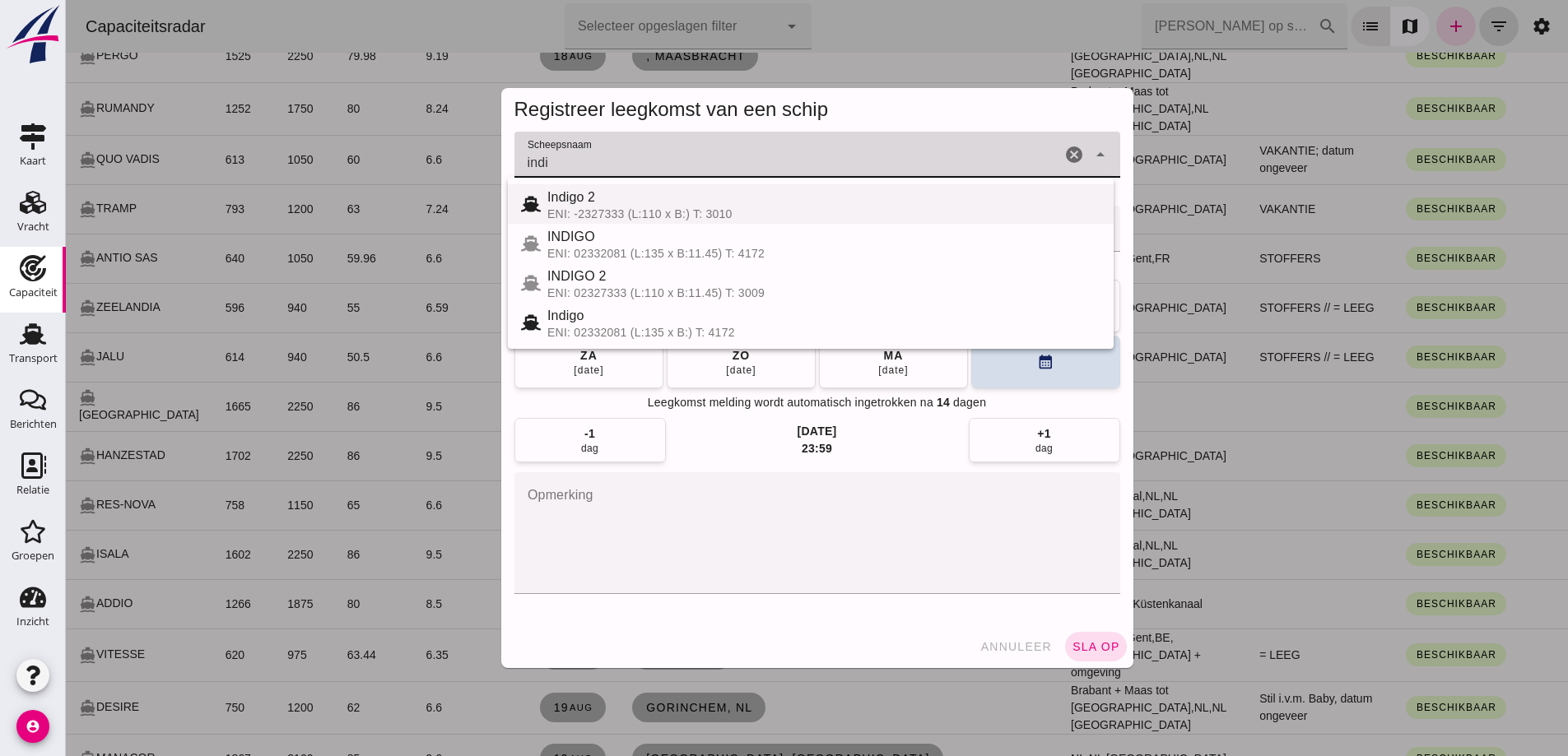
click at [724, 204] on div "Indigo 2" at bounding box center [823, 197] width 553 height 20
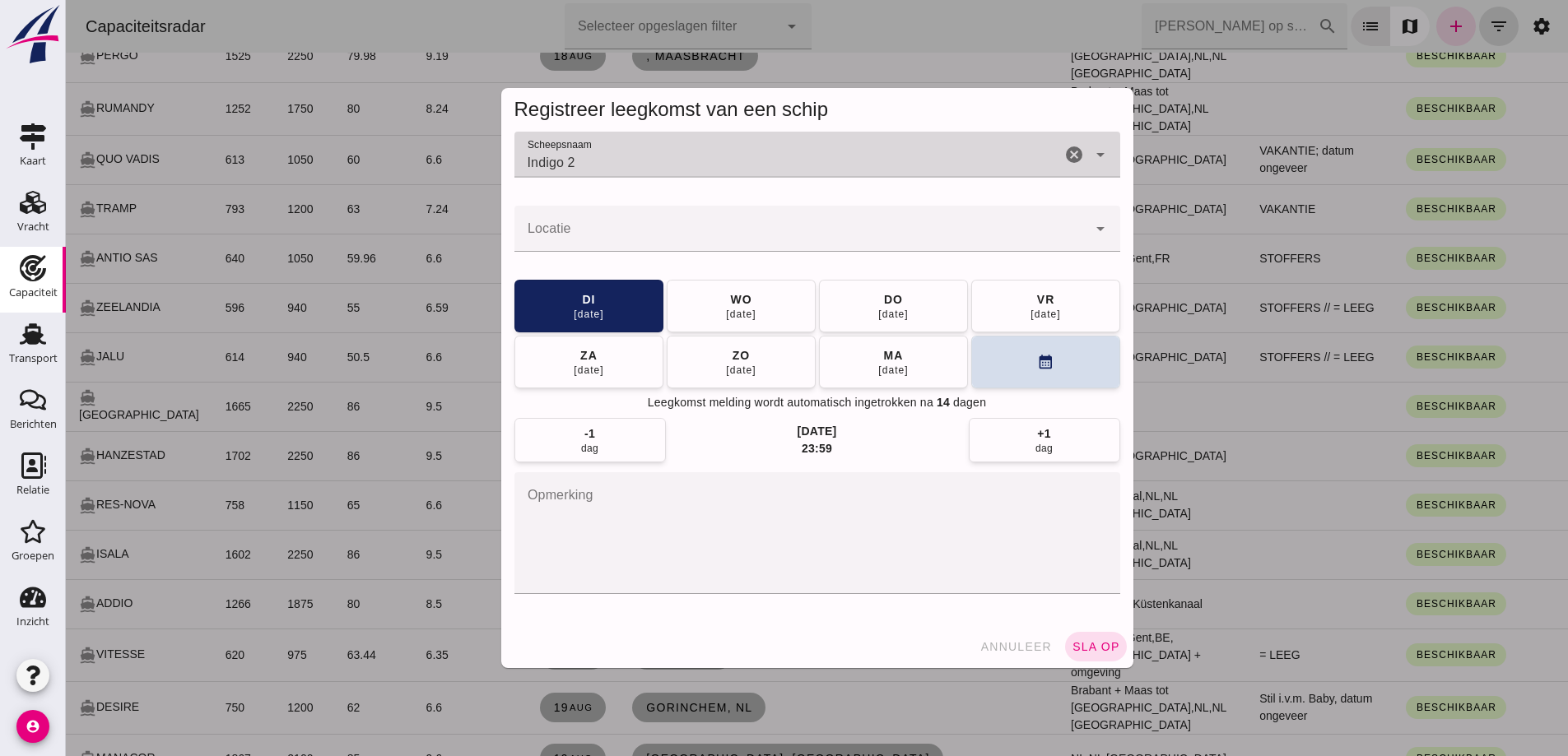
type input "Indigo 2"
click input "Locatie"
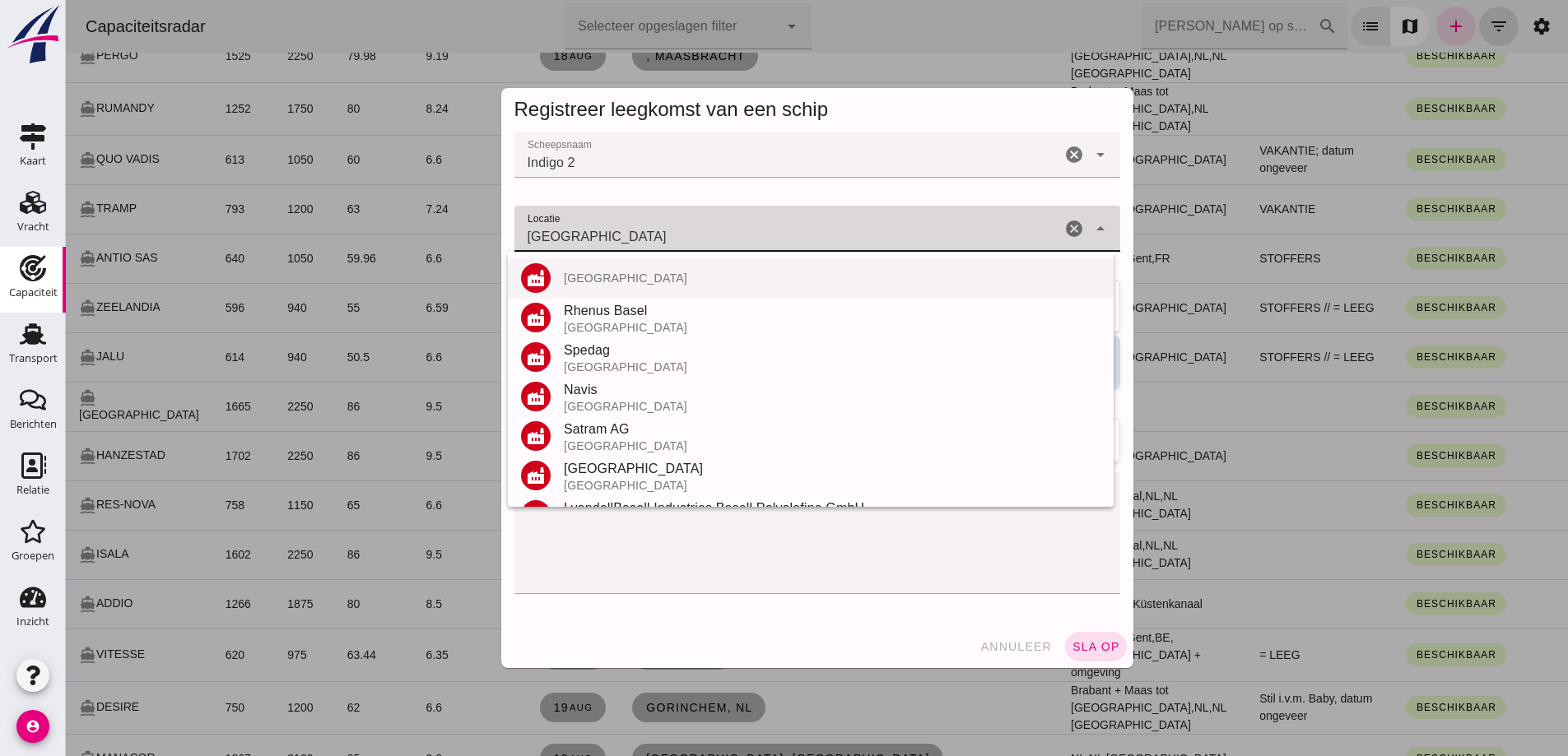
click at [601, 279] on div "[GEOGRAPHIC_DATA]" at bounding box center [832, 278] width 537 height 13
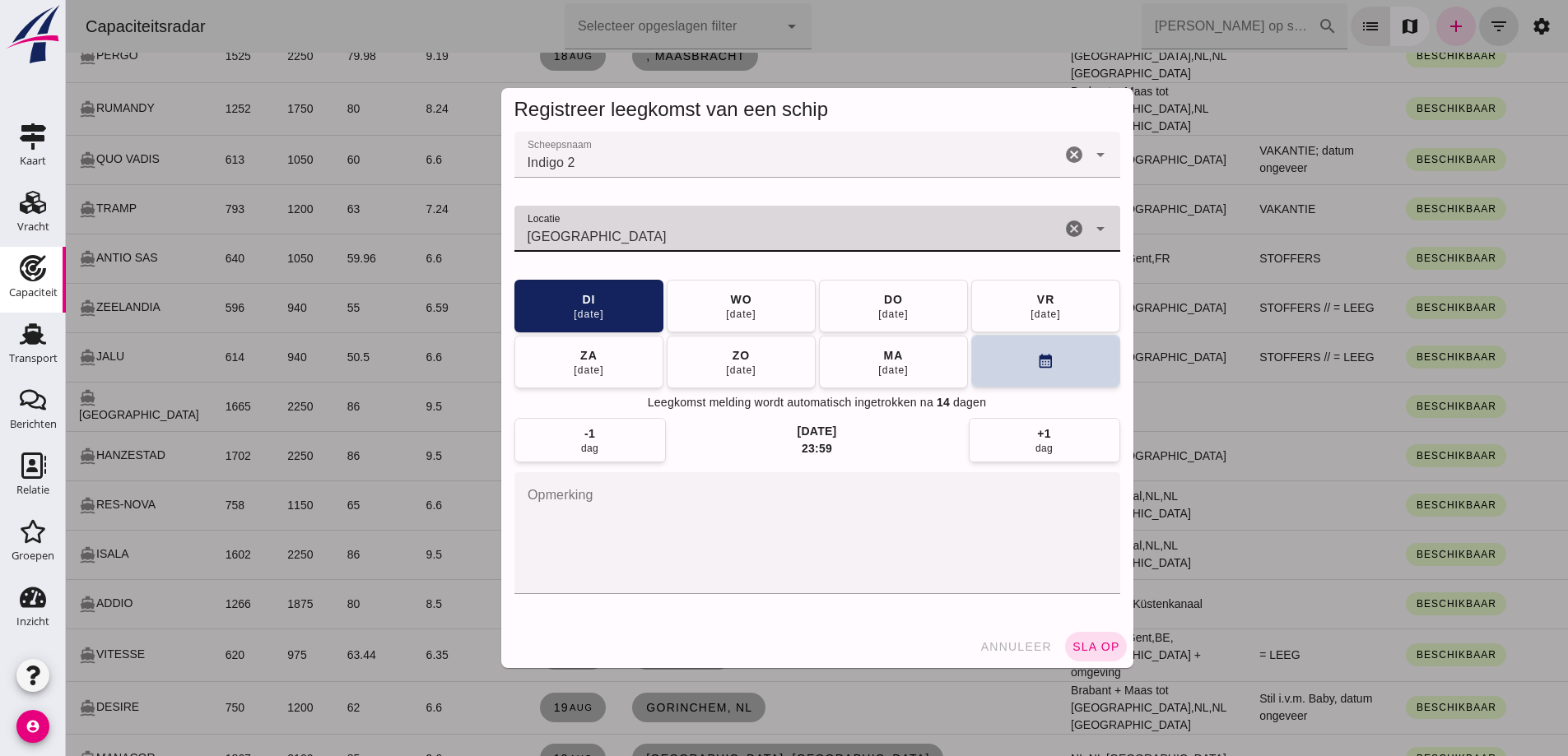
type input "[GEOGRAPHIC_DATA]"
click button "calendar_month"
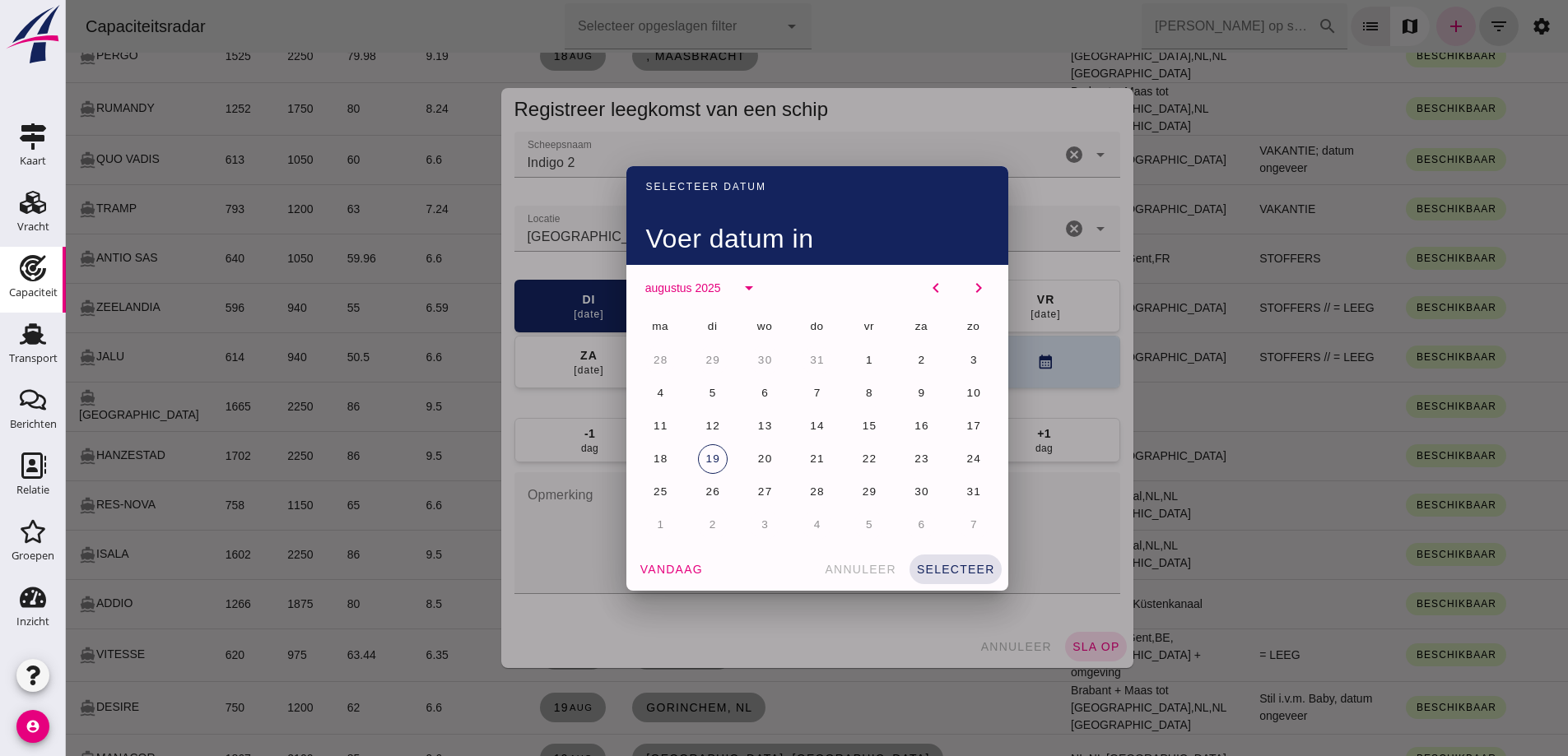
click at [724, 492] on div "ma di wo do vr za zo 28 29 30 31 1 2 3 4 5 6 7 8 9 10 11 12 13 14 15 16 17 18 1…" at bounding box center [818, 426] width 363 height 231
drag, startPoint x: 707, startPoint y: 493, endPoint x: 771, endPoint y: 511, distance: 66.5
click span "26"
click span "selecteer"
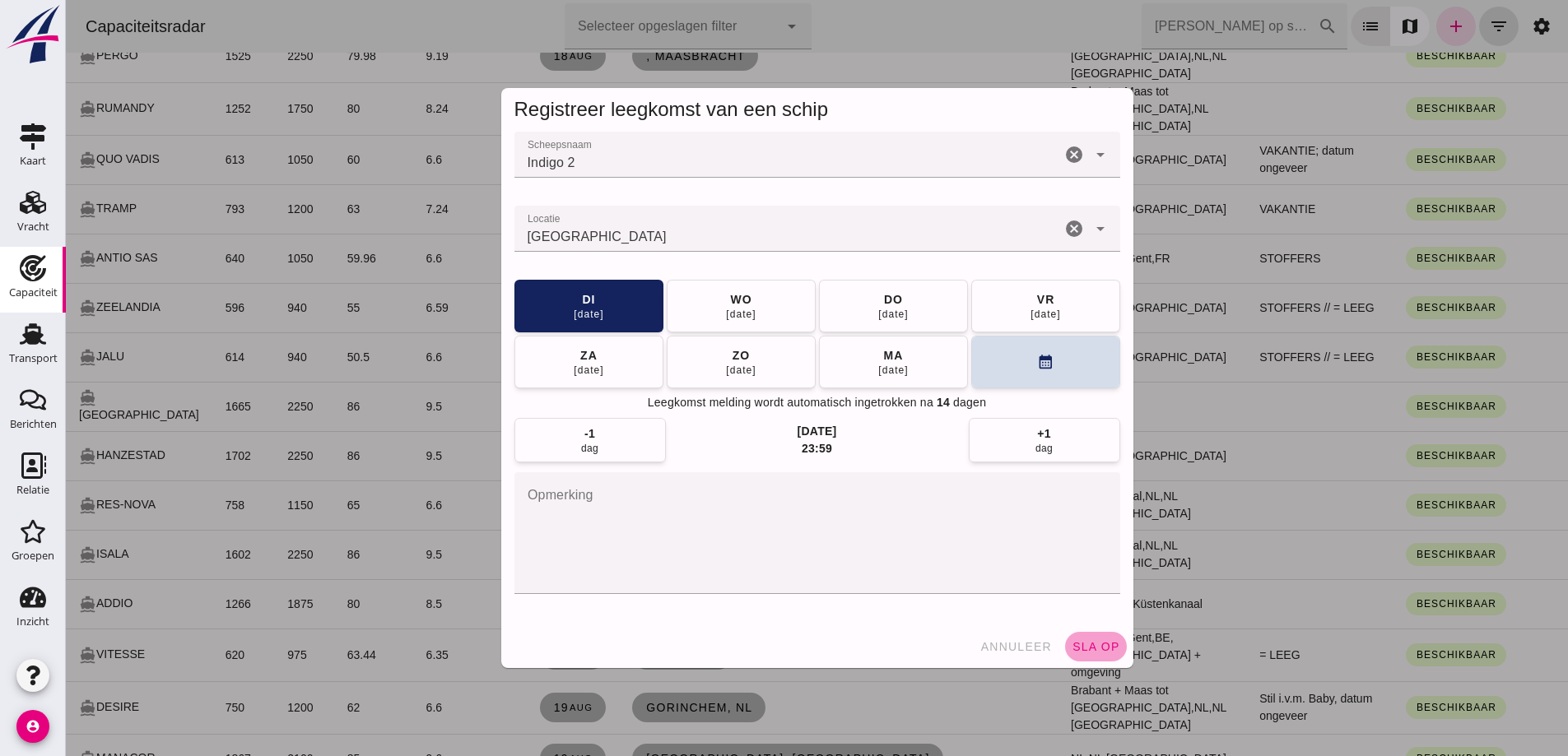
drag, startPoint x: 1076, startPoint y: 637, endPoint x: 1481, endPoint y: 610, distance: 405.9
click button "sla op"
click at [1107, 643] on div at bounding box center [817, 378] width 1503 height 756
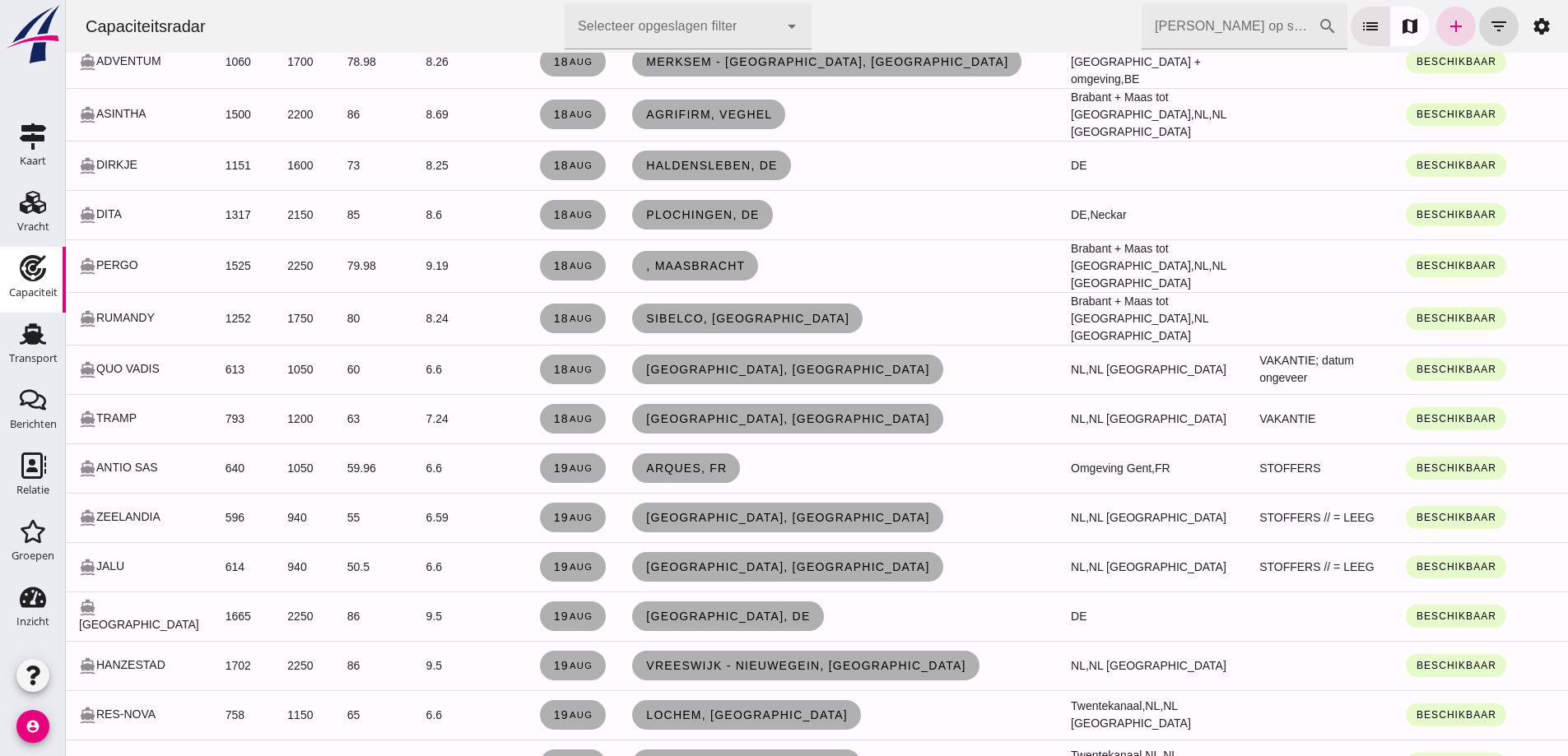
scroll to position [2173, 0]
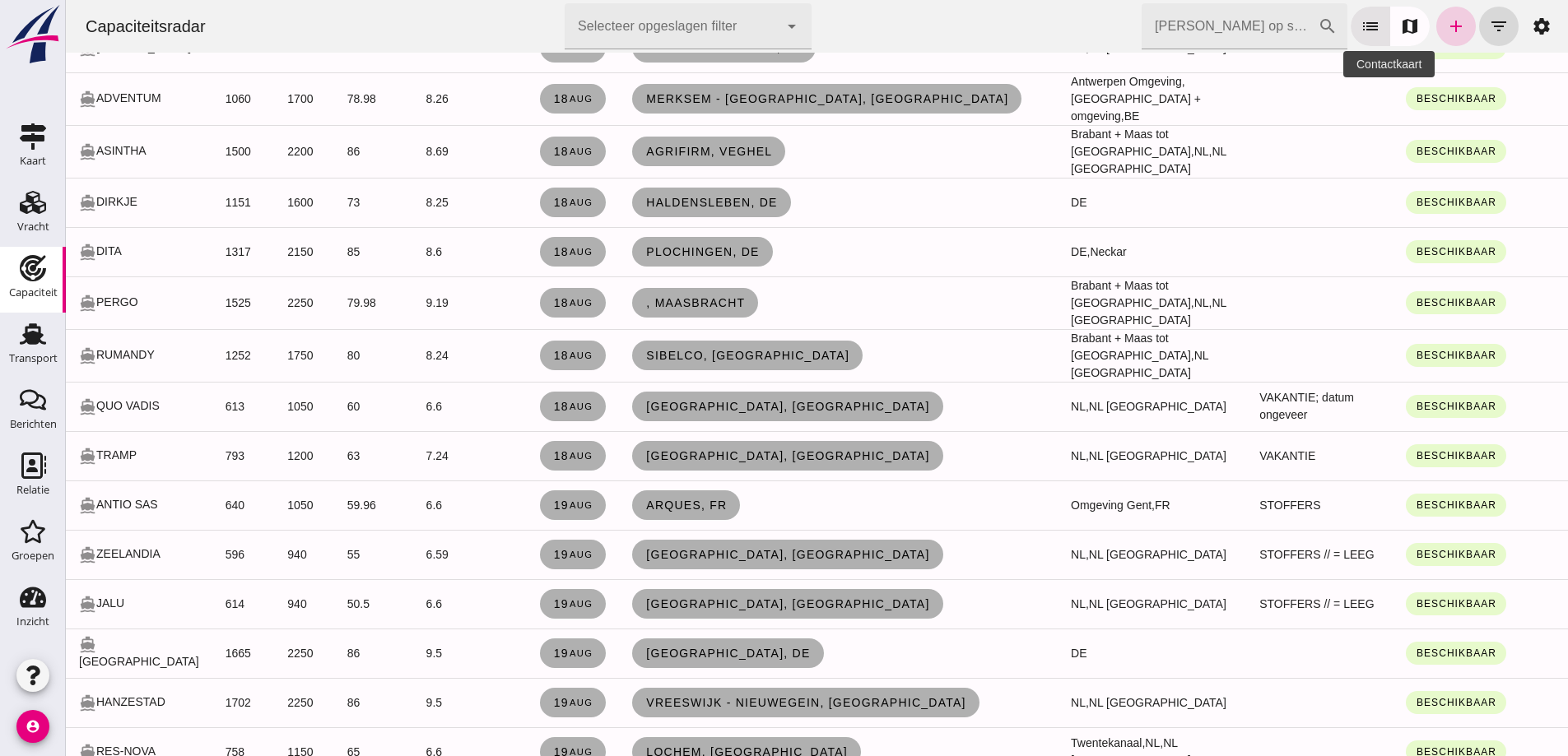
click at [1447, 29] on icon "add" at bounding box center [1456, 26] width 20 height 20
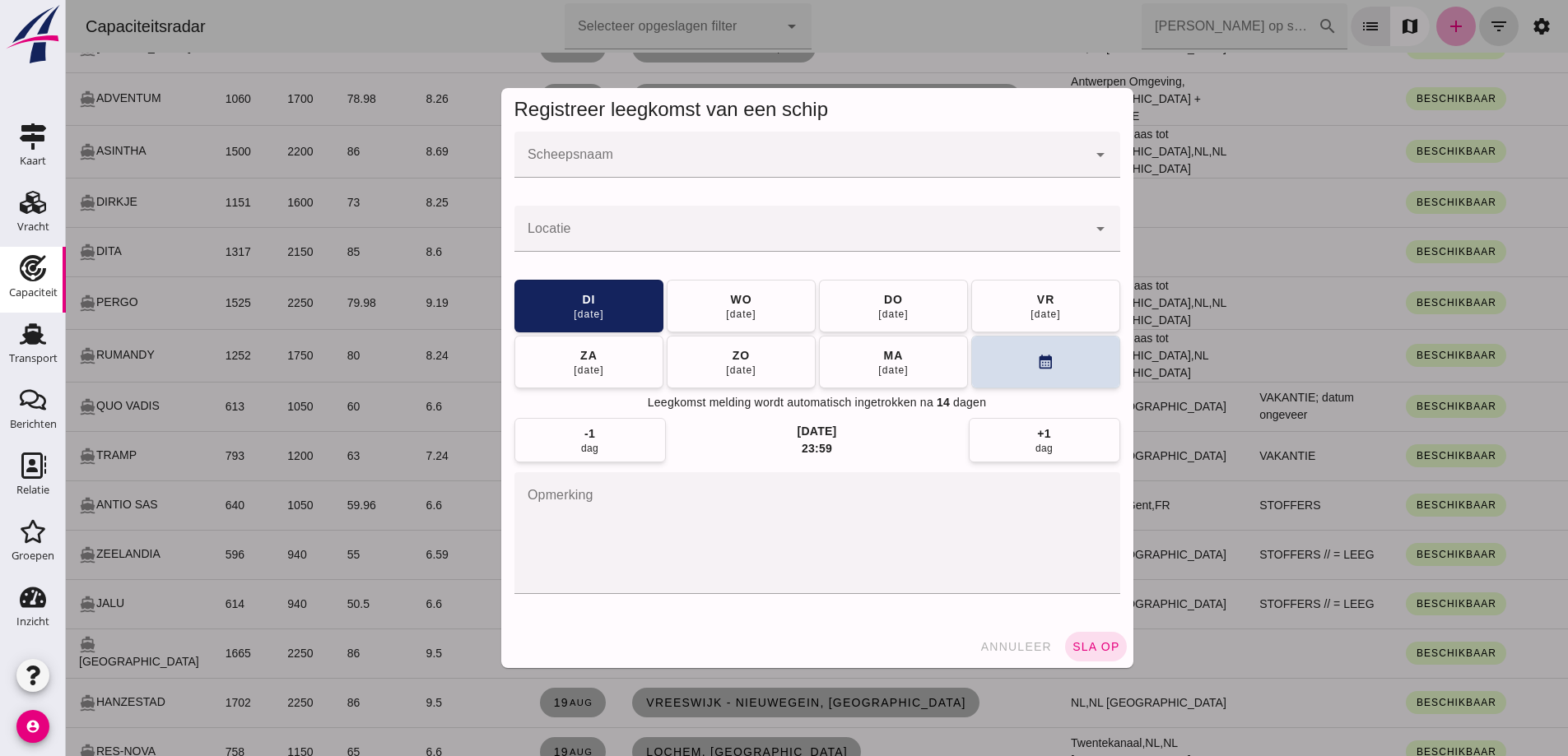
scroll to position [0, 0]
click input "Scheepsnaam"
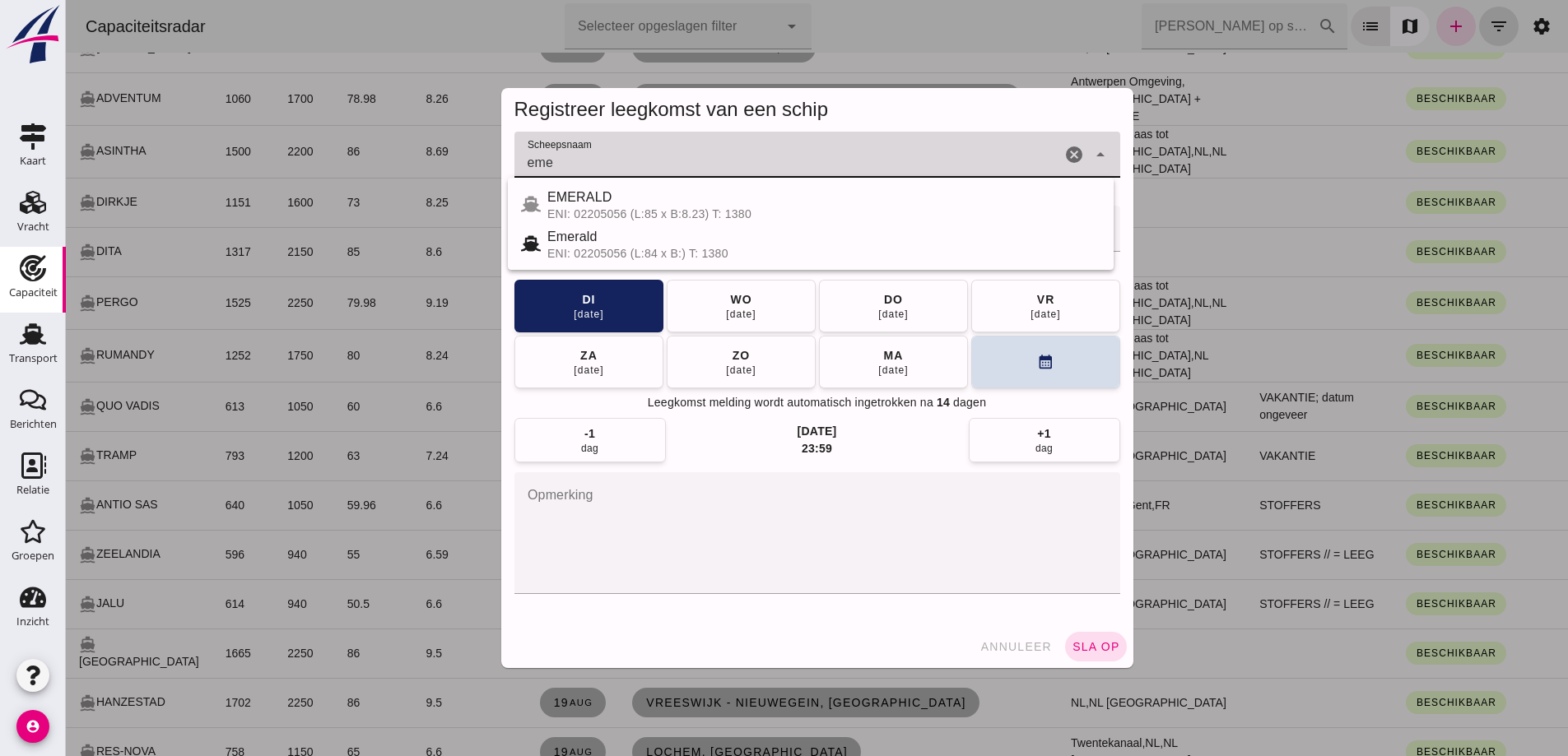
click at [786, 214] on div "ENI: 02205056 (L:85 x B:8.23) T: 1380" at bounding box center [823, 214] width 553 height 13
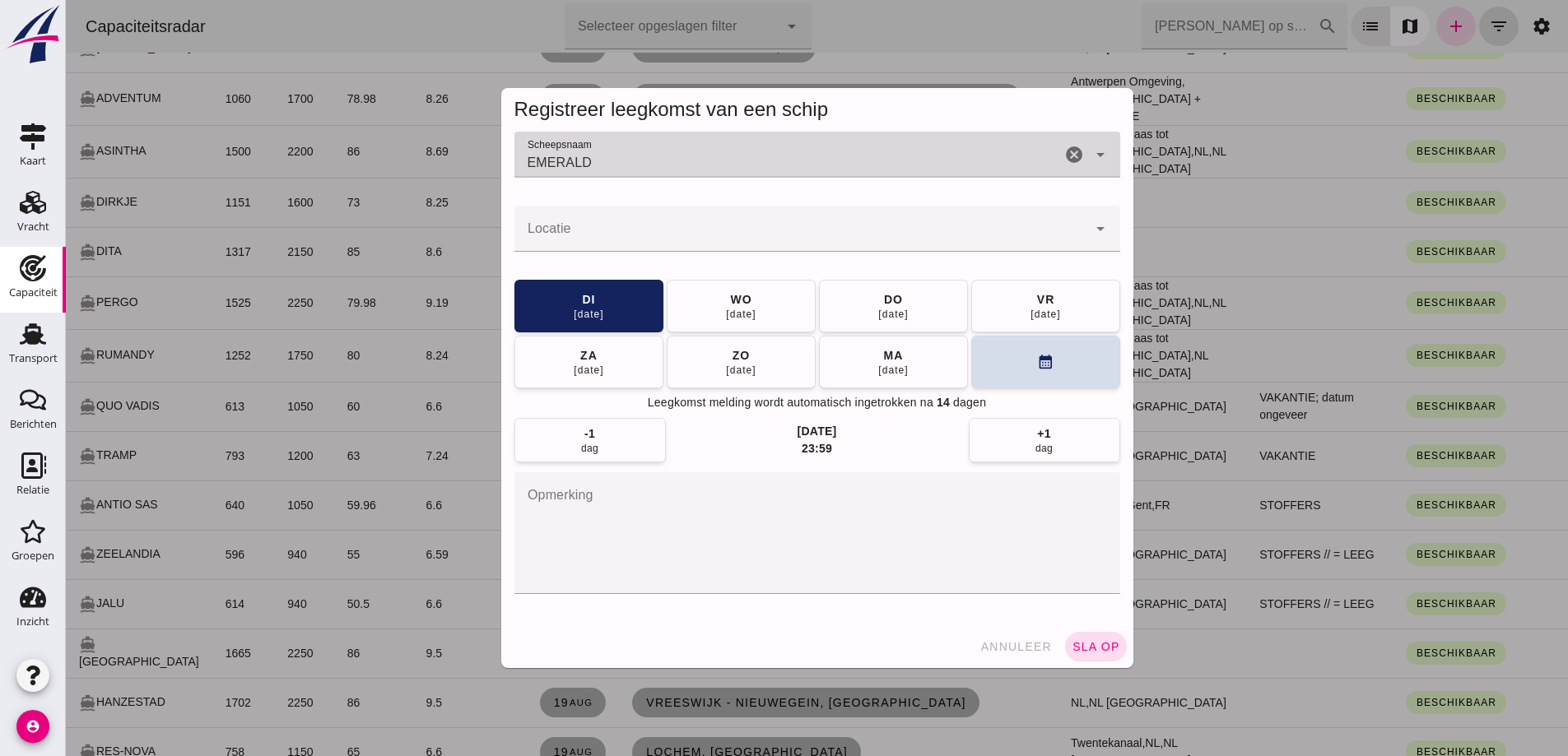
type input "EMERALD"
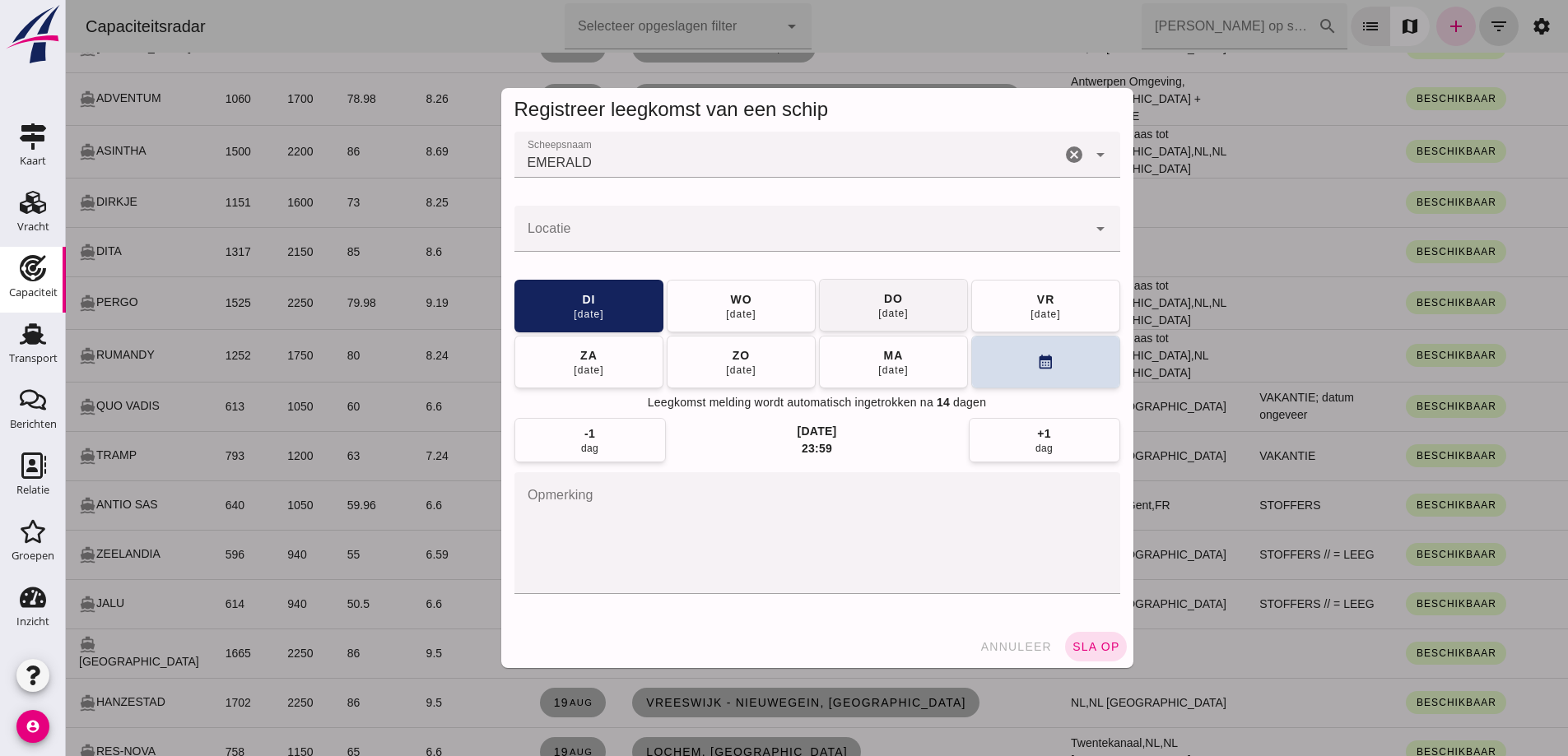
click button "[DATE]"
click input "Locatie"
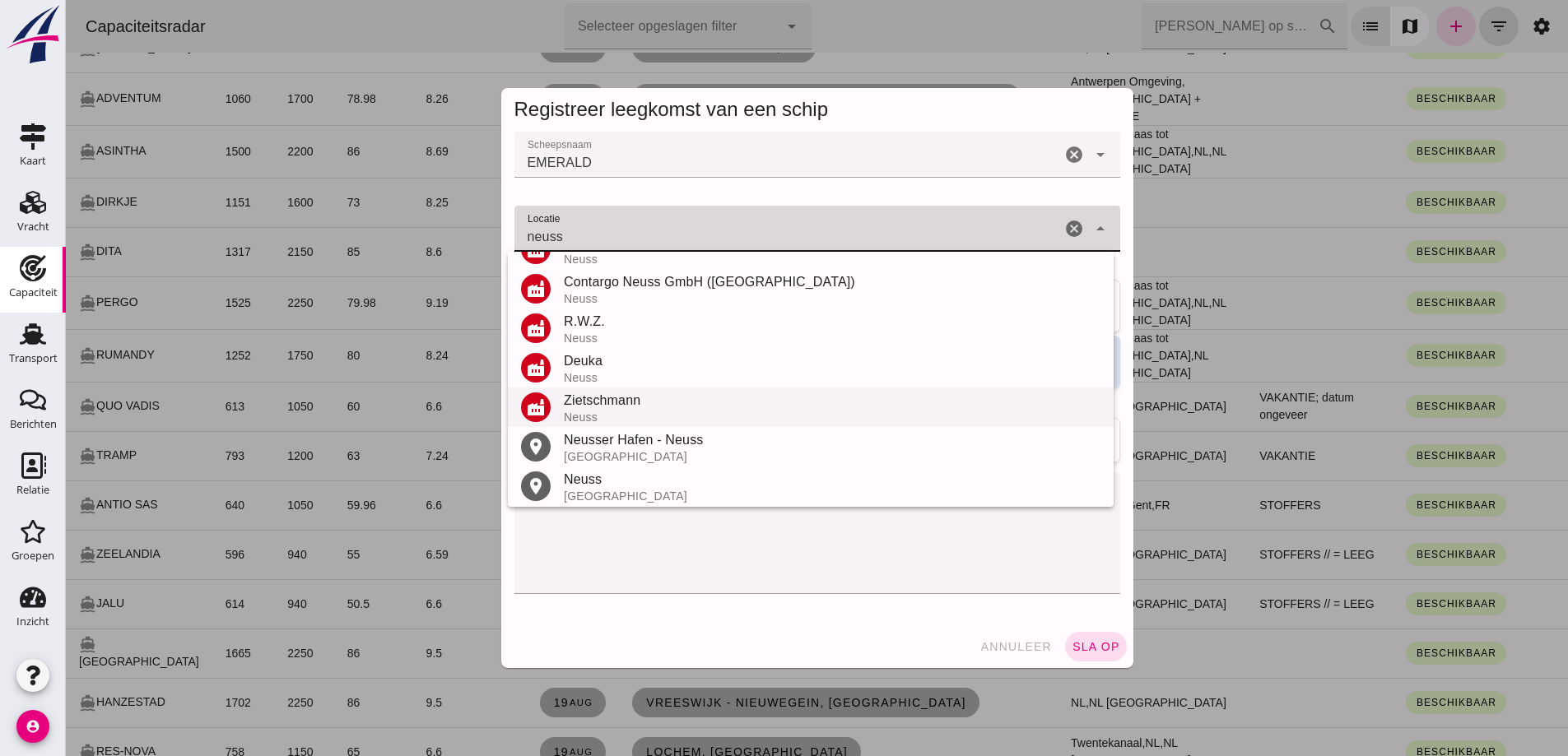
scroll to position [232, 0]
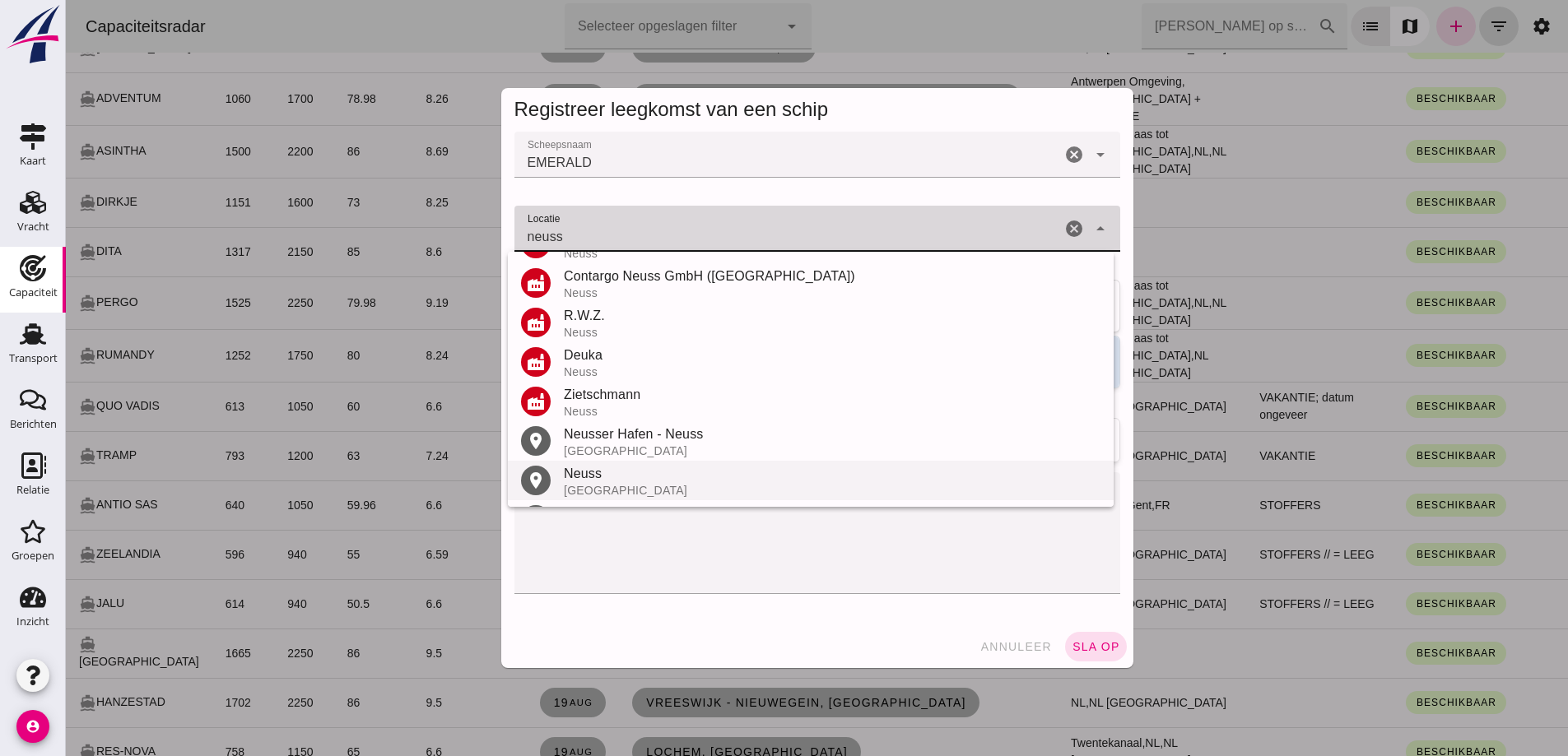
click at [631, 488] on div "[GEOGRAPHIC_DATA]" at bounding box center [832, 491] width 537 height 13
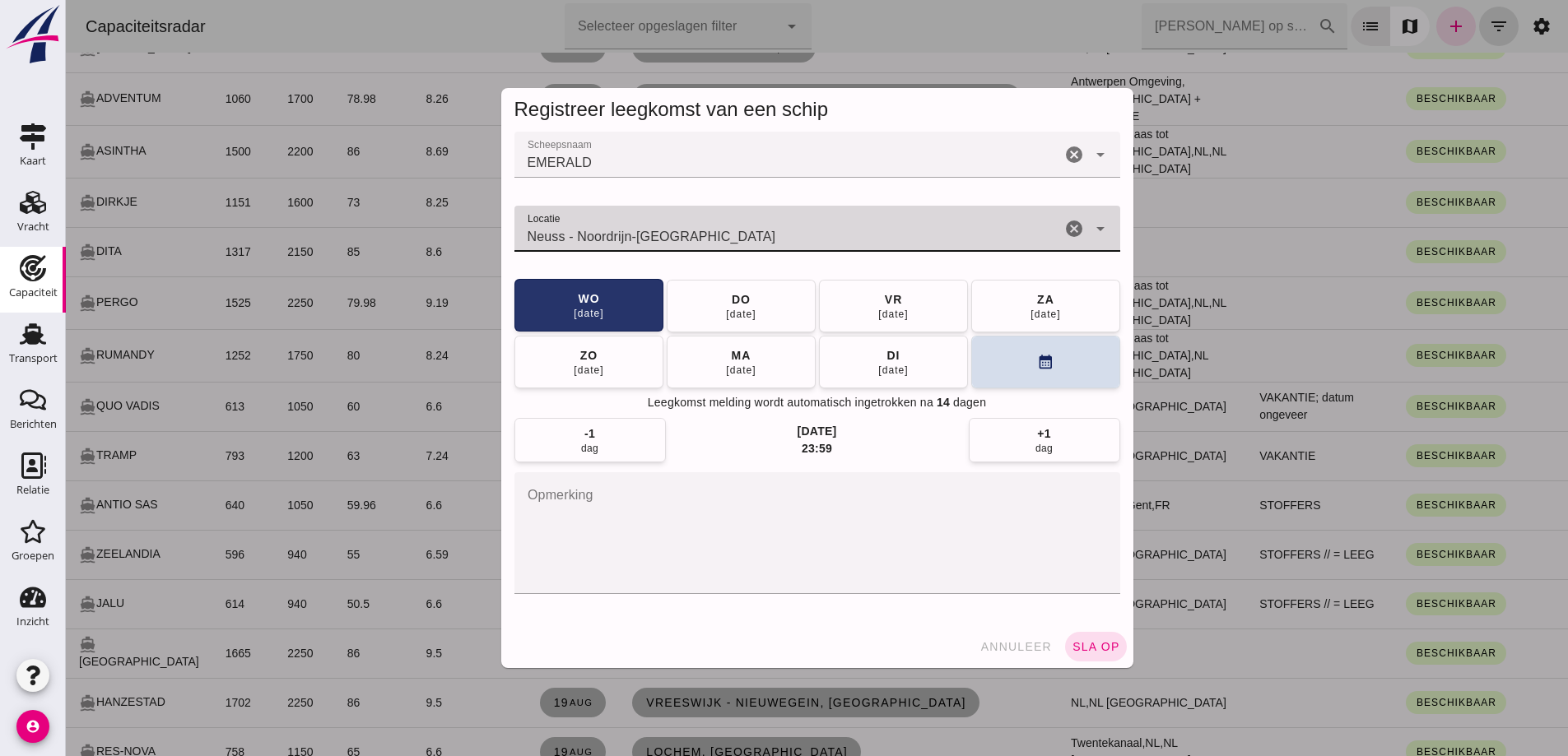
type input "Neuss - Noordrijn-[GEOGRAPHIC_DATA]"
click button "[DATE]"
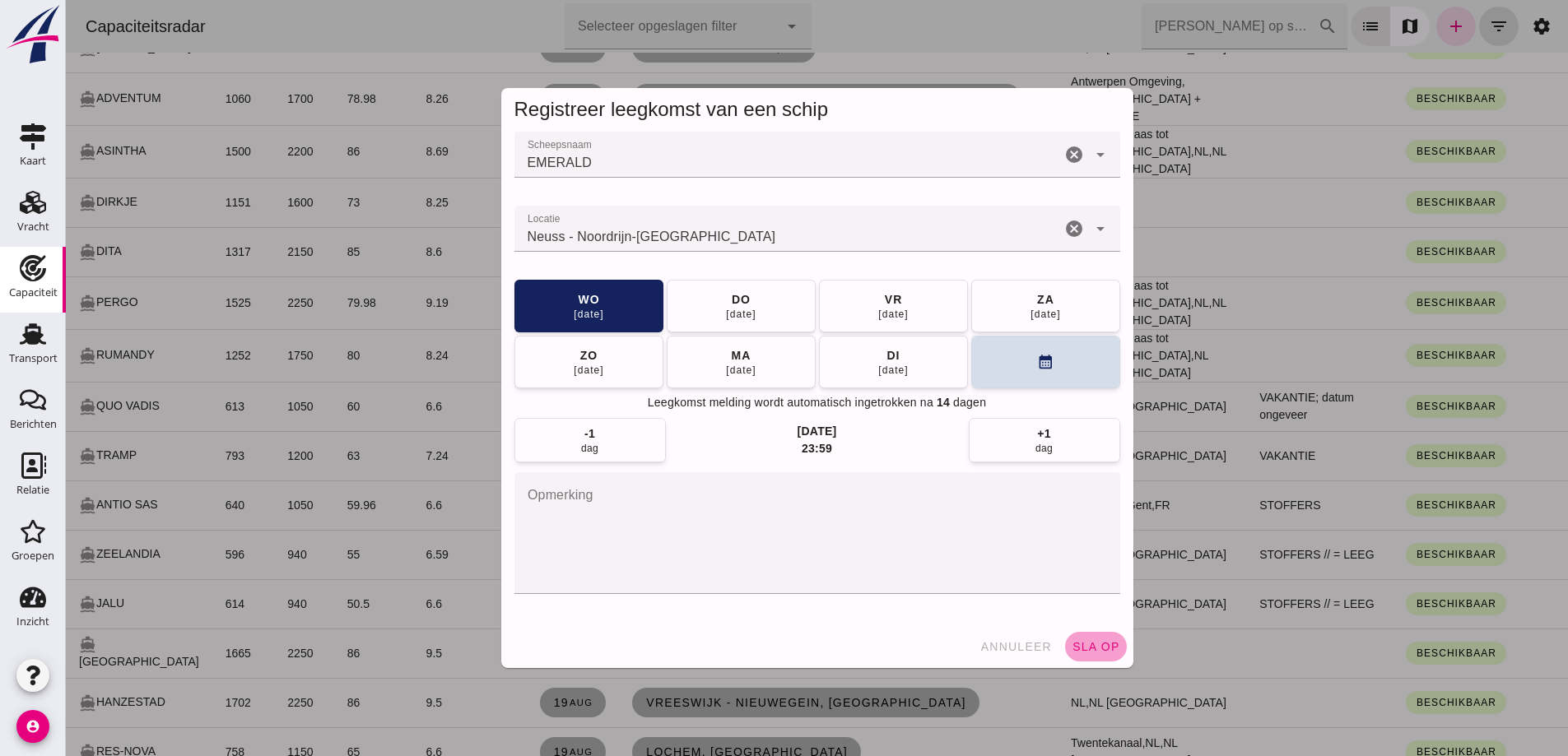
click button "sla op"
click at [1076, 643] on div at bounding box center [817, 378] width 1503 height 756
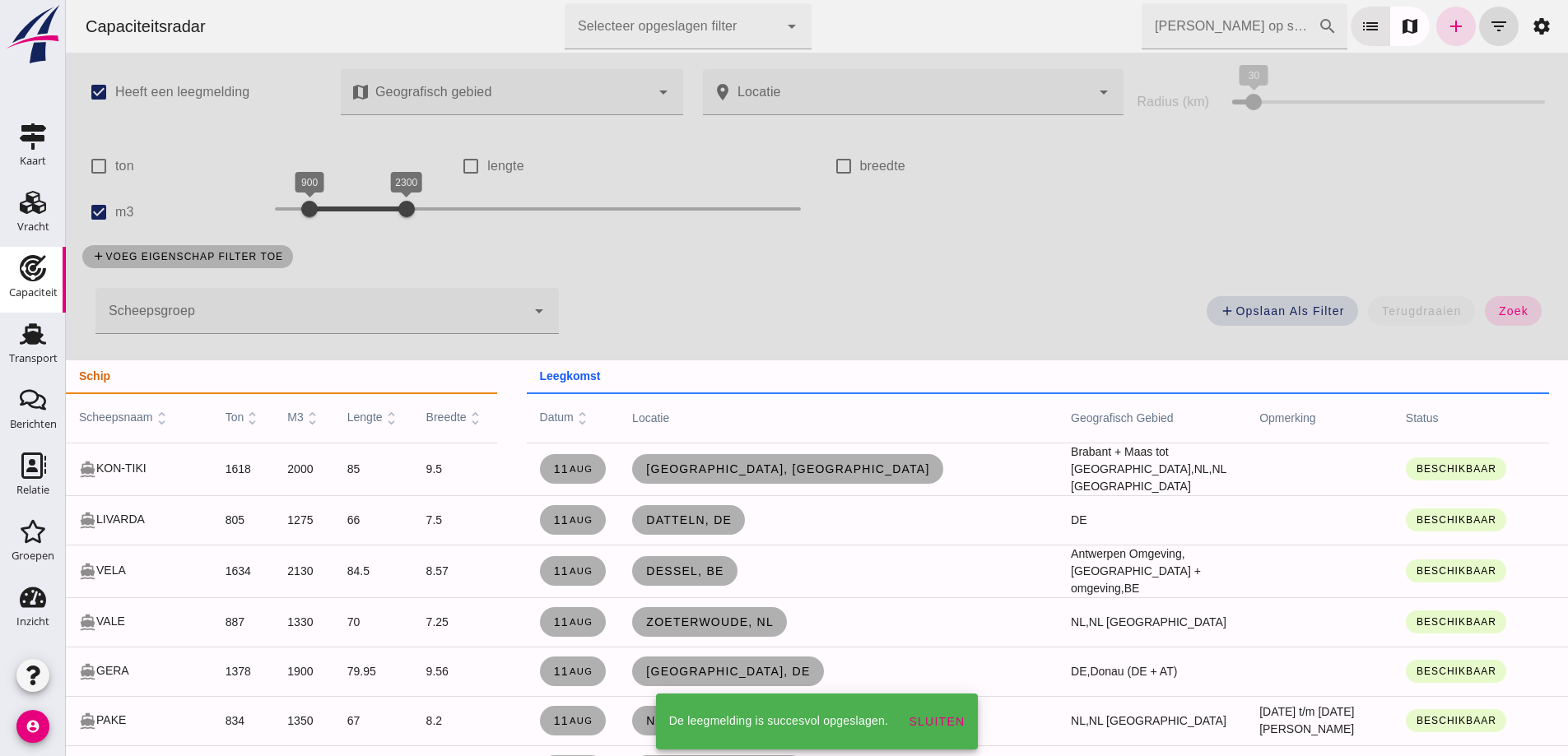
scroll to position [2173, 0]
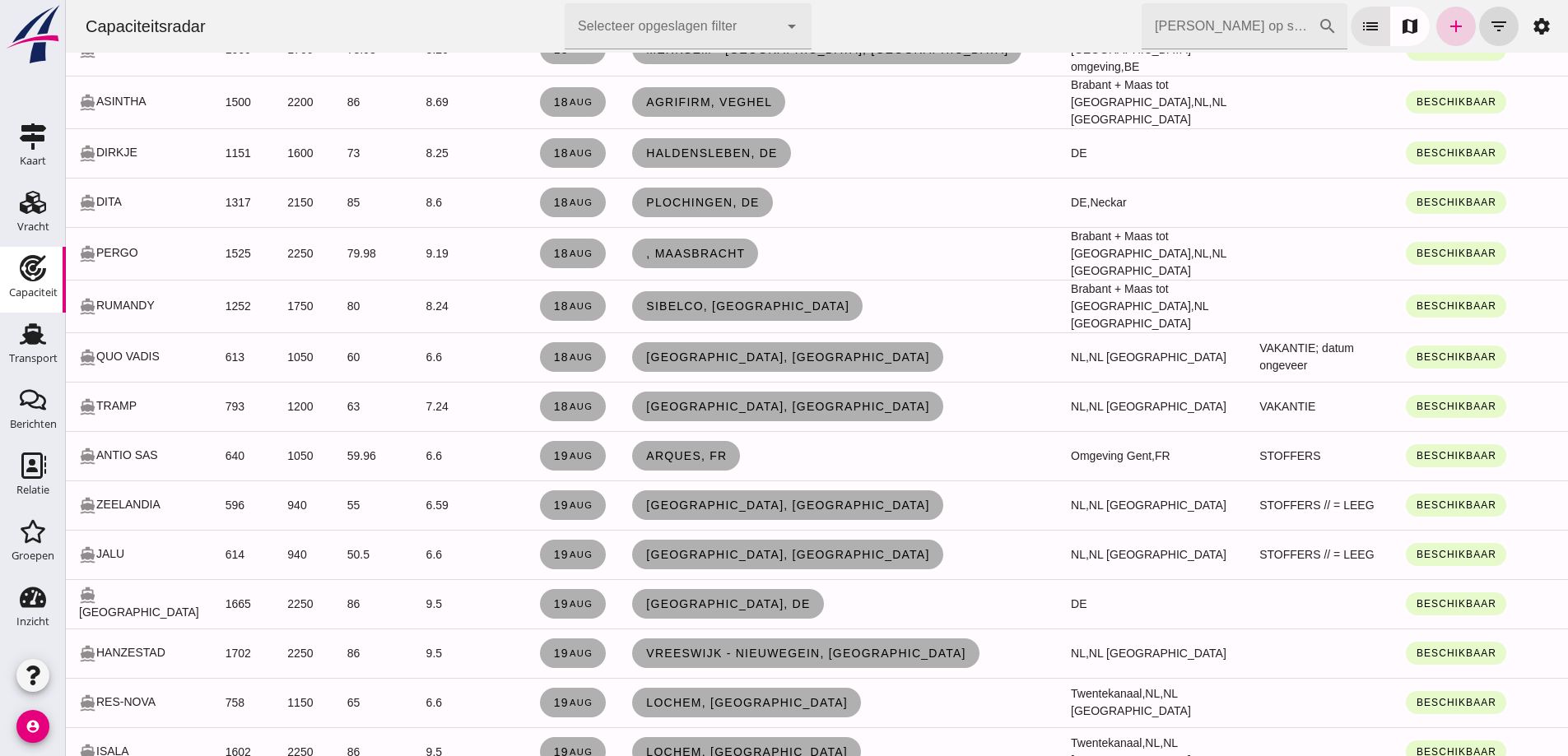
click at [1450, 33] on icon "add" at bounding box center [1456, 26] width 20 height 20
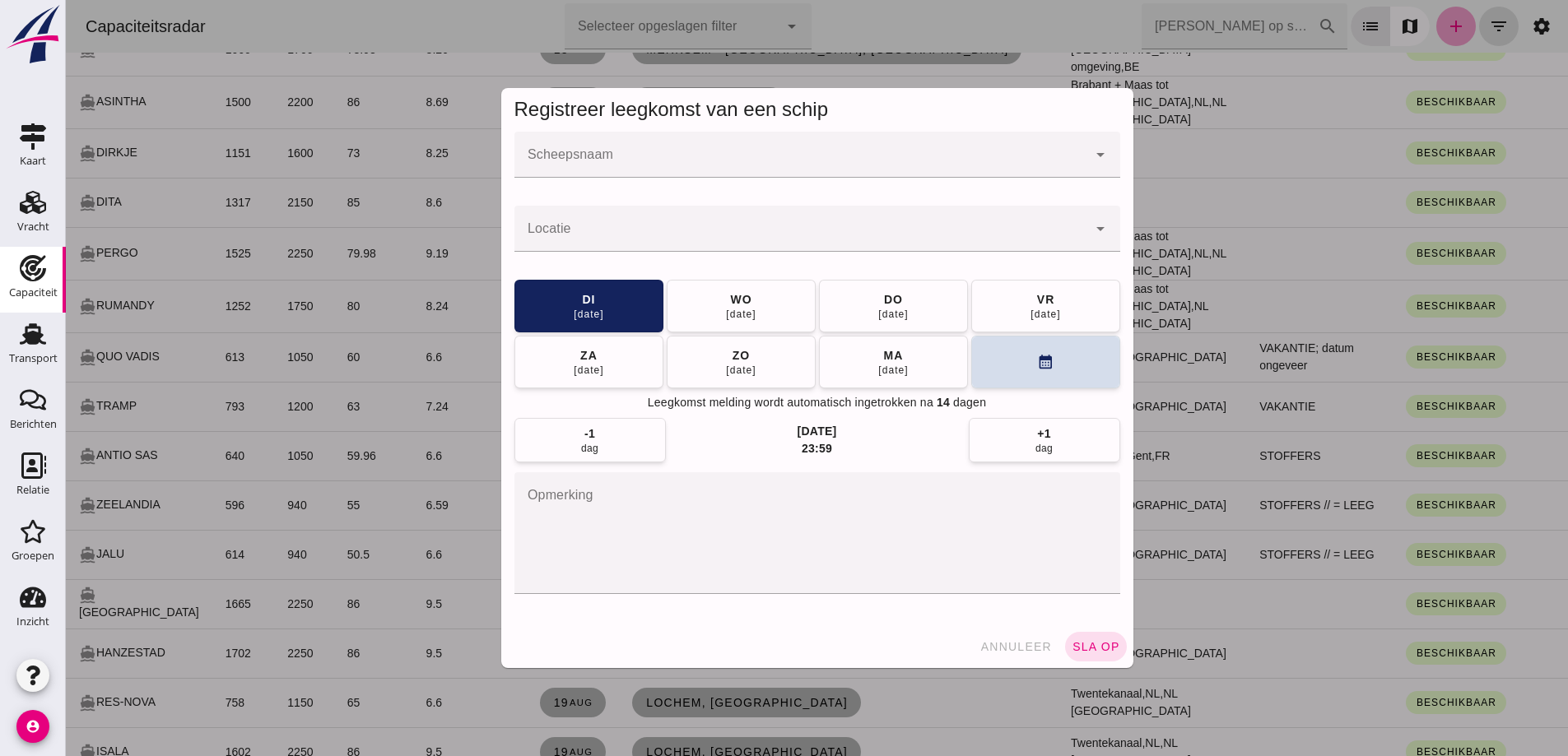
scroll to position [0, 0]
click input "Scheepsnaam"
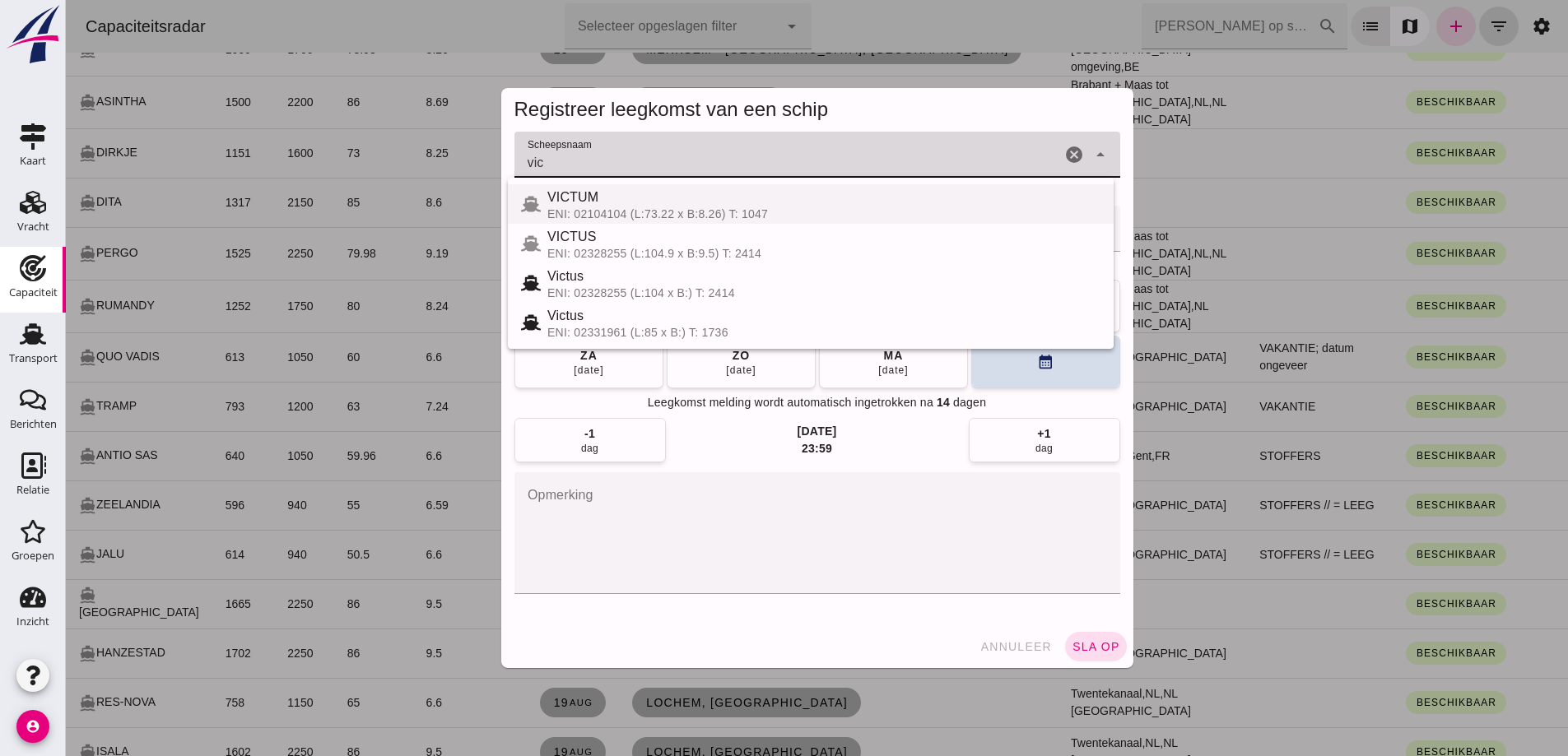
click at [728, 214] on div "ENI: 02104104 (L:73.22 x B:8.26) T: 1047" at bounding box center [823, 214] width 553 height 13
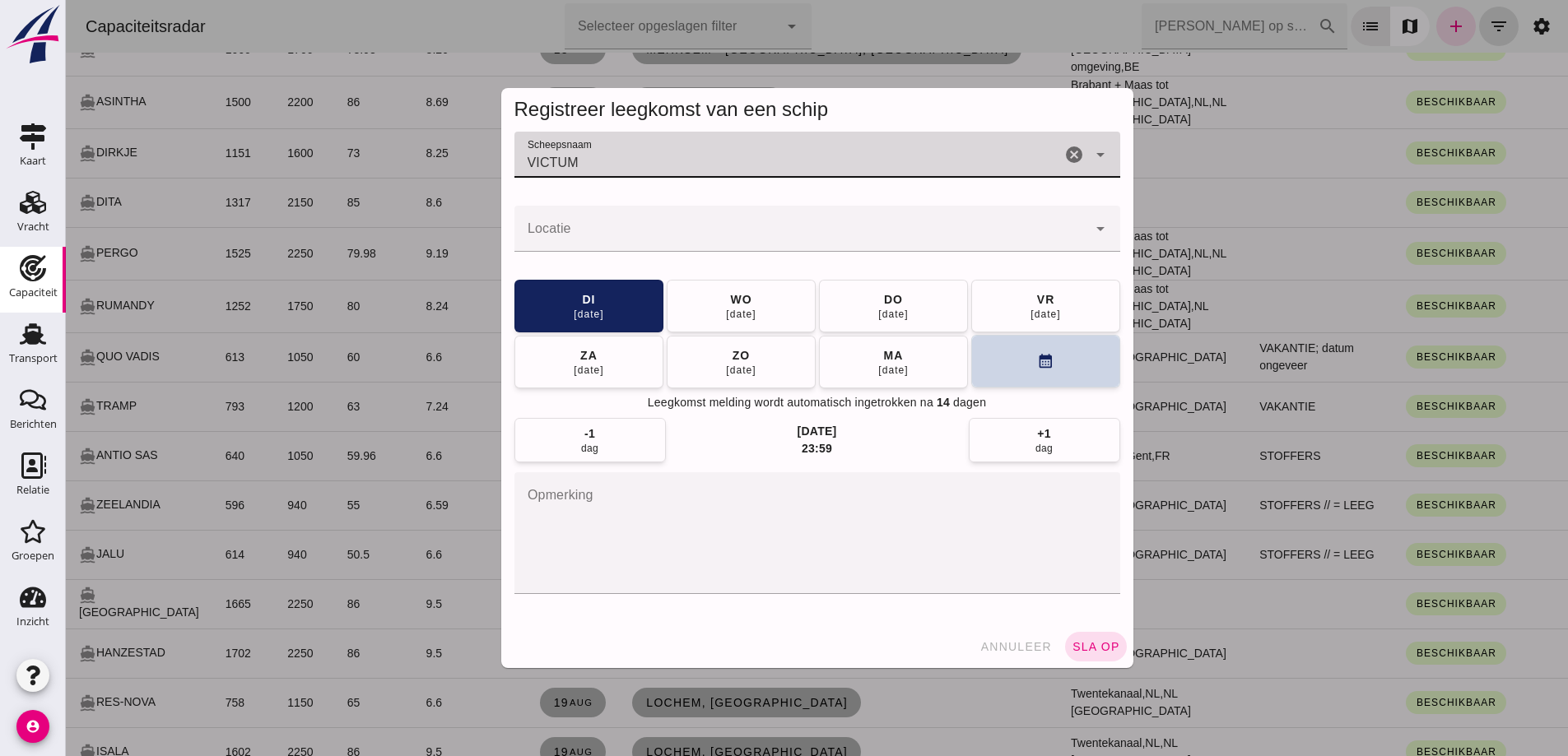
type input "VICTUM"
click button "calendar_month"
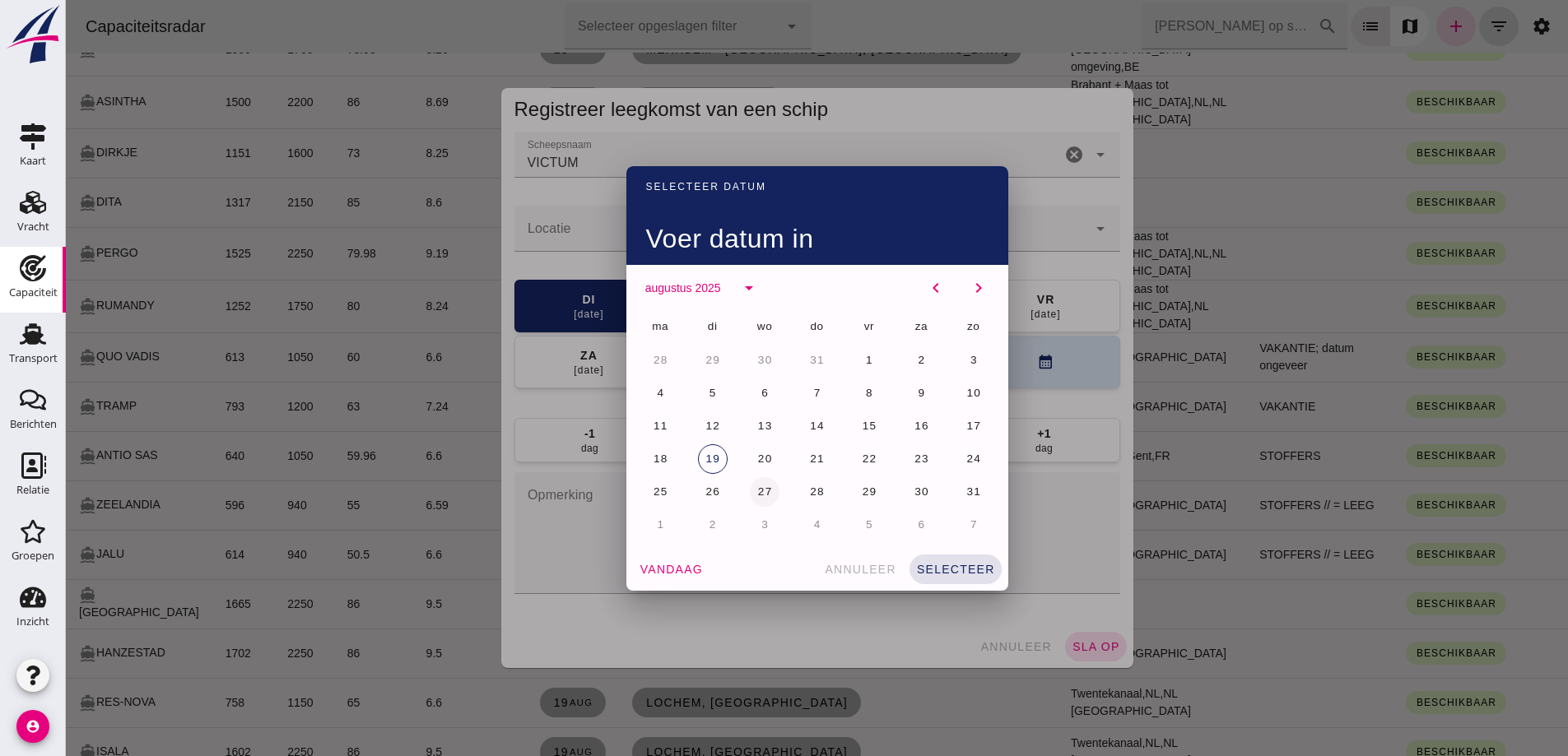
click button "27"
click at [573, 221] on div at bounding box center [817, 378] width 1503 height 756
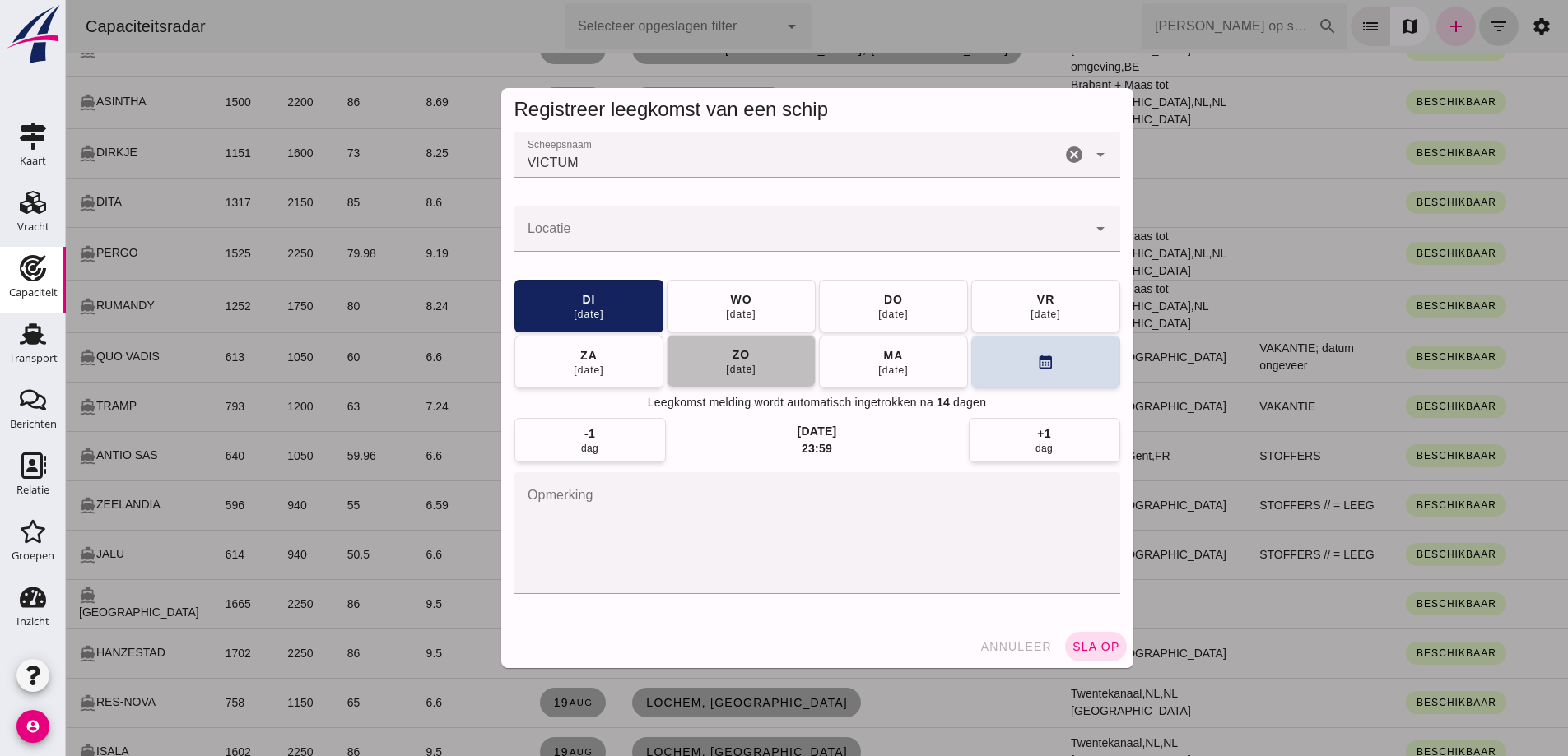
click div "[DATE]"
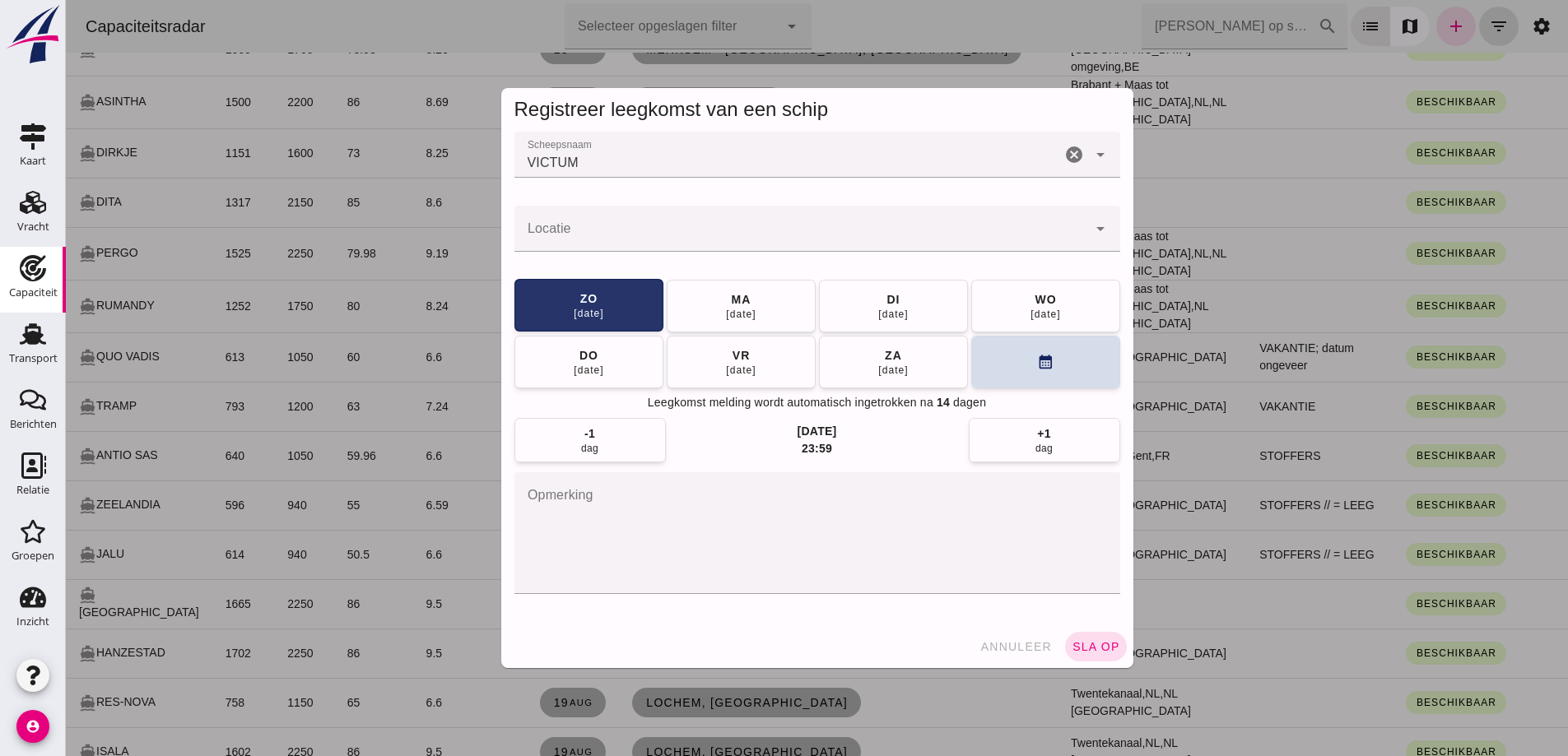
click button "[DATE]"
click div "[DATE]"
click input "Locatie"
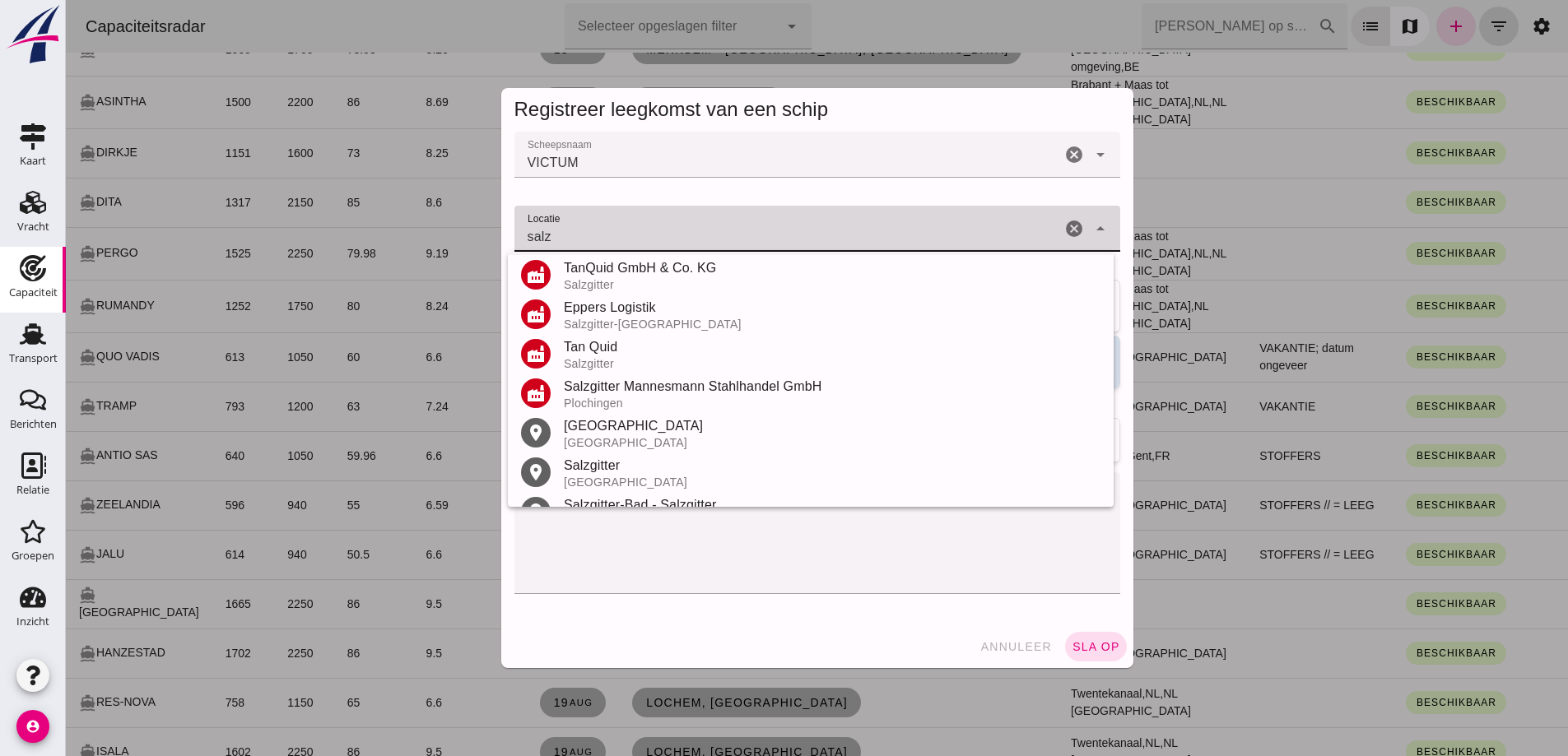
scroll to position [164, 0]
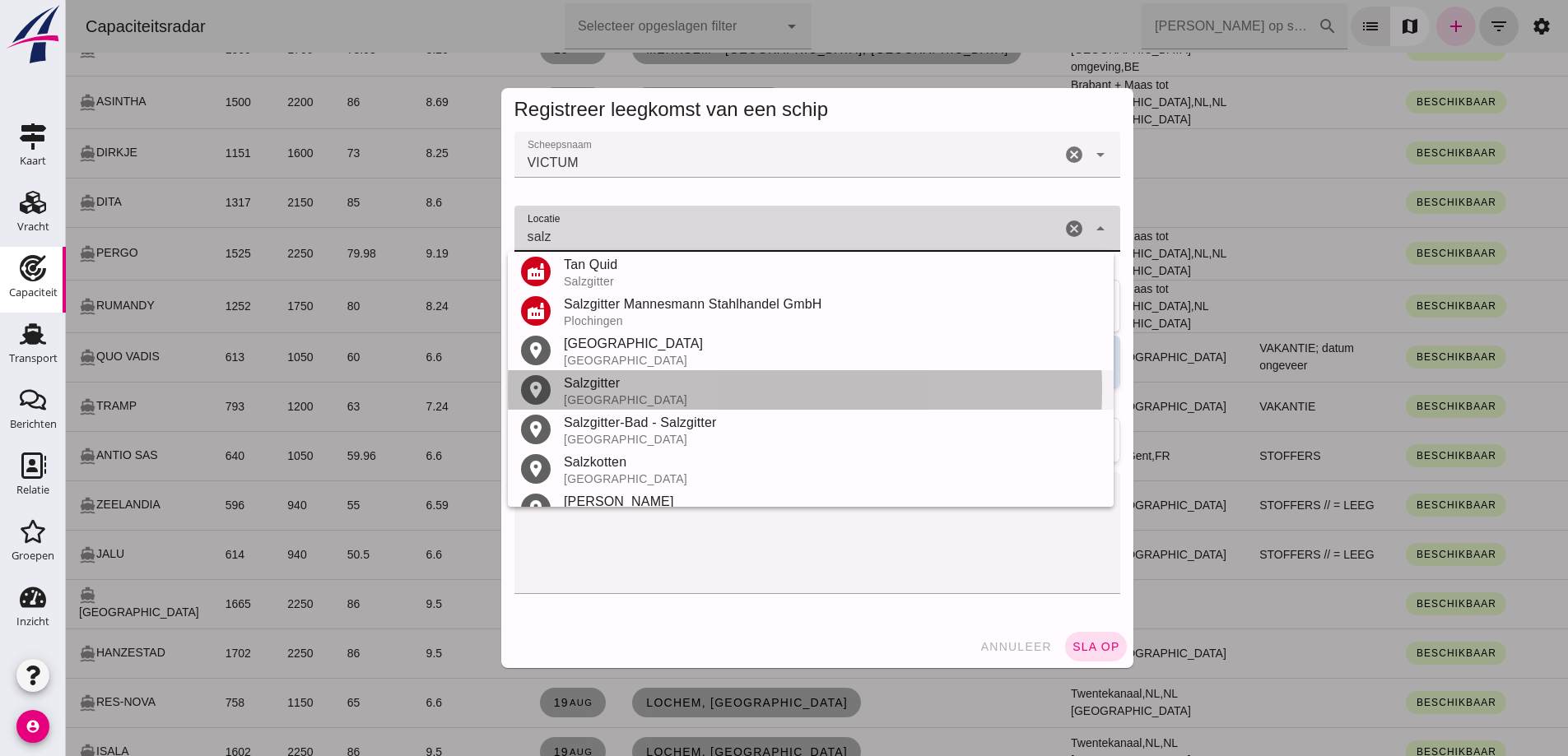
click at [636, 389] on div "Salzgitter" at bounding box center [832, 384] width 537 height 20
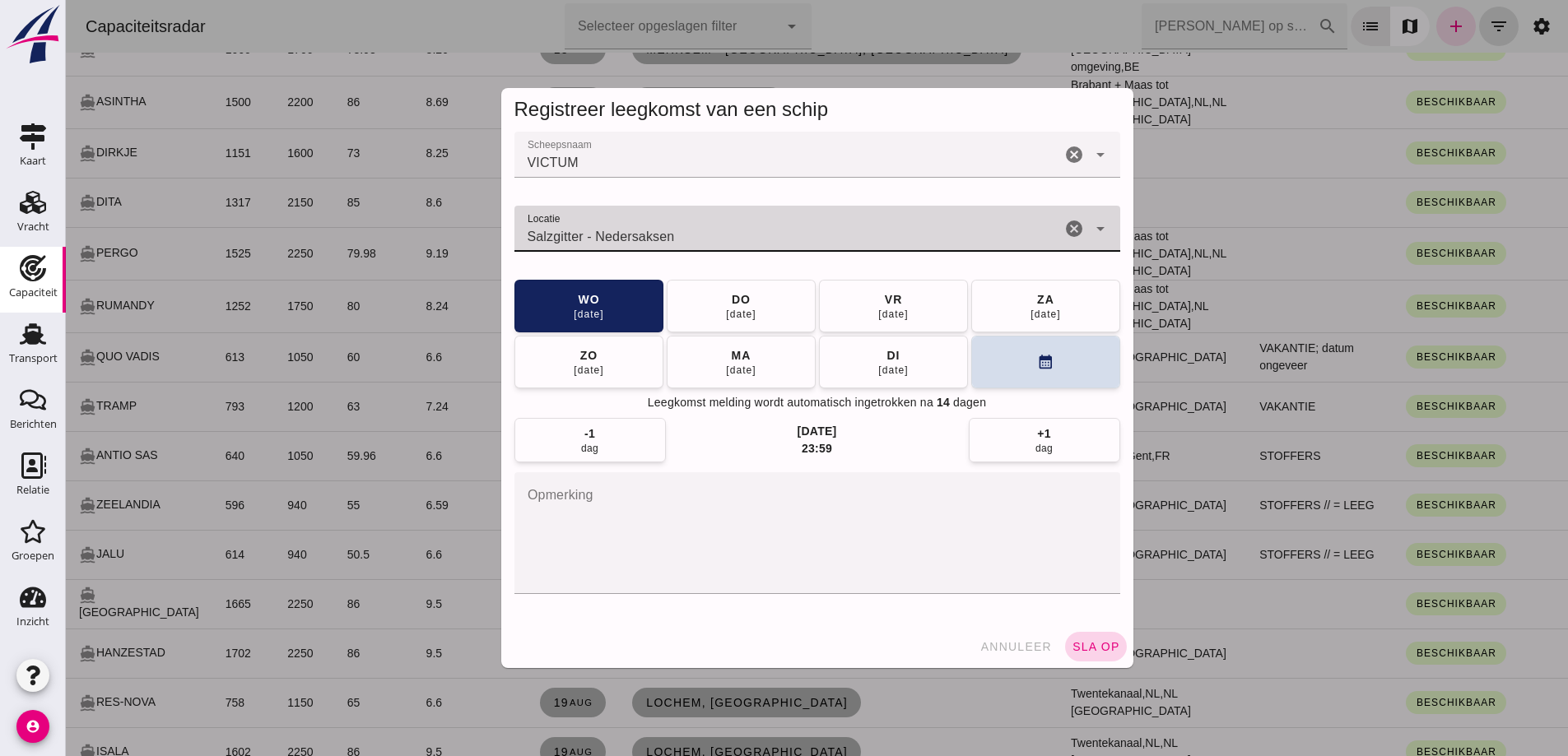
type input "Salzgitter - Nedersaksen"
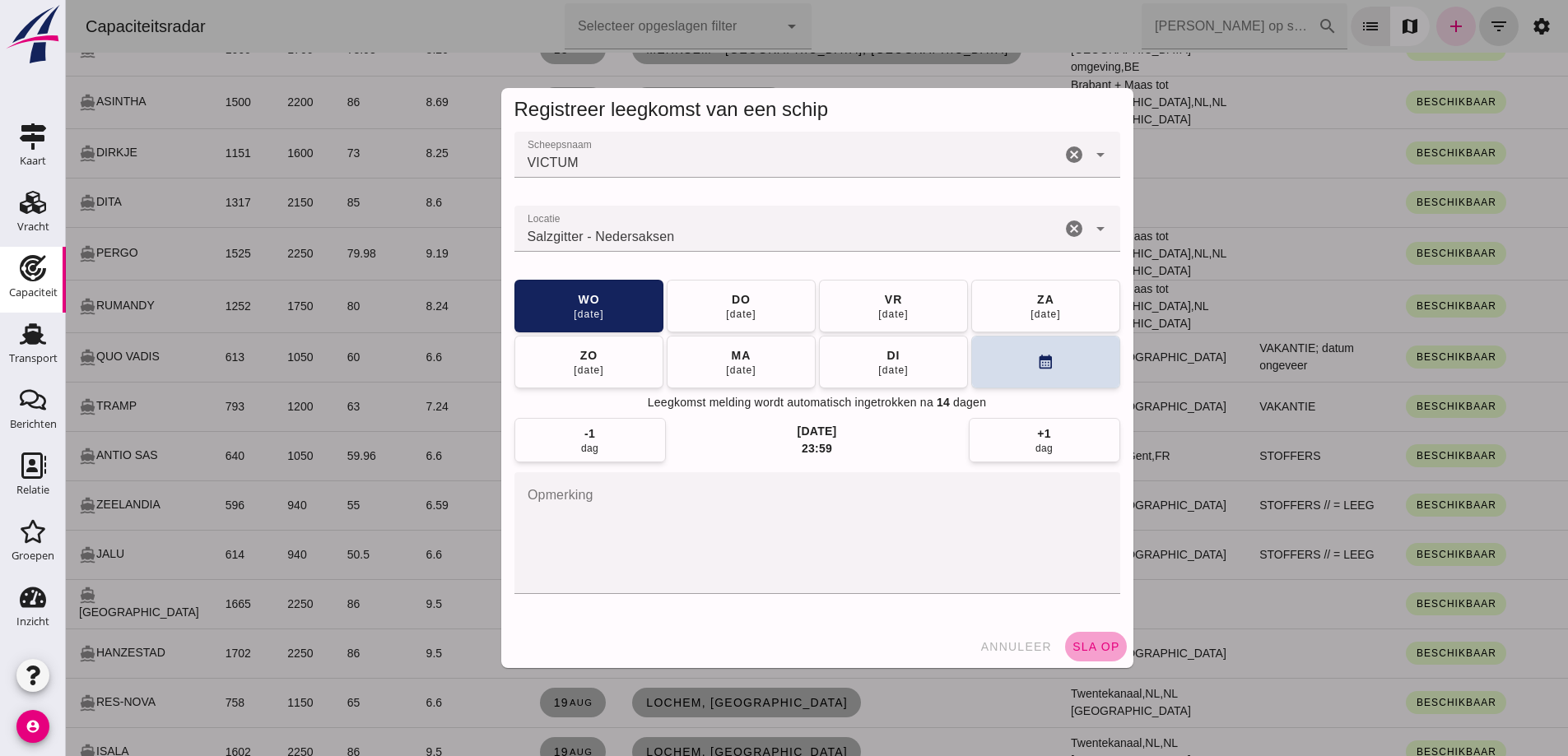
click span "sla op"
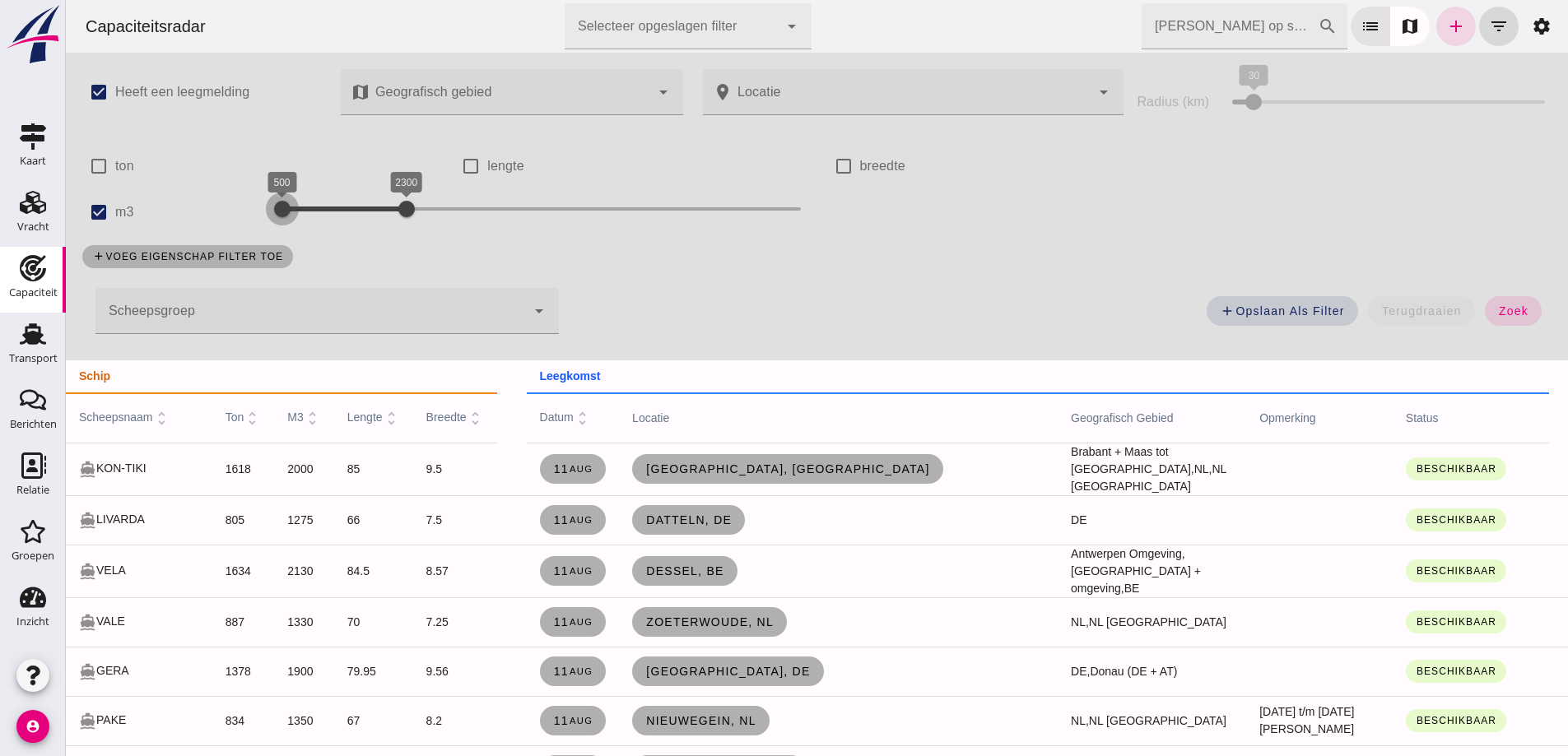
drag, startPoint x: 303, startPoint y: 210, endPoint x: 277, endPoint y: 203, distance: 26.9
click at [277, 203] on div at bounding box center [282, 209] width 33 height 33
drag, startPoint x: 392, startPoint y: 207, endPoint x: 351, endPoint y: 198, distance: 42.0
click at [356, 198] on div at bounding box center [372, 209] width 33 height 33
click button "zoek"
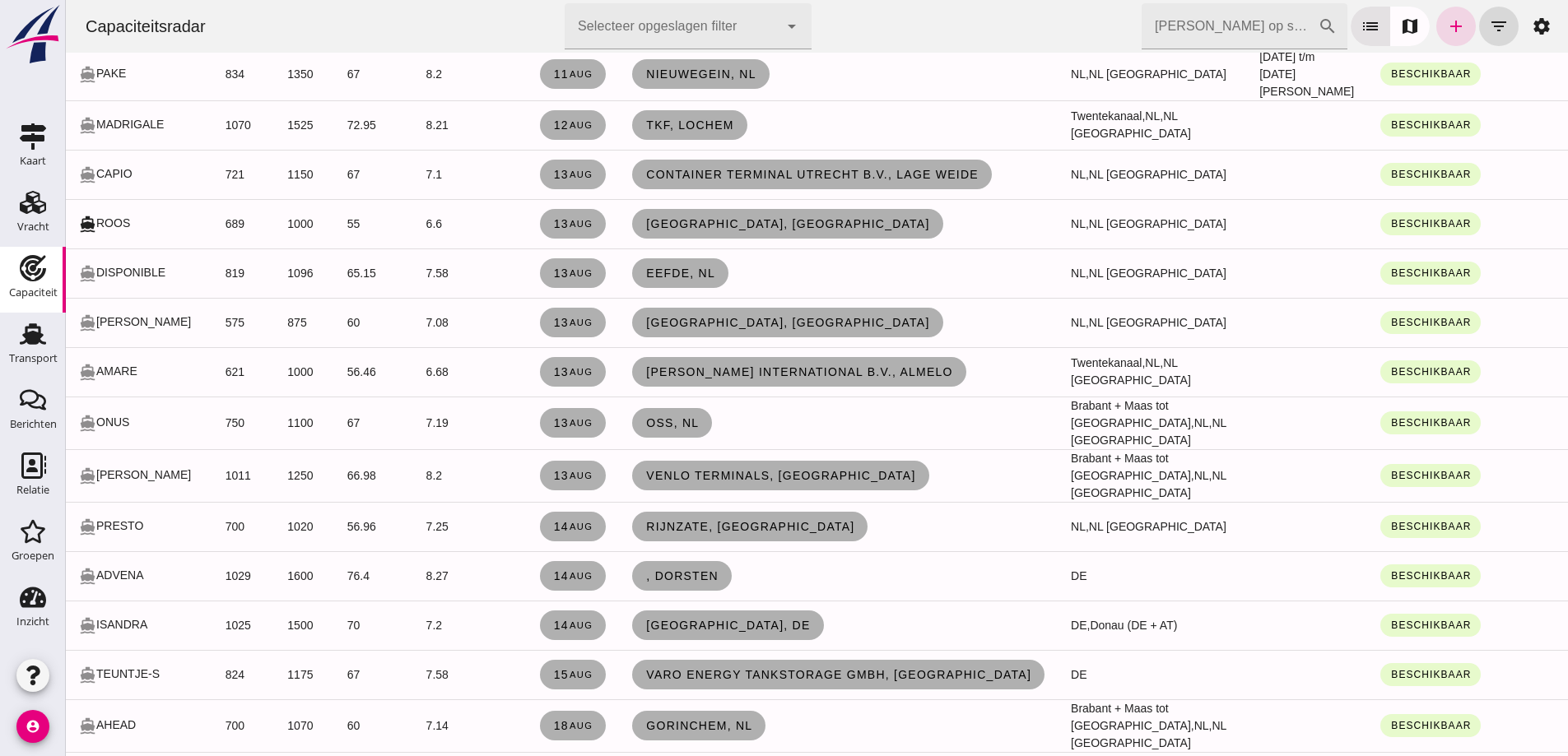
scroll to position [576, 0]
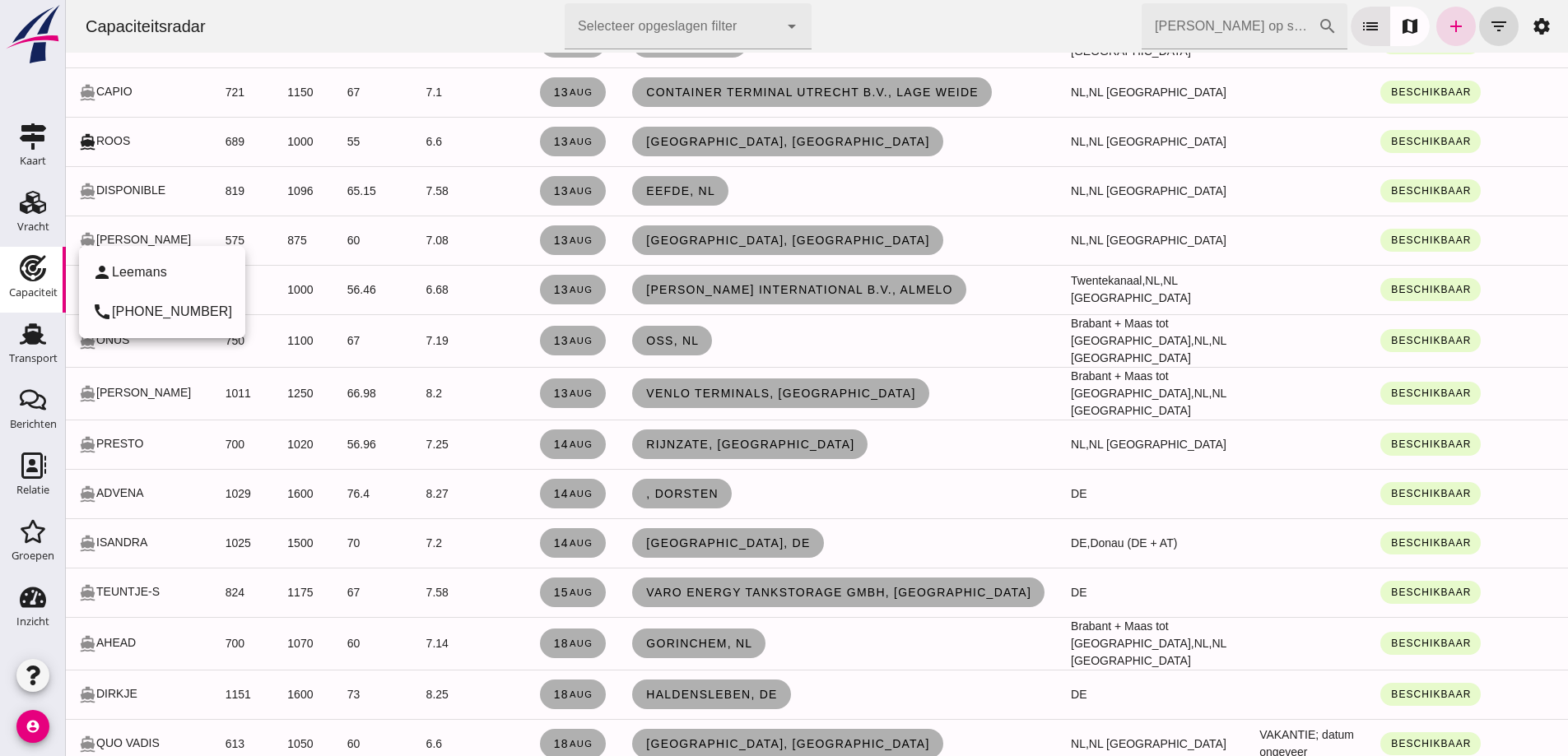
click div "directions_boat ELSA"
click at [139, 312] on link "[PHONE_NUMBER]" at bounding box center [171, 312] width 120 height 14
